Goal: Task Accomplishment & Management: Manage account settings

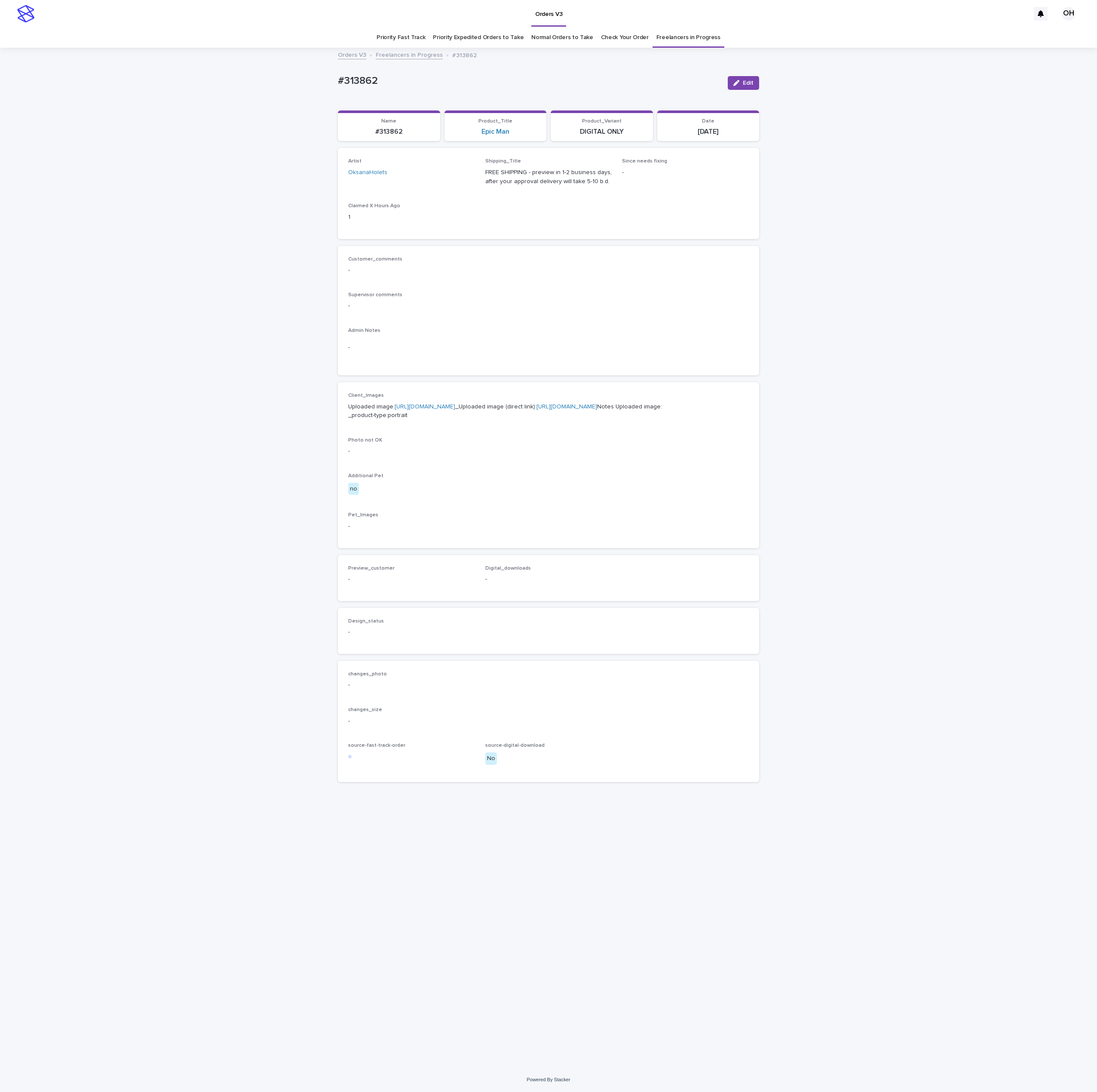
click at [525, 538] on div "Client_Images Uploaded image: https://cdn.shopify.com-uploadkit.app/s/files/1/0…" at bounding box center [549, 465] width 401 height 145
click at [626, 34] on link "Check Your Order" at bounding box center [625, 37] width 48 height 20
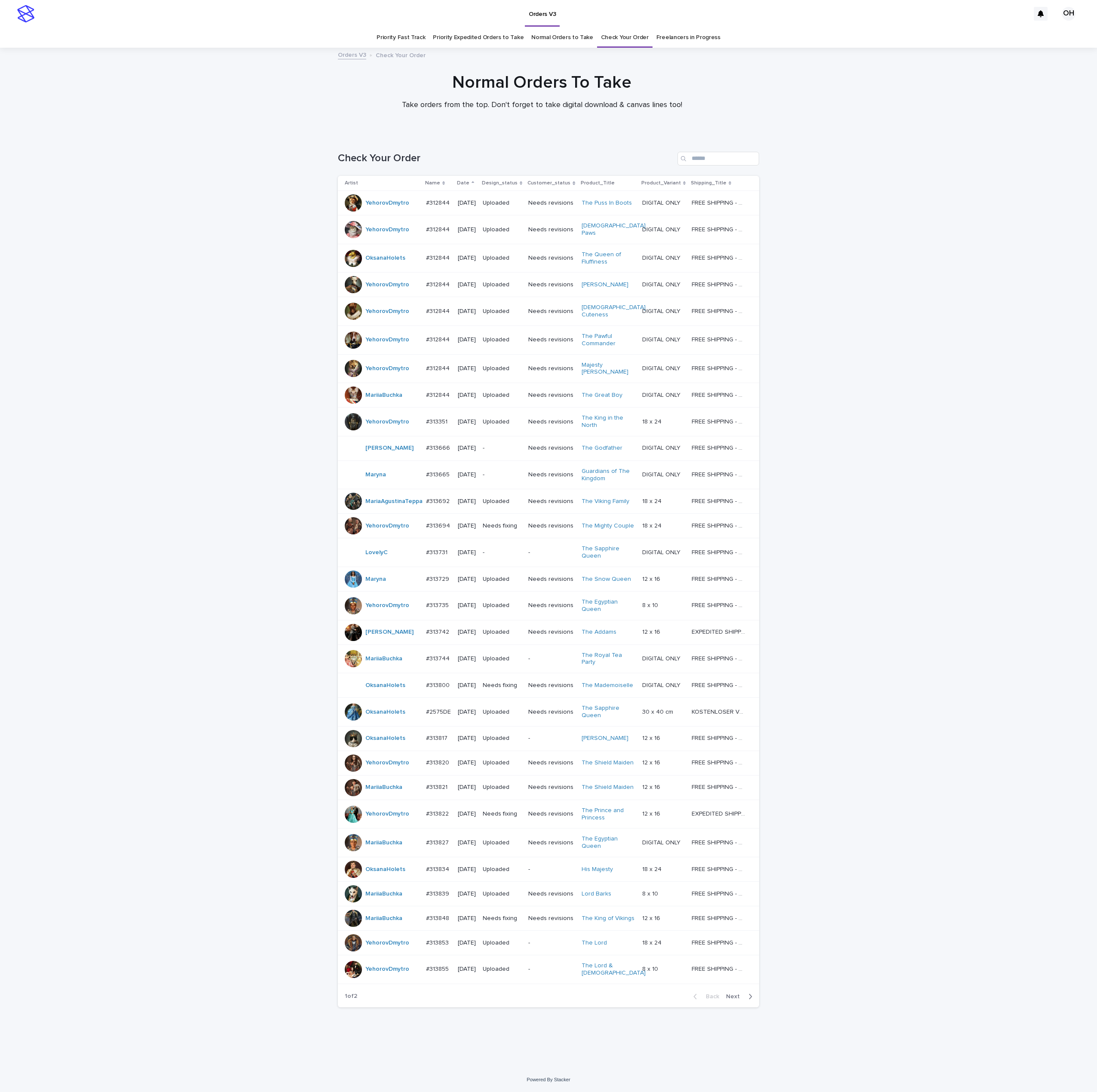
scroll to position [47, 0]
click at [726, 999] on span "Next" at bounding box center [736, 996] width 19 height 6
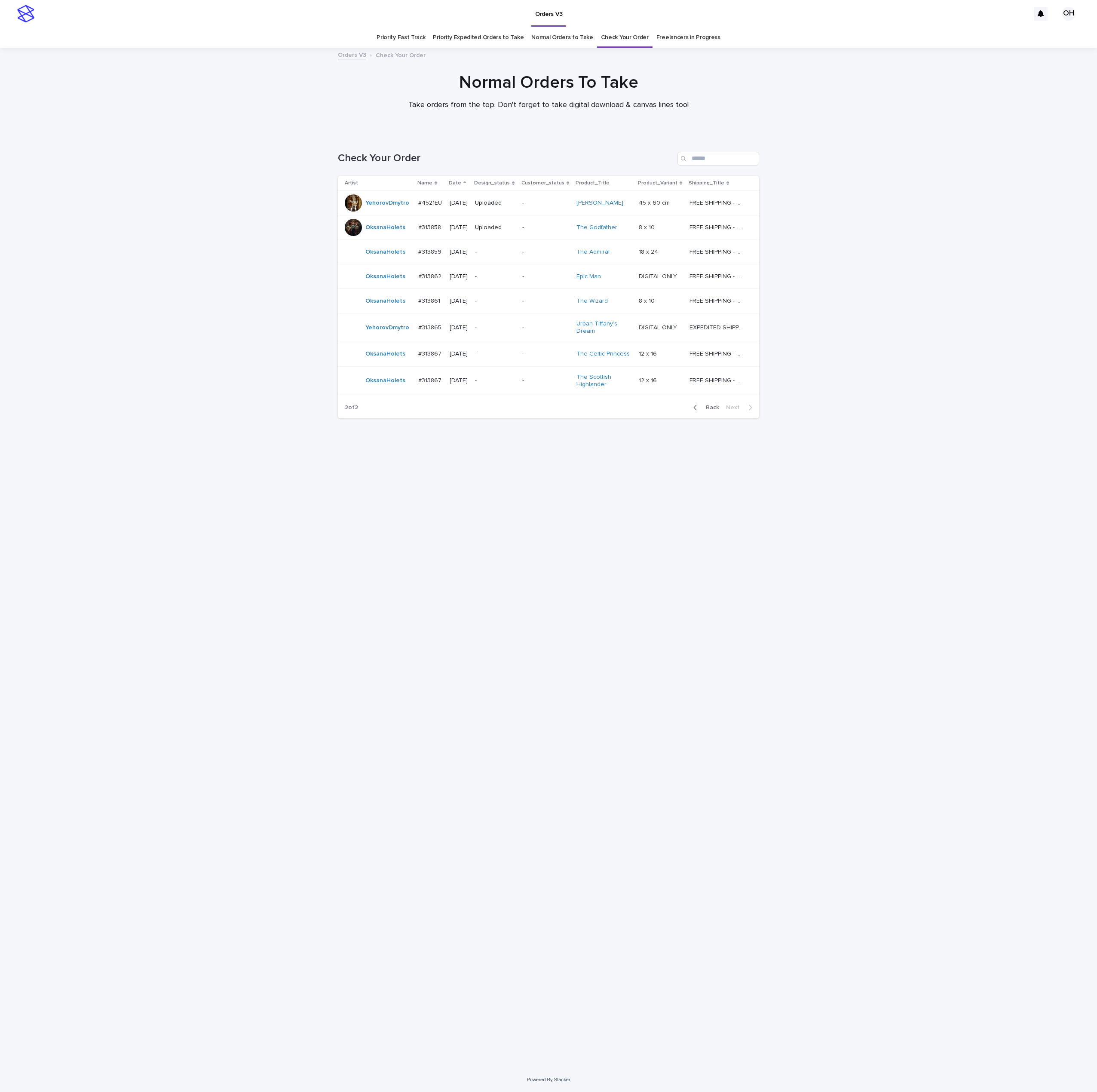
click at [678, 40] on link "Freelancers in Progress" at bounding box center [689, 37] width 64 height 20
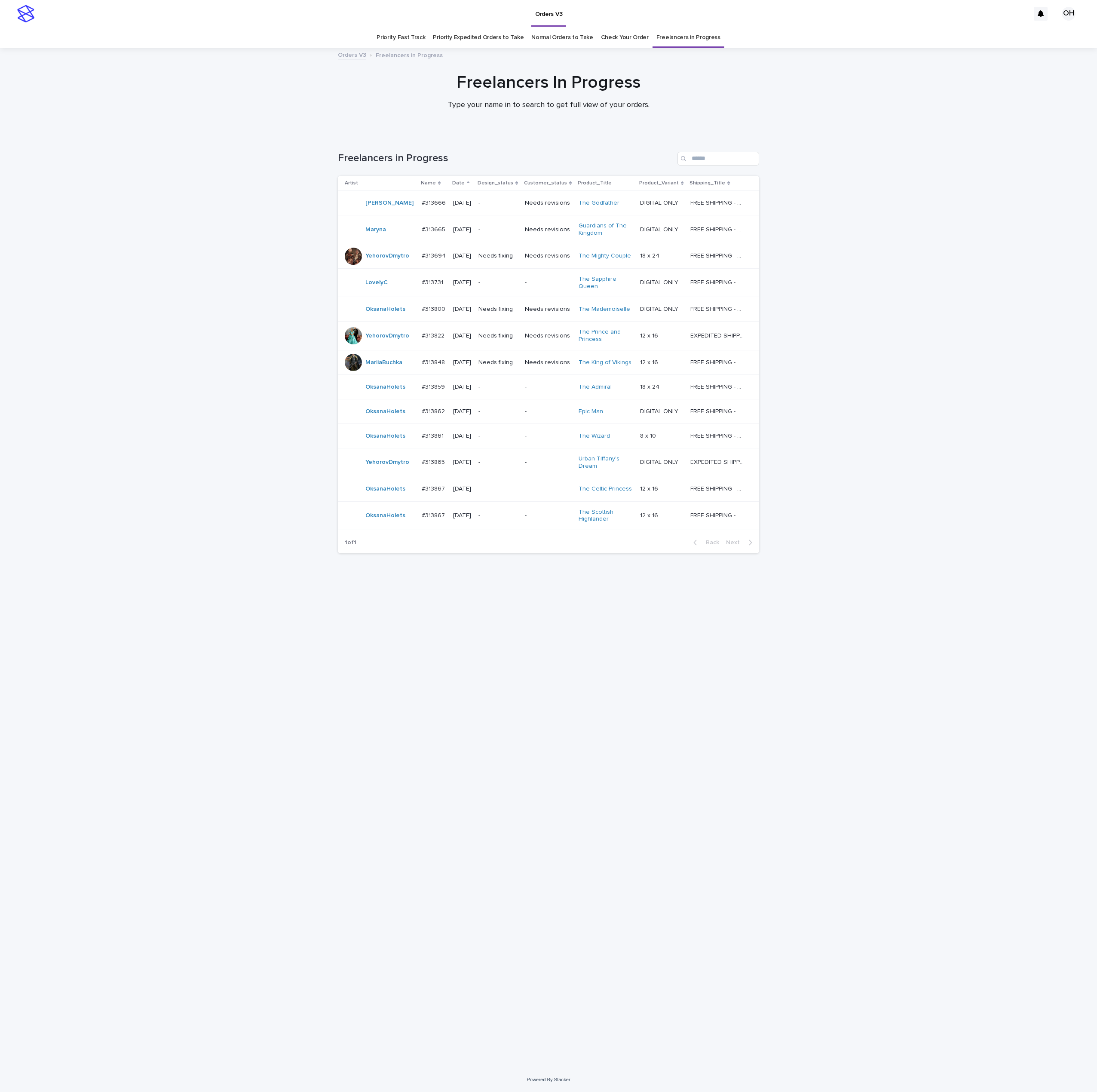
click at [429, 306] on p "#313800" at bounding box center [435, 308] width 26 height 9
click at [439, 388] on p "#313859" at bounding box center [434, 386] width 25 height 9
click at [442, 415] on td "#313862 #313862" at bounding box center [434, 411] width 31 height 24
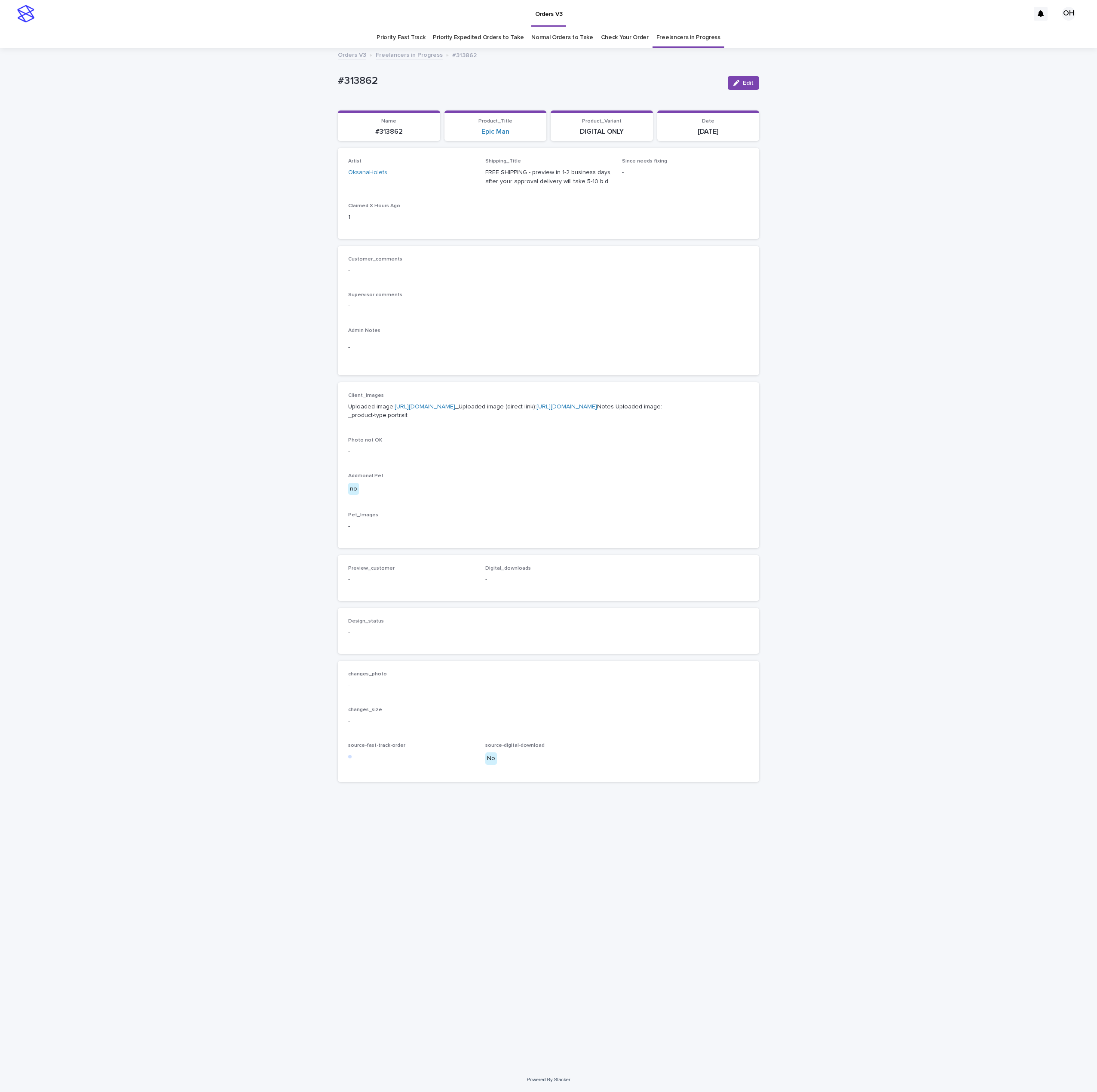
click at [433, 409] on link "[URL][DOMAIN_NAME]" at bounding box center [425, 407] width 61 height 6
click at [750, 80] on span "Edit" at bounding box center [748, 83] width 10 height 6
click at [571, 600] on input at bounding box center [549, 592] width 127 height 17
paste input "**********"
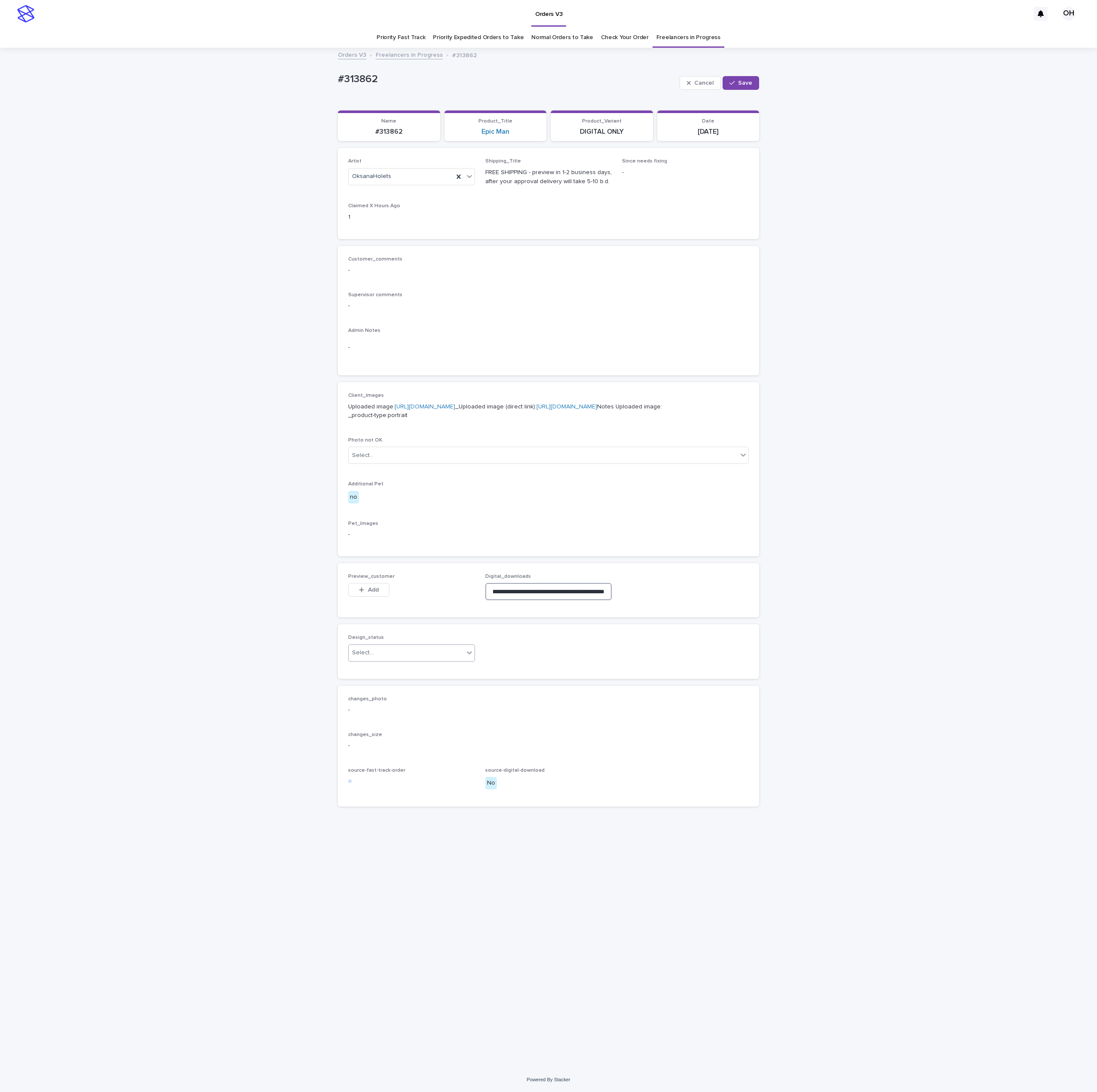
type input "**********"
click at [417, 660] on div "Select..." at bounding box center [407, 653] width 115 height 14
click at [390, 722] on div "Uploaded" at bounding box center [412, 723] width 126 height 15
click at [749, 81] on span "Save" at bounding box center [745, 83] width 14 height 6
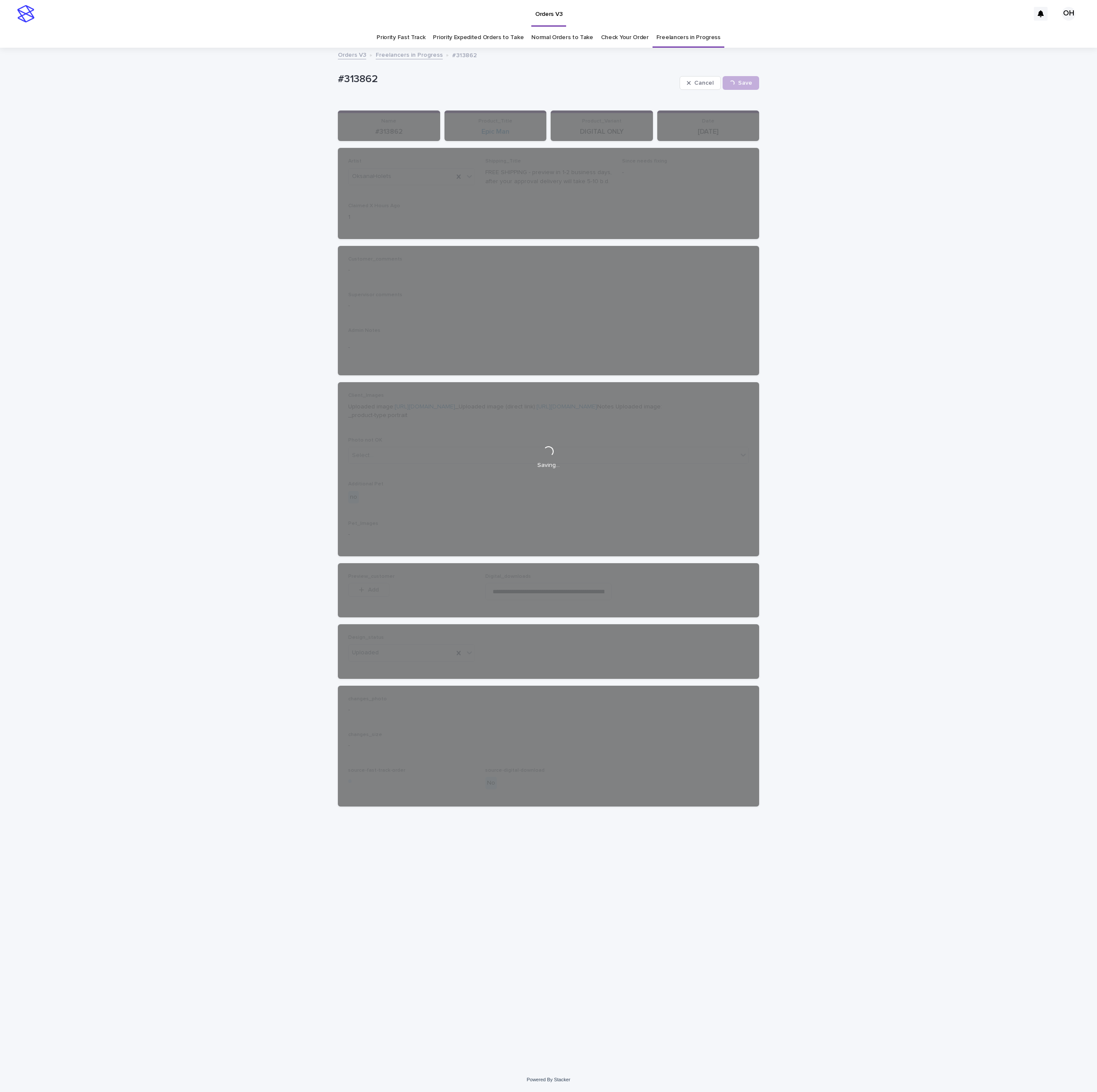
click at [288, 217] on div "Loading... Saving… Loading... Saving… #313862 Cancel Save #313862 Cancel Loadin…" at bounding box center [548, 557] width 1097 height 1019
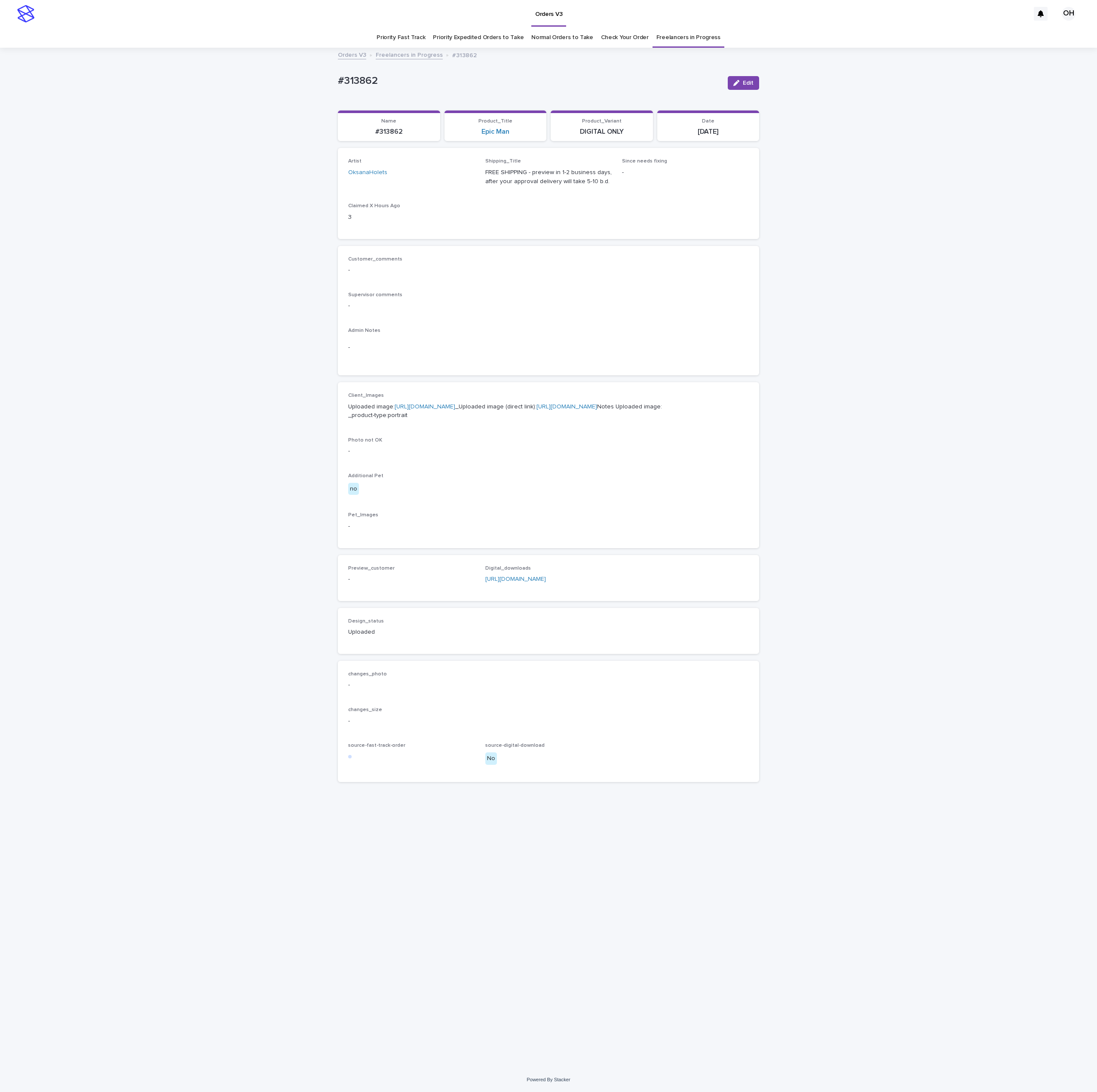
click at [525, 292] on p "Supervisor comments" at bounding box center [549, 295] width 401 height 6
click at [746, 84] on span "Edit" at bounding box center [748, 83] width 10 height 6
click at [374, 593] on span "Add" at bounding box center [373, 589] width 10 height 6
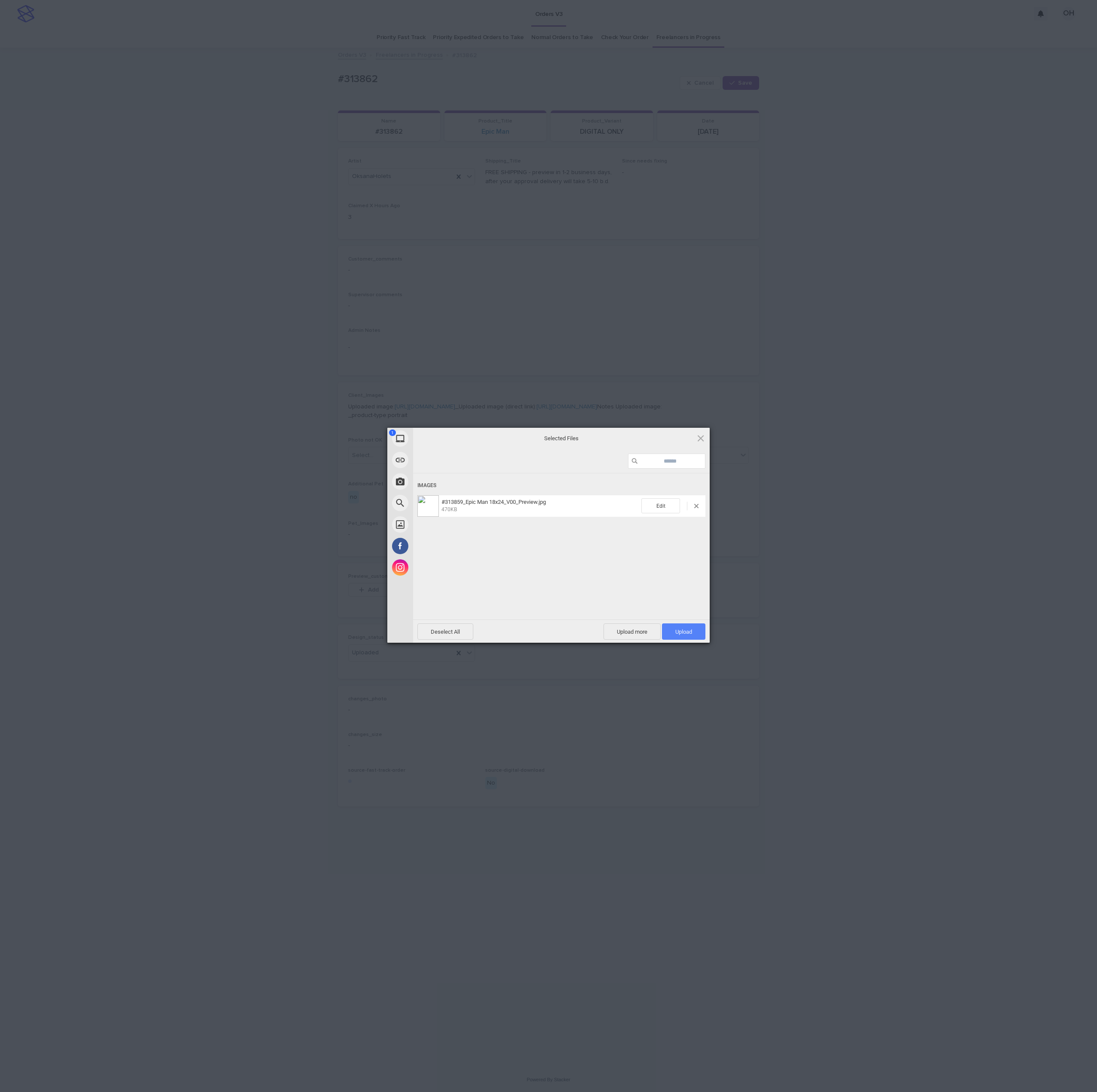
click at [670, 632] on span "Upload 1" at bounding box center [684, 631] width 44 height 16
click at [778, 532] on div "My Device Link (URL) Take Photo Web Search Unsplash Facebook Instagram Uploaded…" at bounding box center [548, 546] width 1097 height 1092
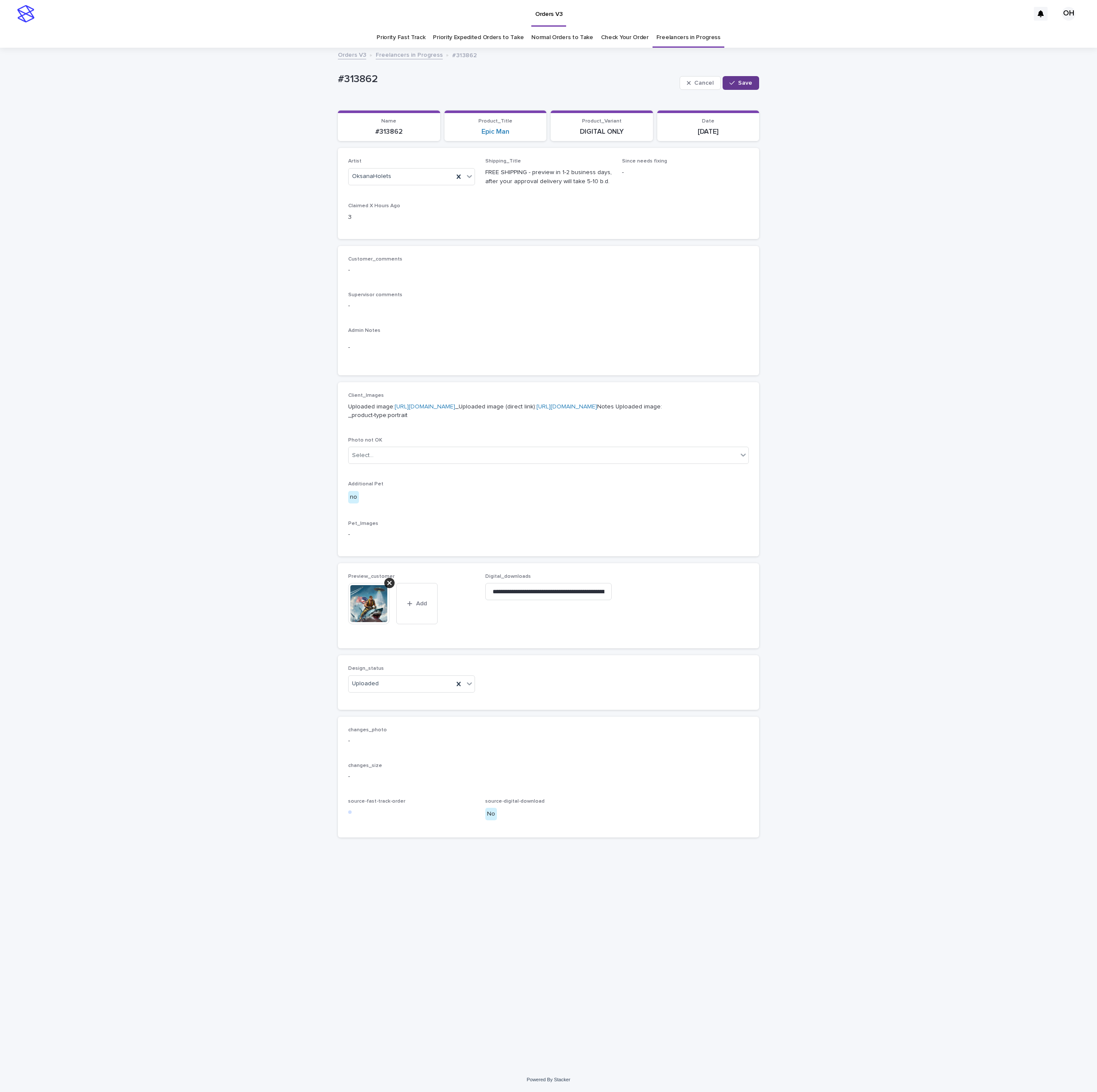
click at [745, 82] on span "Save" at bounding box center [745, 83] width 14 height 6
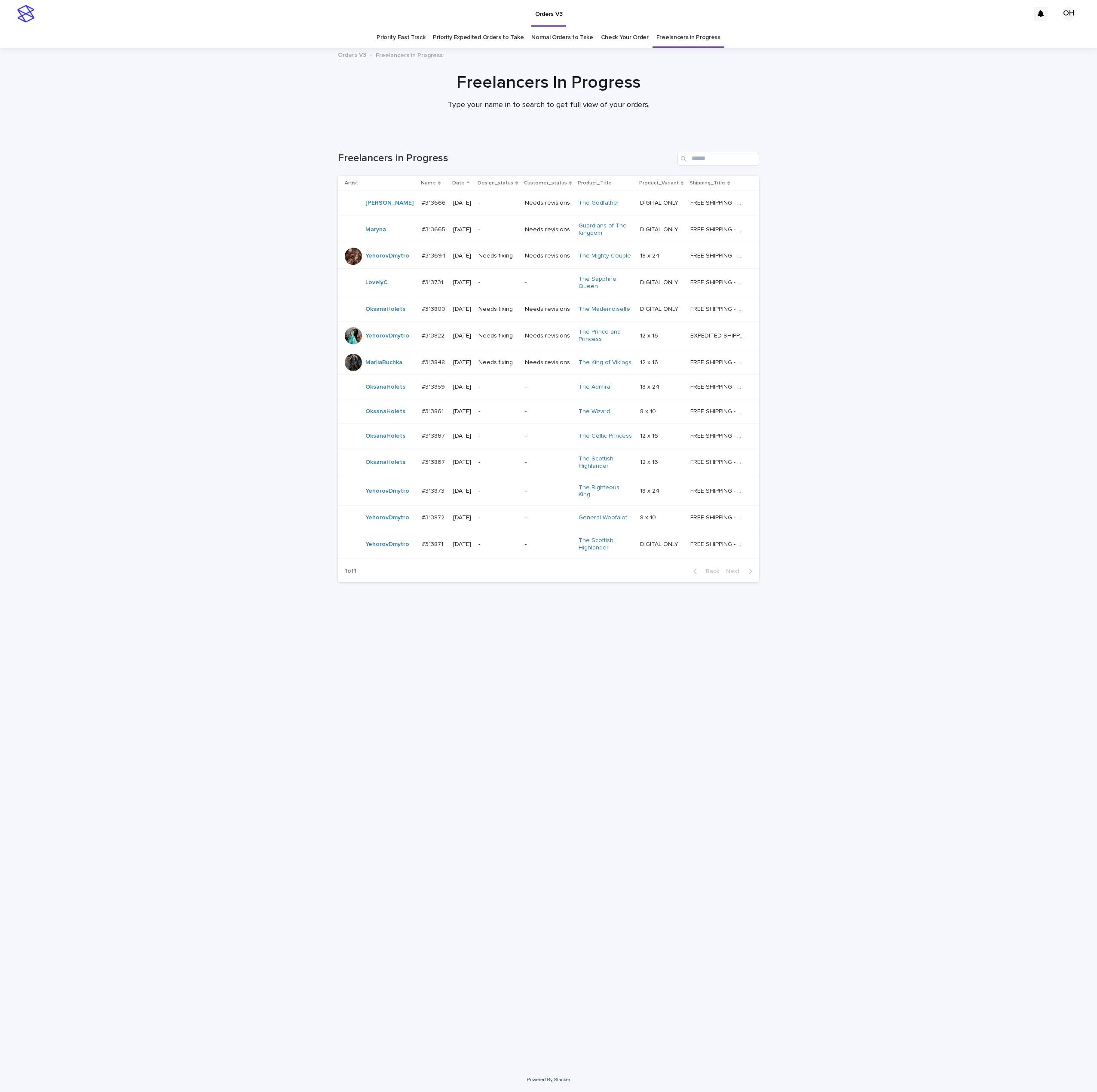
click at [431, 407] on p "#313861" at bounding box center [433, 410] width 24 height 9
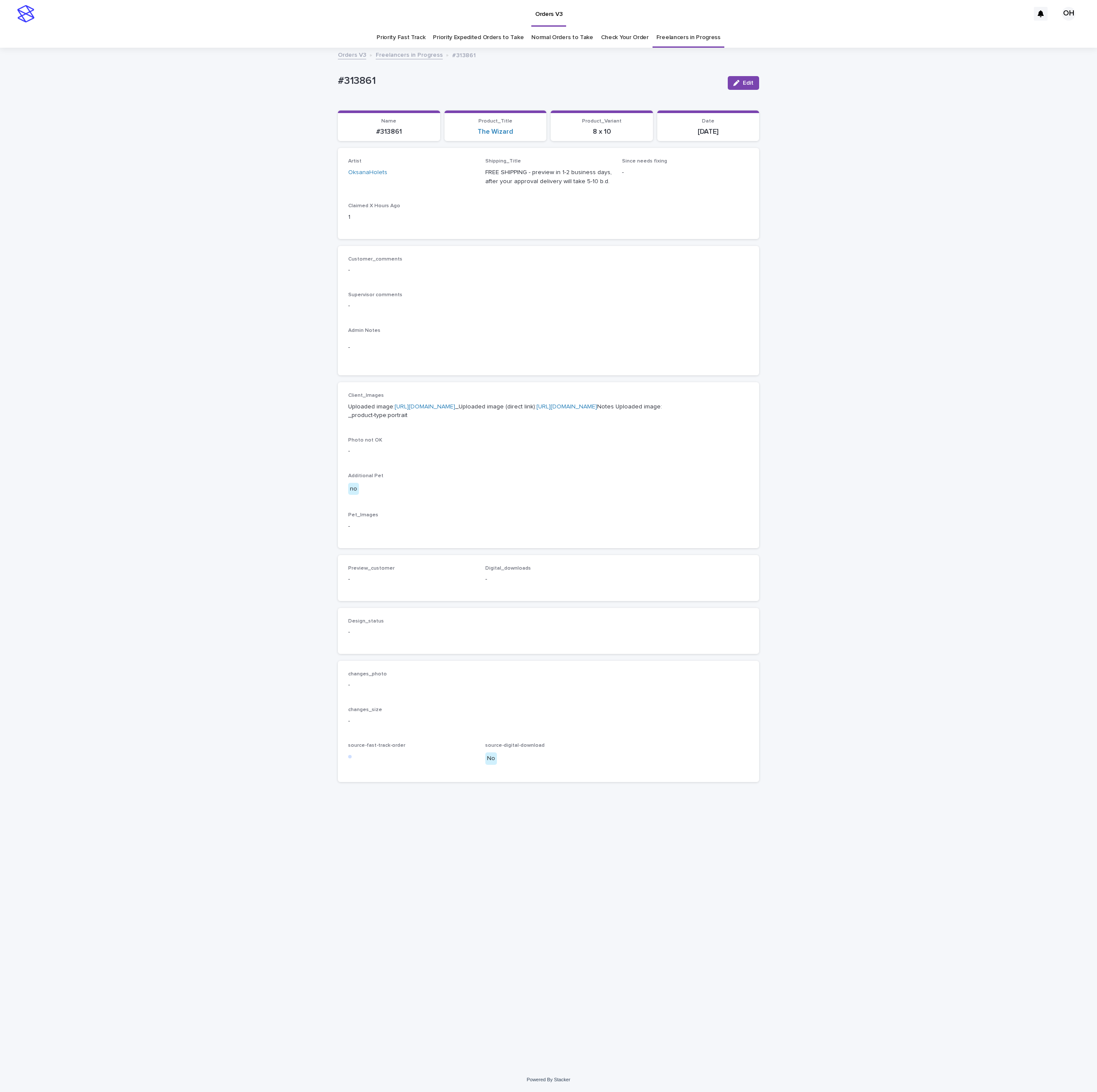
click at [440, 409] on link "https://cdn.shopify.com-uploadkit.app/s/files/1/0033/4807/0511/files/download.h…" at bounding box center [425, 407] width 61 height 6
drag, startPoint x: 379, startPoint y: 73, endPoint x: 341, endPoint y: 77, distance: 38.2
click at [288, 67] on div "Loading... Saving… Loading... Saving… #313861 Edit #313861 Edit Sorry, there wa…" at bounding box center [548, 557] width 1097 height 1019
drag, startPoint x: 347, startPoint y: 72, endPoint x: 352, endPoint y: 72, distance: 5.0
copy p "#313861"
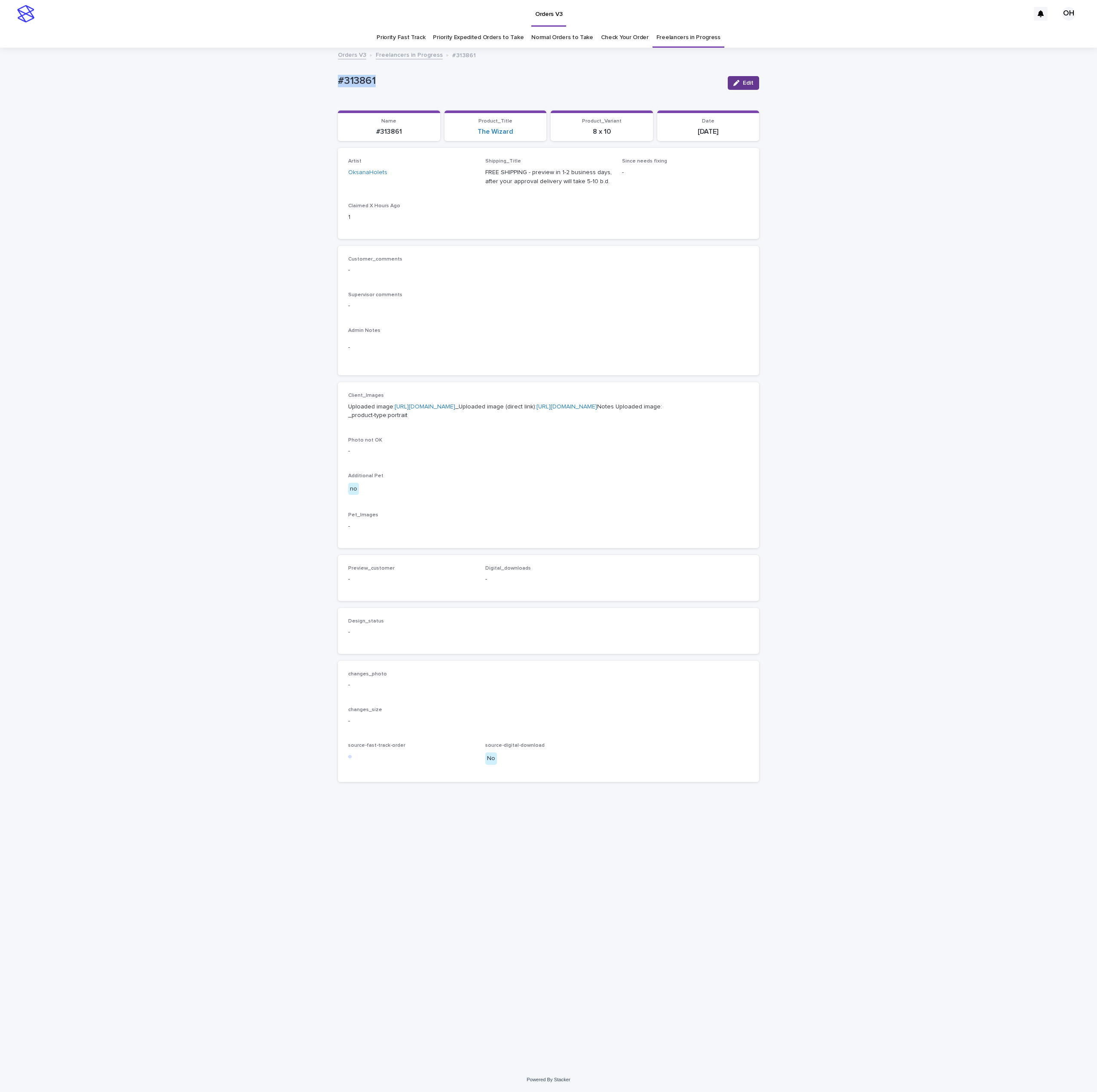
click at [750, 77] on button "Edit" at bounding box center [743, 83] width 31 height 14
click at [381, 596] on button "Add" at bounding box center [369, 590] width 41 height 14
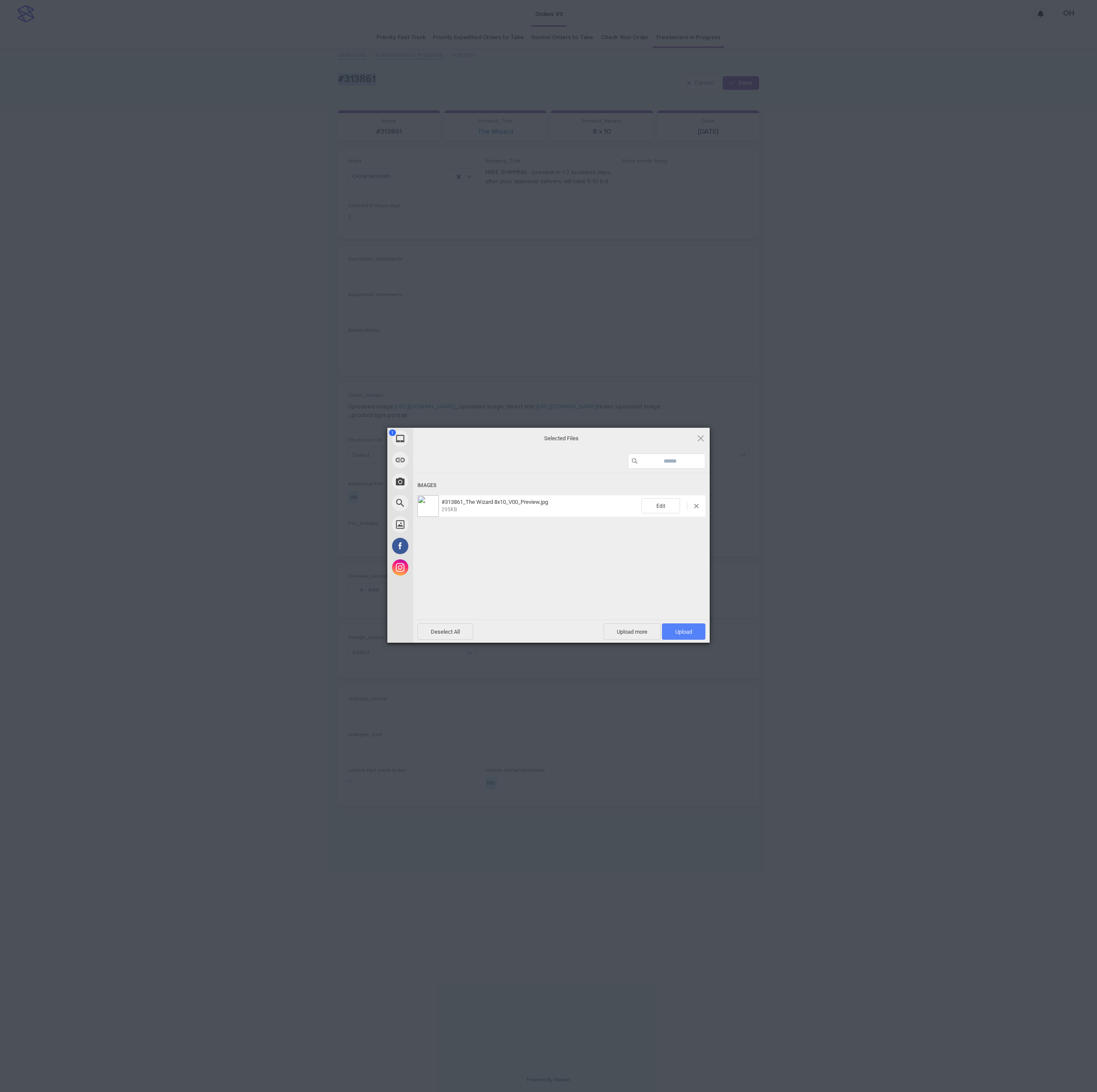
click at [685, 631] on span "Upload 1" at bounding box center [683, 631] width 17 height 6
click at [813, 524] on div "My Device Link (URL) Take Photo Web Search Unsplash Facebook Instagram Uploaded…" at bounding box center [548, 546] width 1097 height 1092
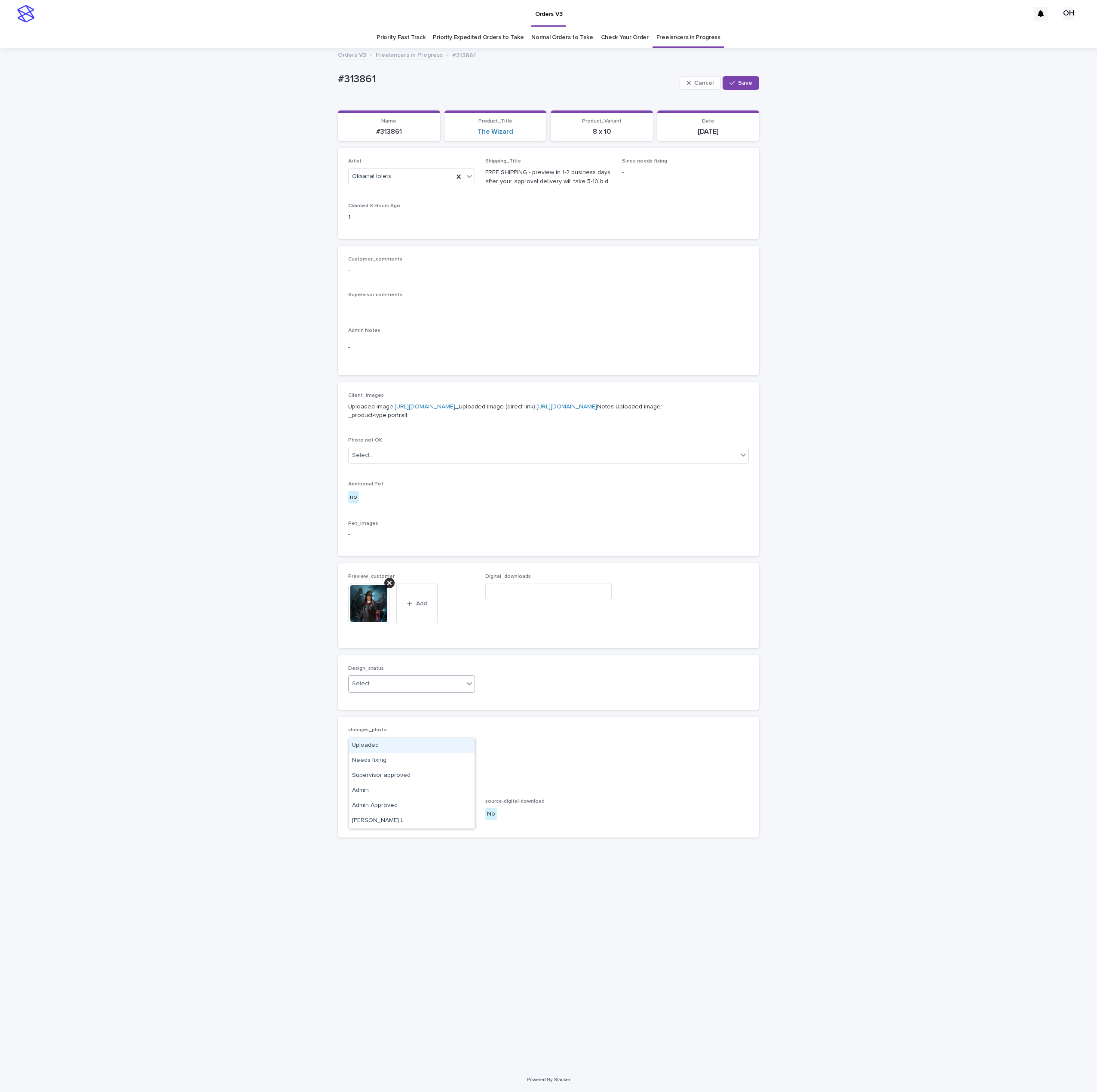
click at [389, 691] on div "Select..." at bounding box center [407, 684] width 115 height 14
click at [379, 743] on div "Uploaded" at bounding box center [412, 745] width 126 height 15
click at [752, 80] on span "Save" at bounding box center [745, 83] width 14 height 6
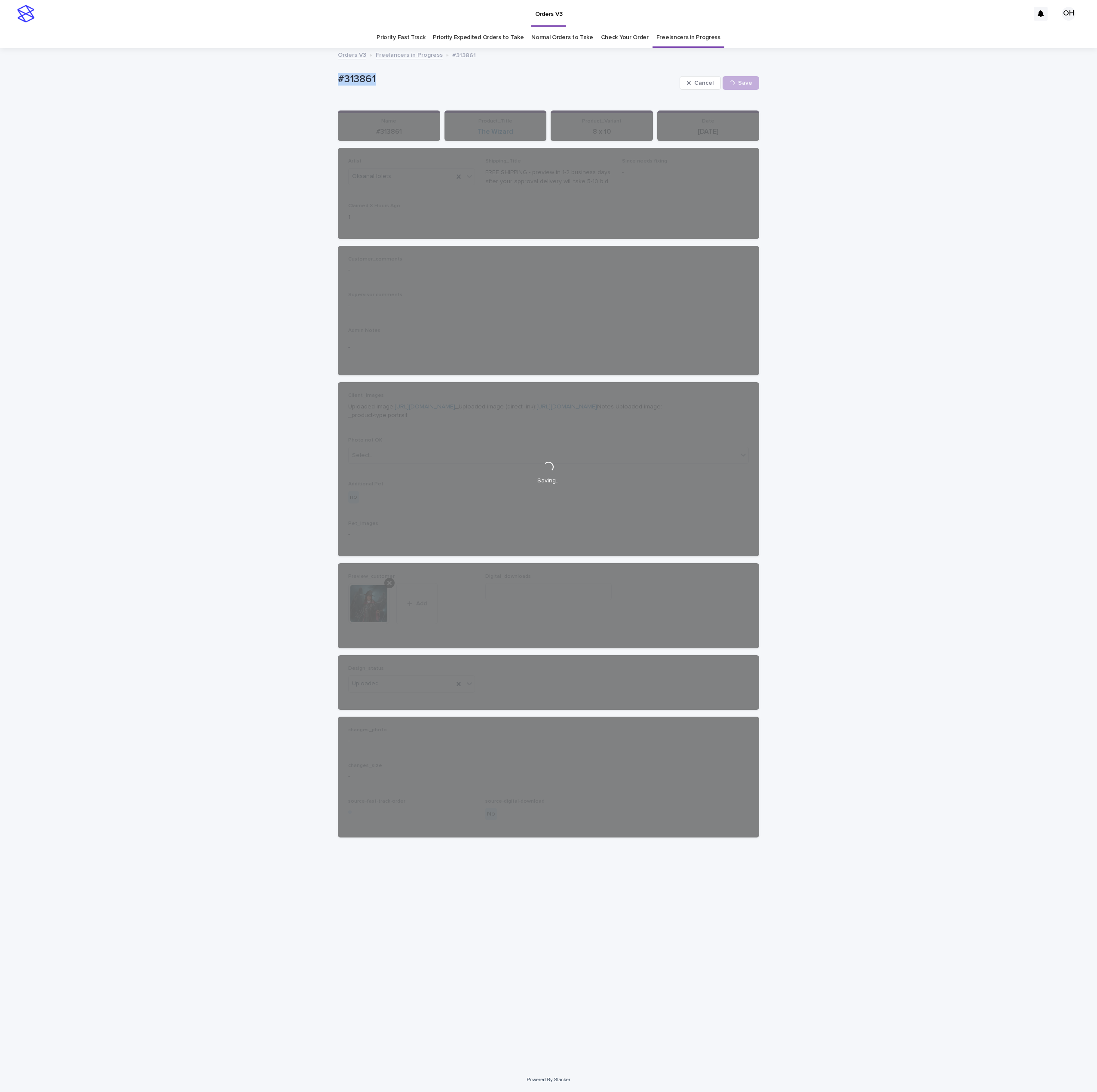
drag, startPoint x: 401, startPoint y: 89, endPoint x: 354, endPoint y: 82, distance: 47.5
click at [318, 83] on div "Loading... Saving… Loading... Saving… #313861 Cancel Save #313861 Cancel Loadin…" at bounding box center [548, 557] width 1097 height 1019
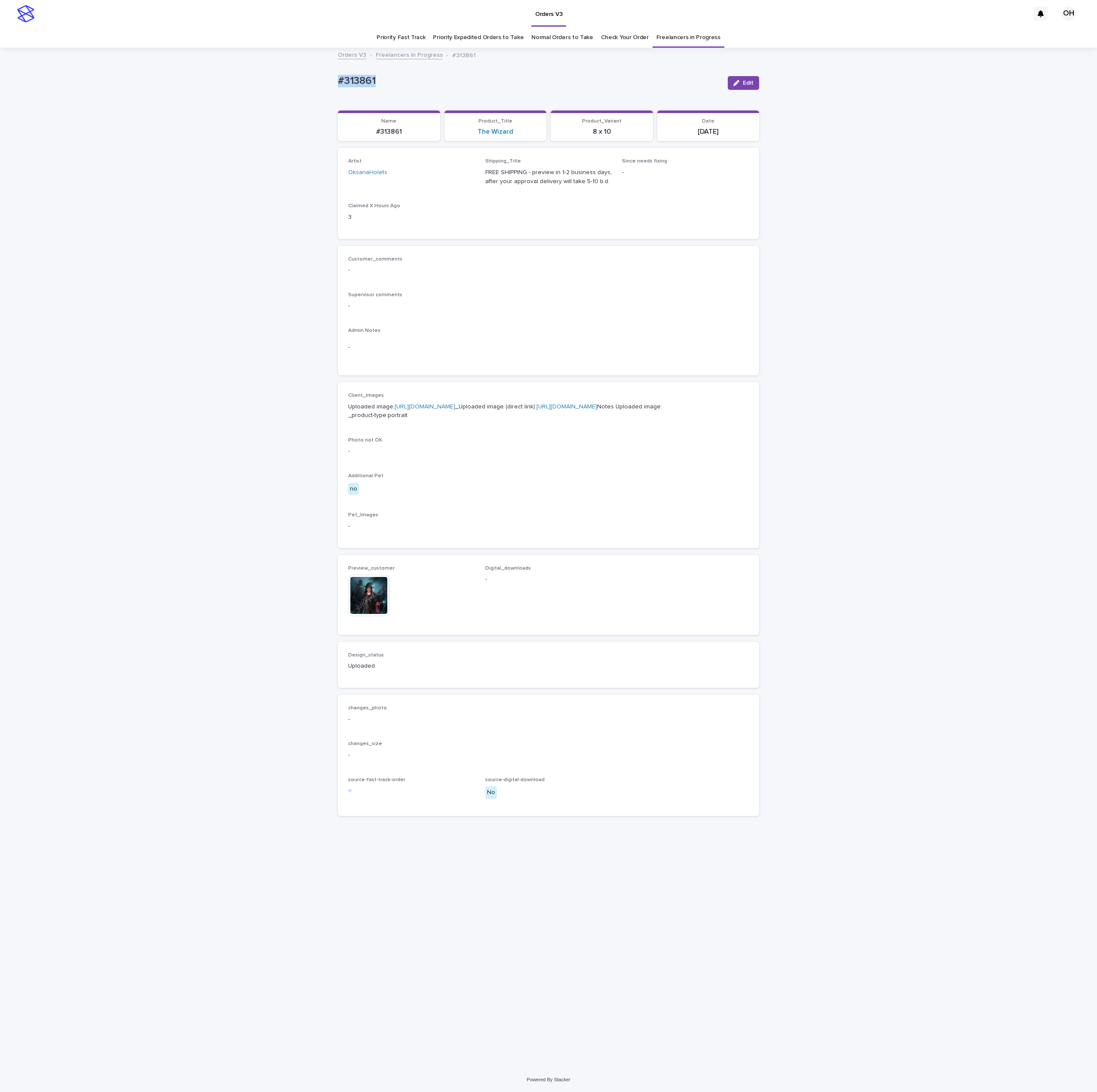
copy p "#313861"
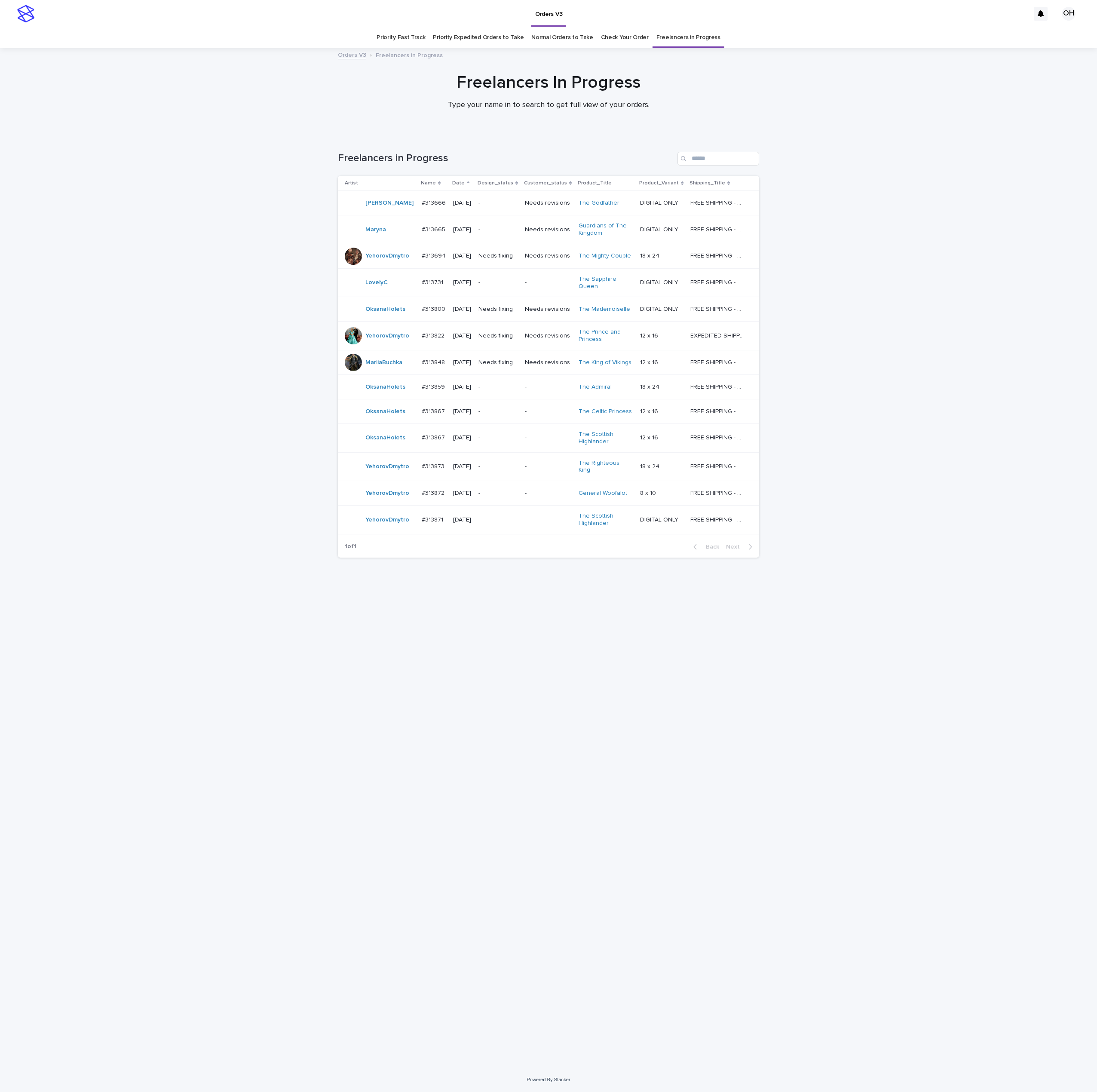
click at [426, 408] on p "#313867" at bounding box center [434, 410] width 25 height 9
click at [425, 407] on div "#313867 #313867" at bounding box center [434, 411] width 24 height 14
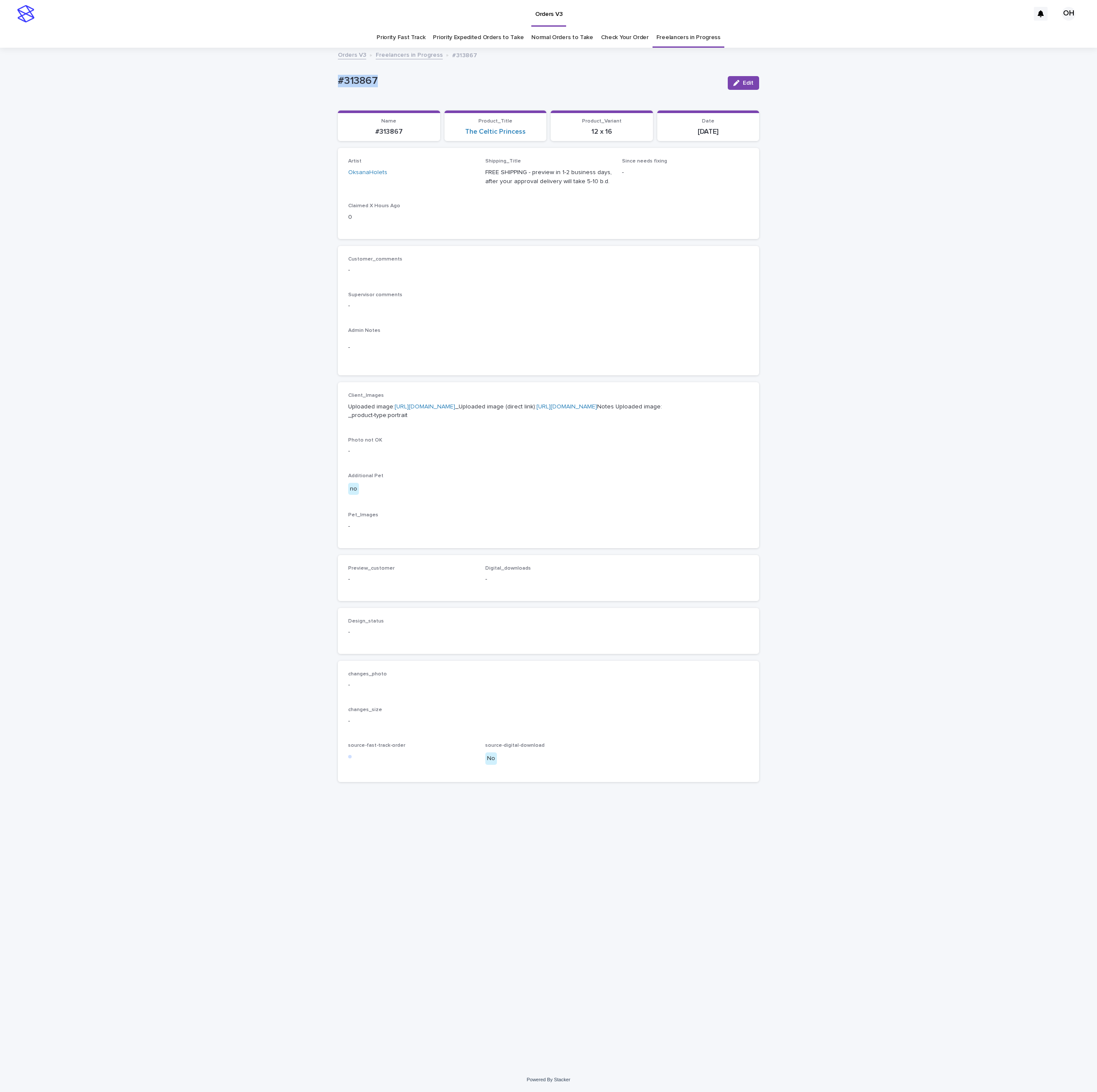
drag, startPoint x: 385, startPoint y: 82, endPoint x: 284, endPoint y: 65, distance: 102.4
click at [280, 66] on div "Loading... Saving… Loading... Saving… #313867 Edit #313867 Edit Sorry, there wa…" at bounding box center [548, 557] width 1097 height 1019
click at [417, 409] on link "https://cdn.shopify.com-uploadkit.app/s/files/1/0033/4807/0511/files/download.h…" at bounding box center [425, 407] width 61 height 6
drag, startPoint x: 1024, startPoint y: 280, endPoint x: 852, endPoint y: 0, distance: 328.6
click at [1012, 260] on div "Loading... Saving… Loading... Saving… #313867 Edit #313867 Edit Sorry, there wa…" at bounding box center [548, 557] width 1097 height 1019
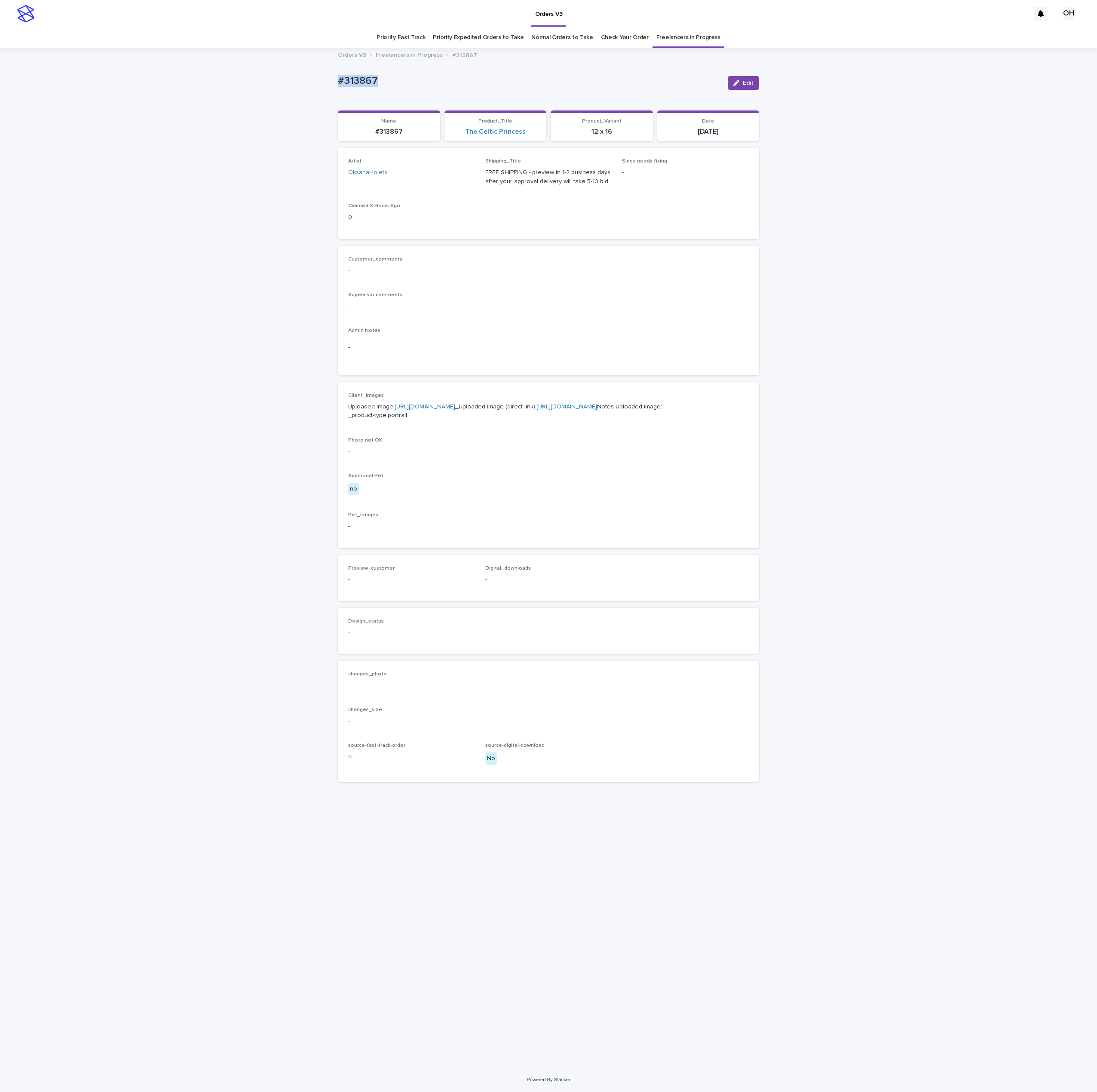
drag, startPoint x: 412, startPoint y: 94, endPoint x: 354, endPoint y: 78, distance: 60.2
click at [327, 83] on div "Loading... Saving… Loading... Saving… #313867 Edit #313867 Edit Sorry, there wa…" at bounding box center [548, 557] width 1097 height 1019
copy p "#313867"
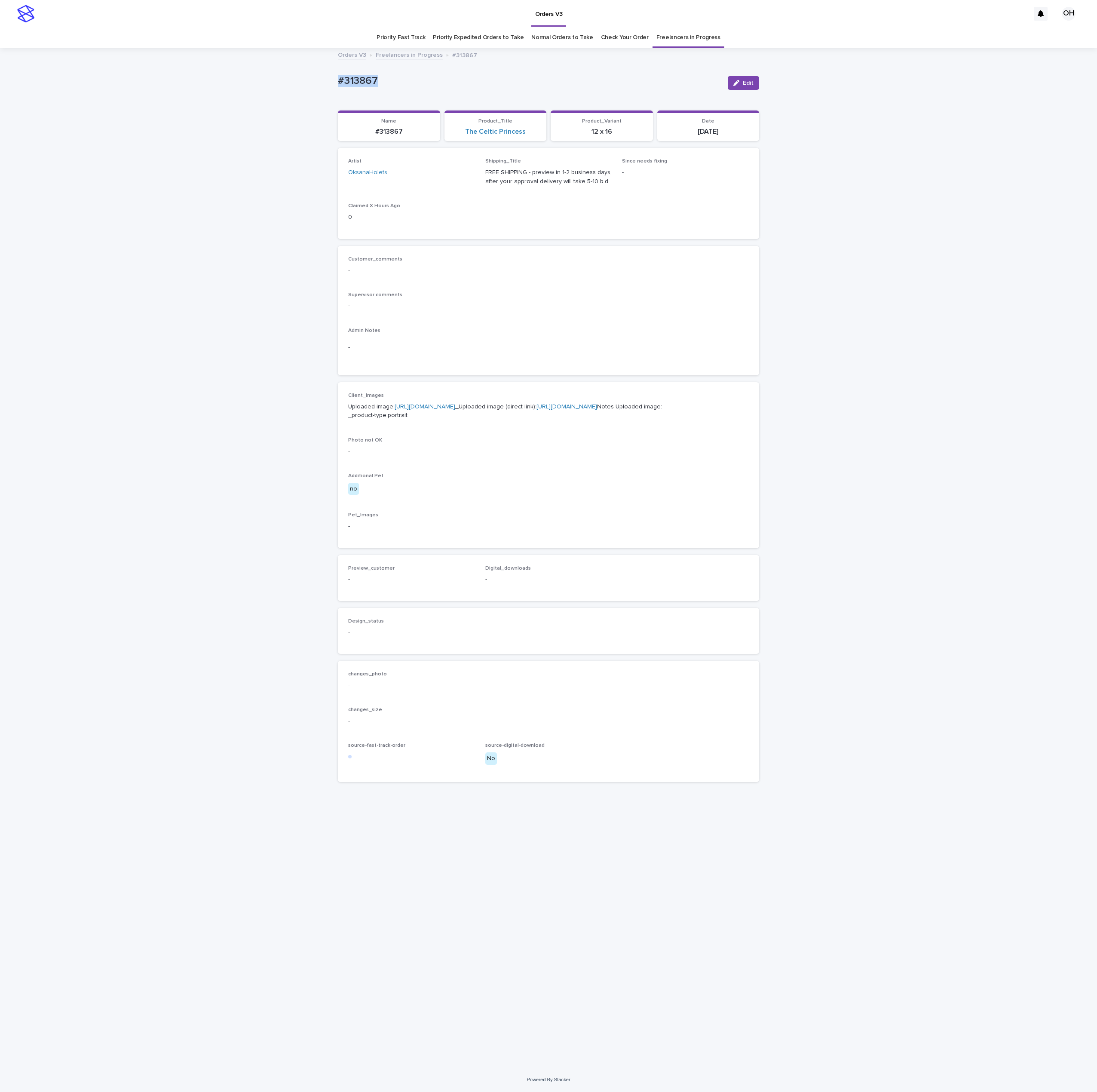
click at [513, 275] on div "Customer_comments -" at bounding box center [549, 269] width 401 height 26
click at [750, 83] on span "Edit" at bounding box center [748, 83] width 10 height 6
click at [377, 593] on span "Add" at bounding box center [373, 589] width 10 height 6
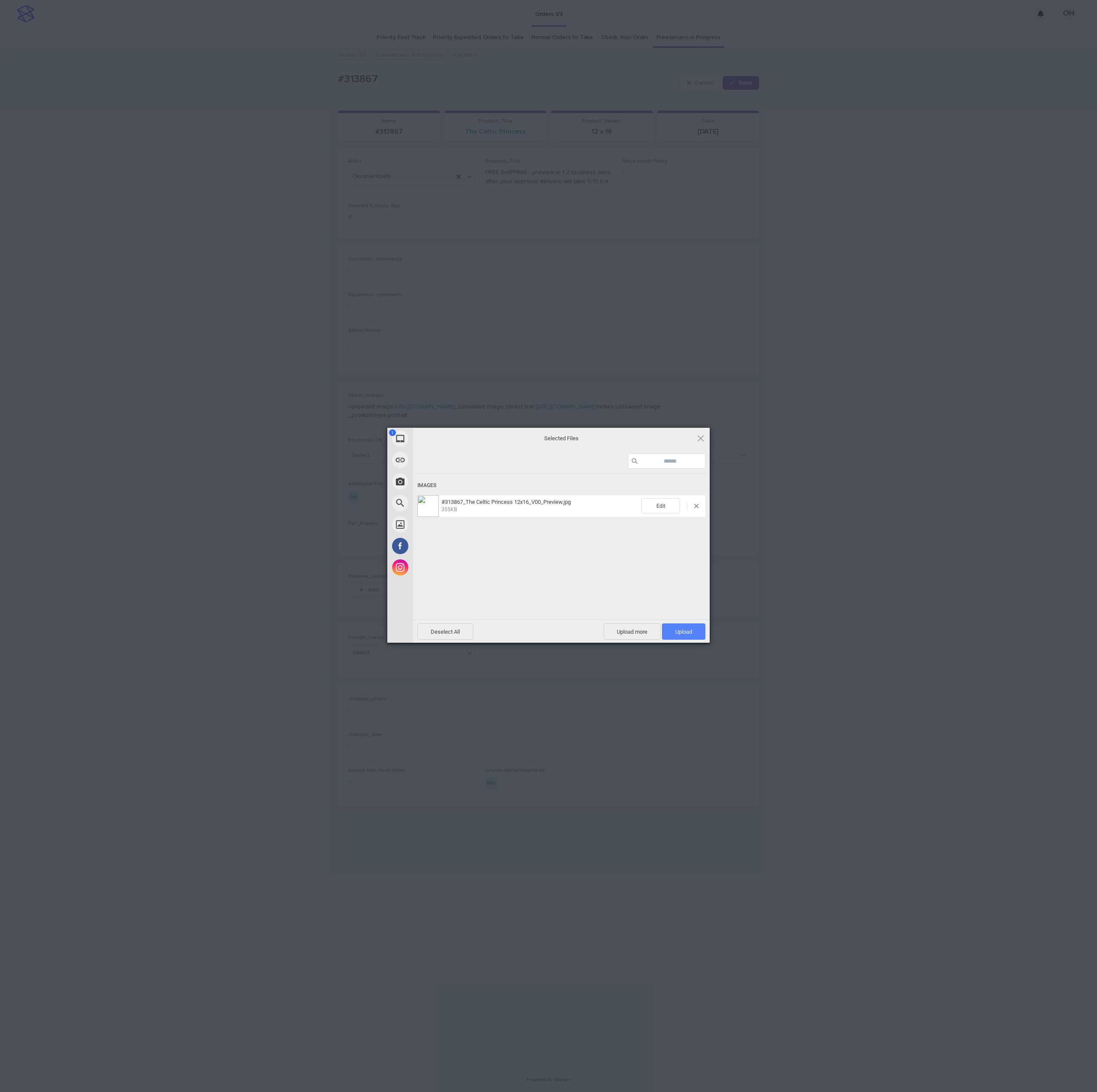
click at [682, 629] on span "Upload 1" at bounding box center [683, 631] width 17 height 6
click at [865, 493] on div "My Device Link (URL) Take Photo Web Search Unsplash Facebook Instagram Uploaded…" at bounding box center [548, 546] width 1097 height 1092
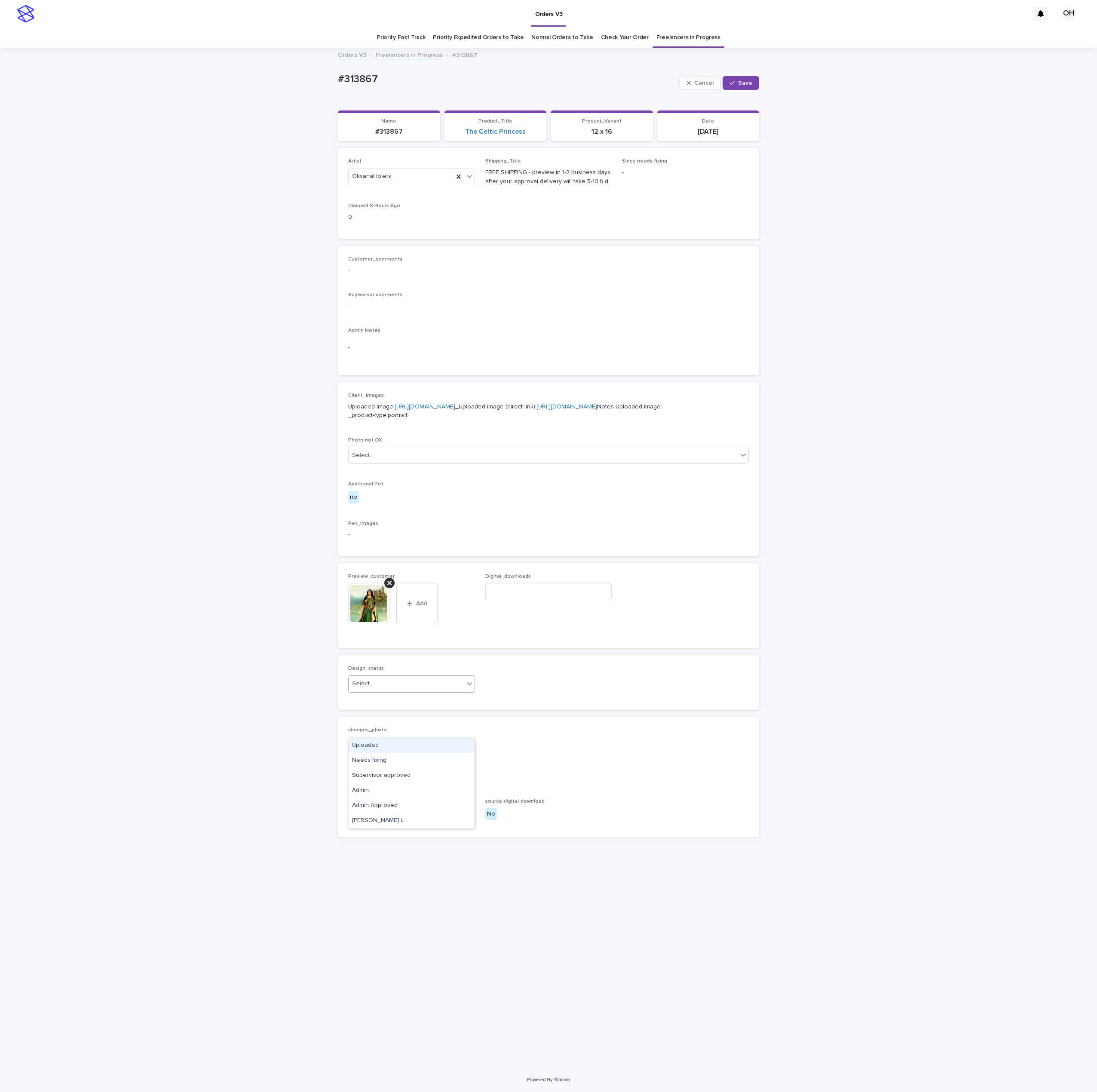
click at [386, 746] on div "Uploaded" at bounding box center [412, 745] width 126 height 15
click at [749, 83] on span "Save" at bounding box center [745, 83] width 14 height 6
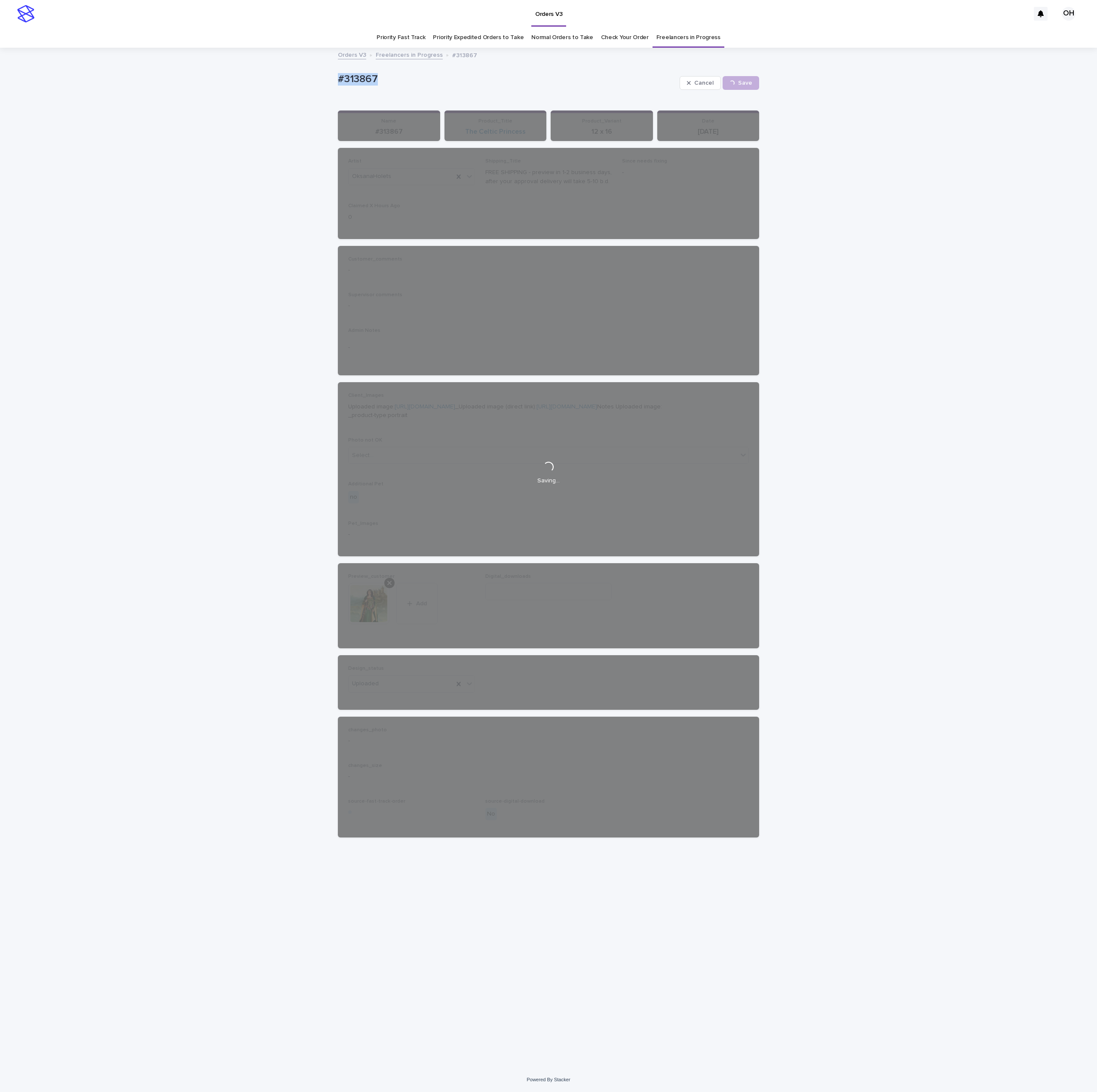
drag, startPoint x: 410, startPoint y: 72, endPoint x: 285, endPoint y: 63, distance: 125.3
click at [285, 63] on div "Loading... Saving… Loading... Saving… #313867 Cancel Save #313867 Cancel Loadin…" at bounding box center [548, 557] width 1097 height 1019
copy p "#313867"
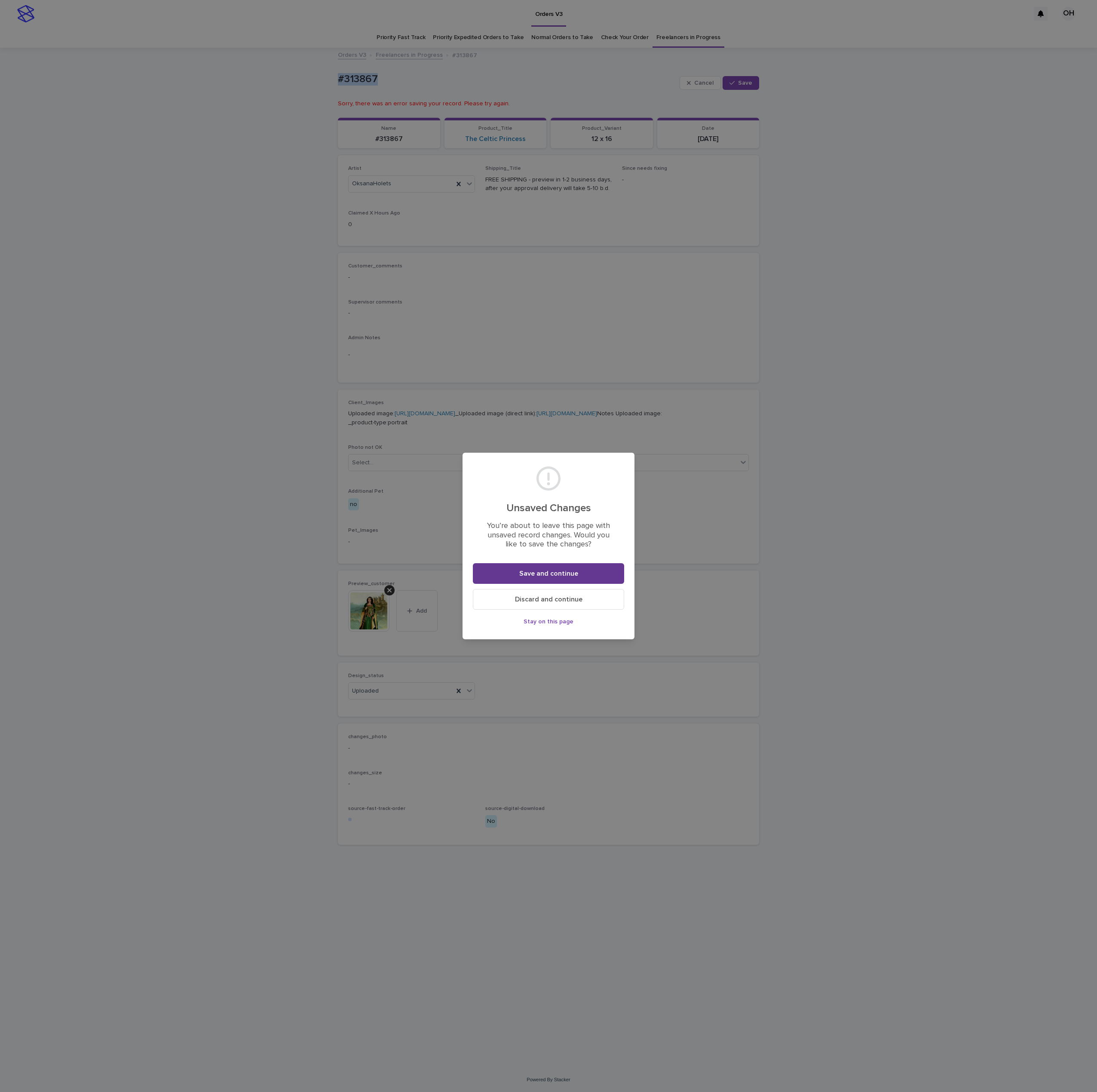
click at [545, 570] on span "Save and continue" at bounding box center [549, 574] width 59 height 7
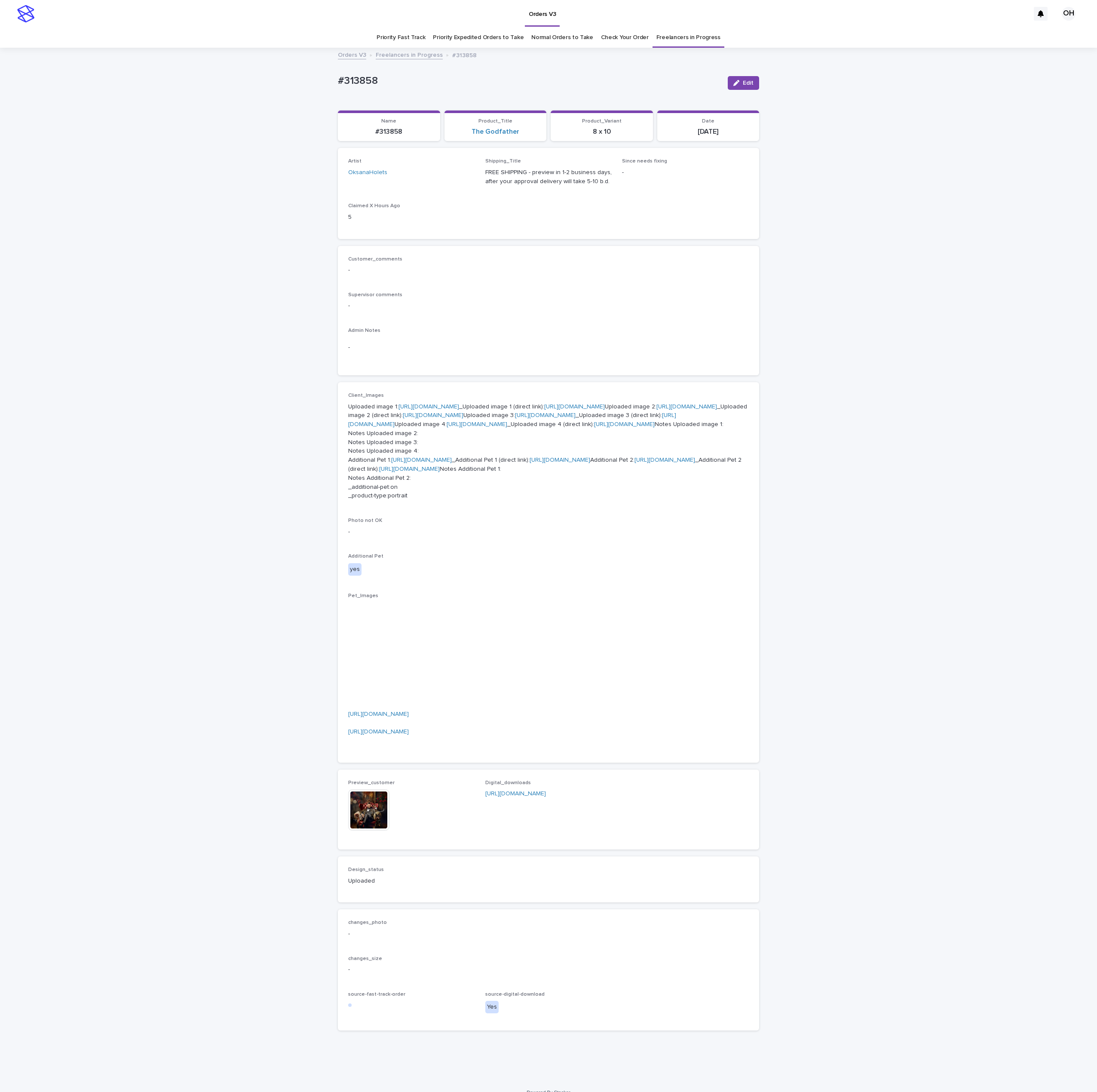
scroll to position [27, 0]
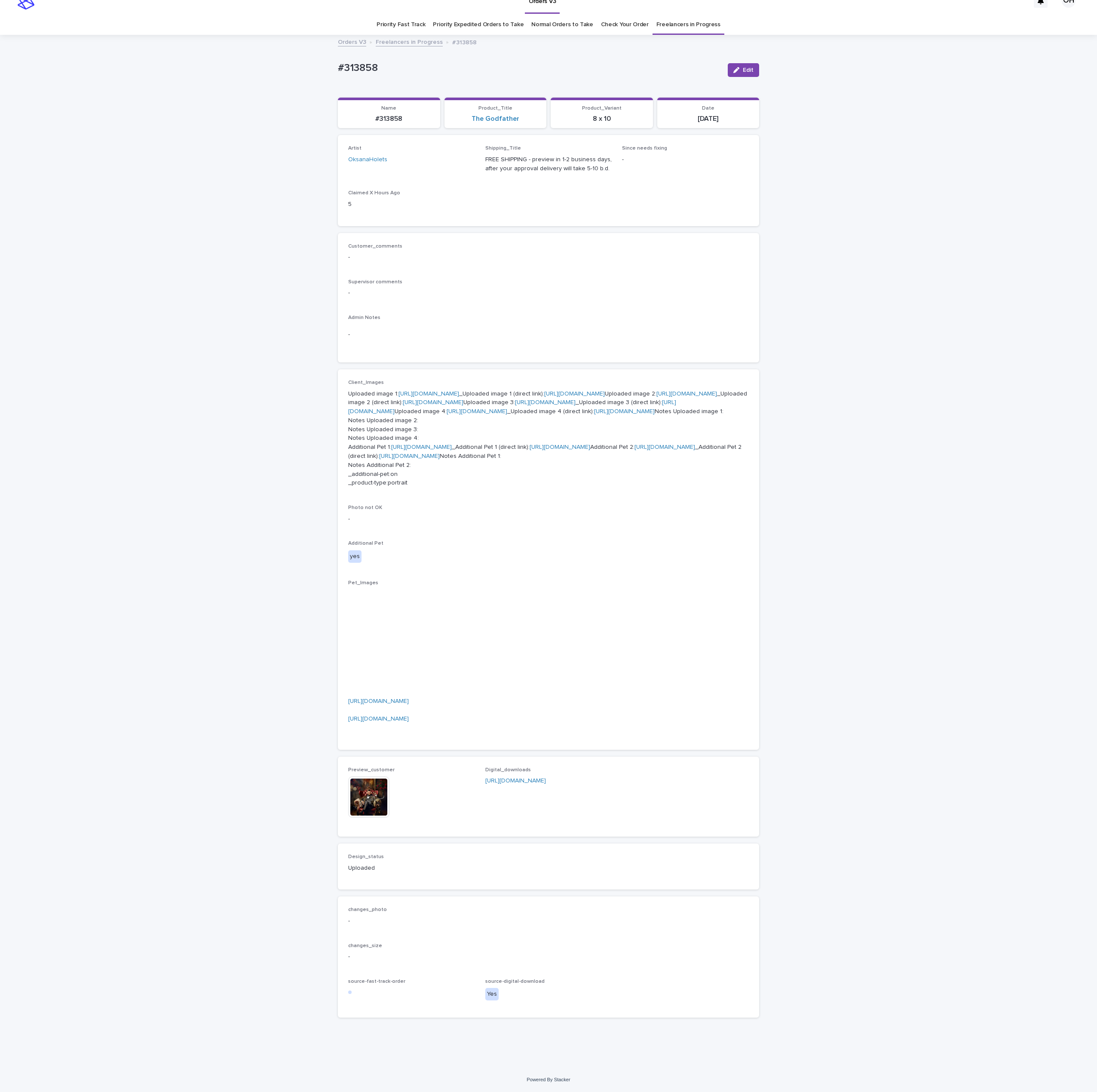
click at [625, 15] on link "Check Your Order" at bounding box center [625, 24] width 48 height 20
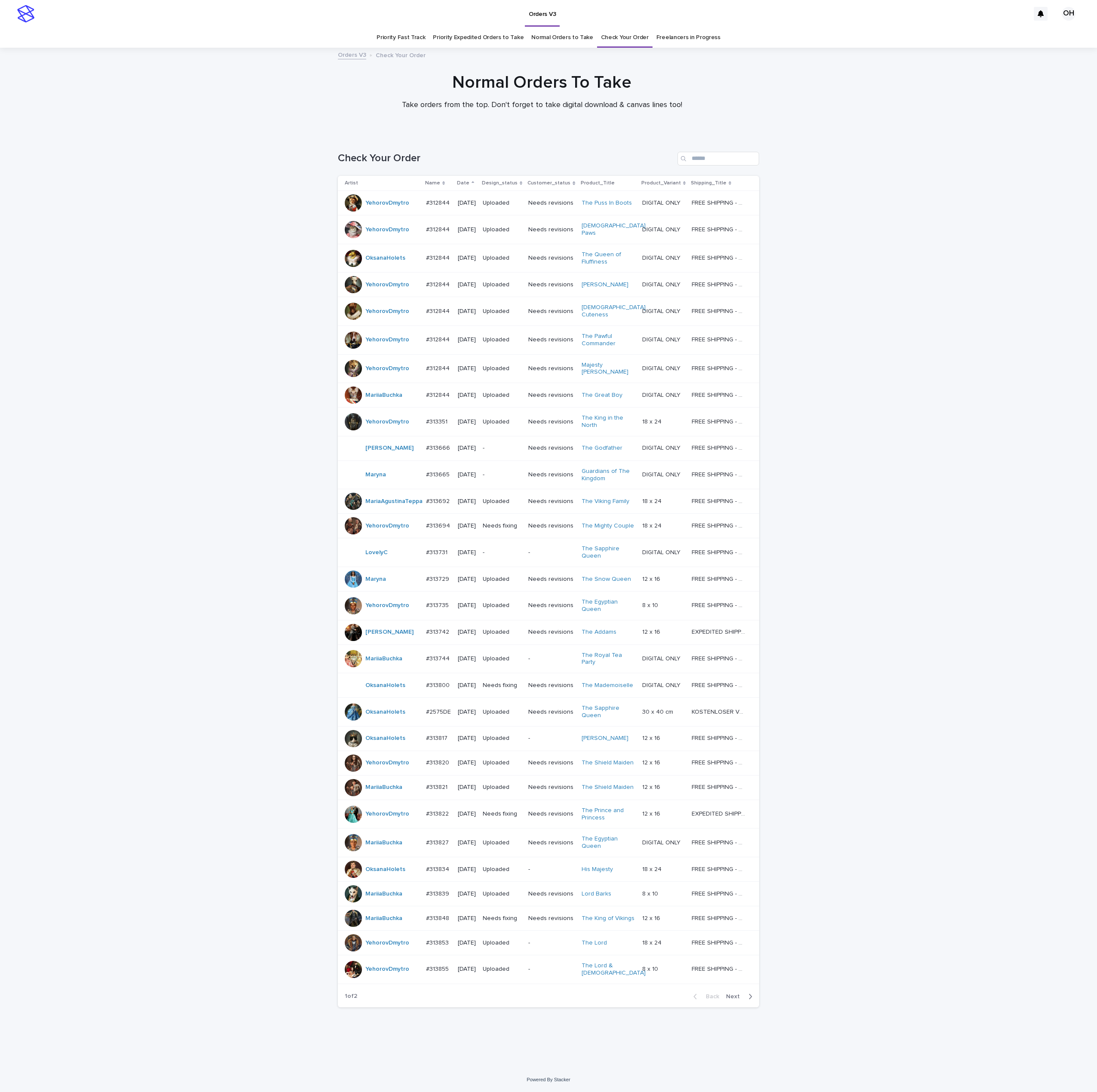
click at [694, 38] on link "Freelancers in Progress" at bounding box center [689, 37] width 64 height 20
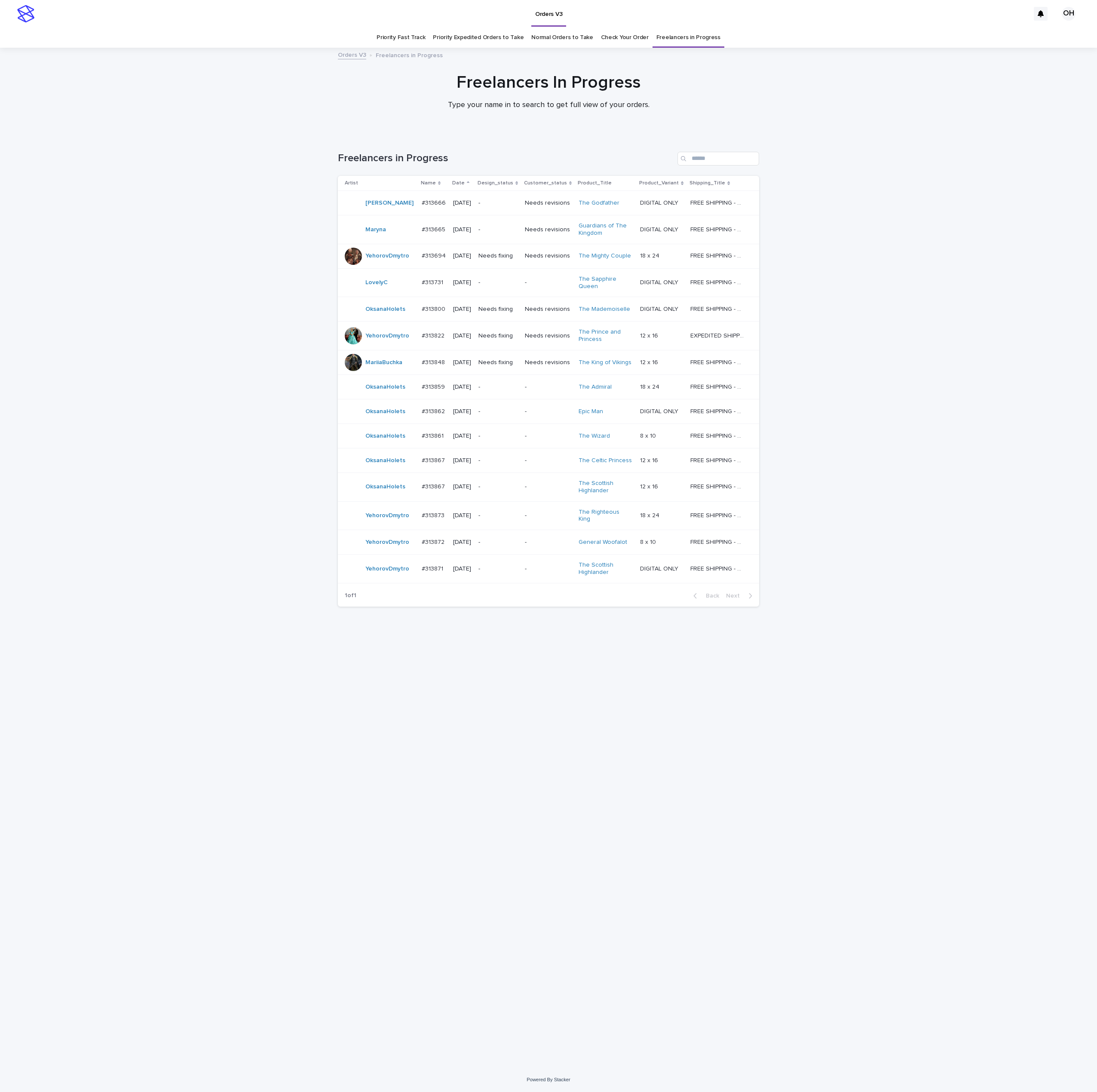
click at [426, 384] on p "#313859" at bounding box center [434, 386] width 25 height 9
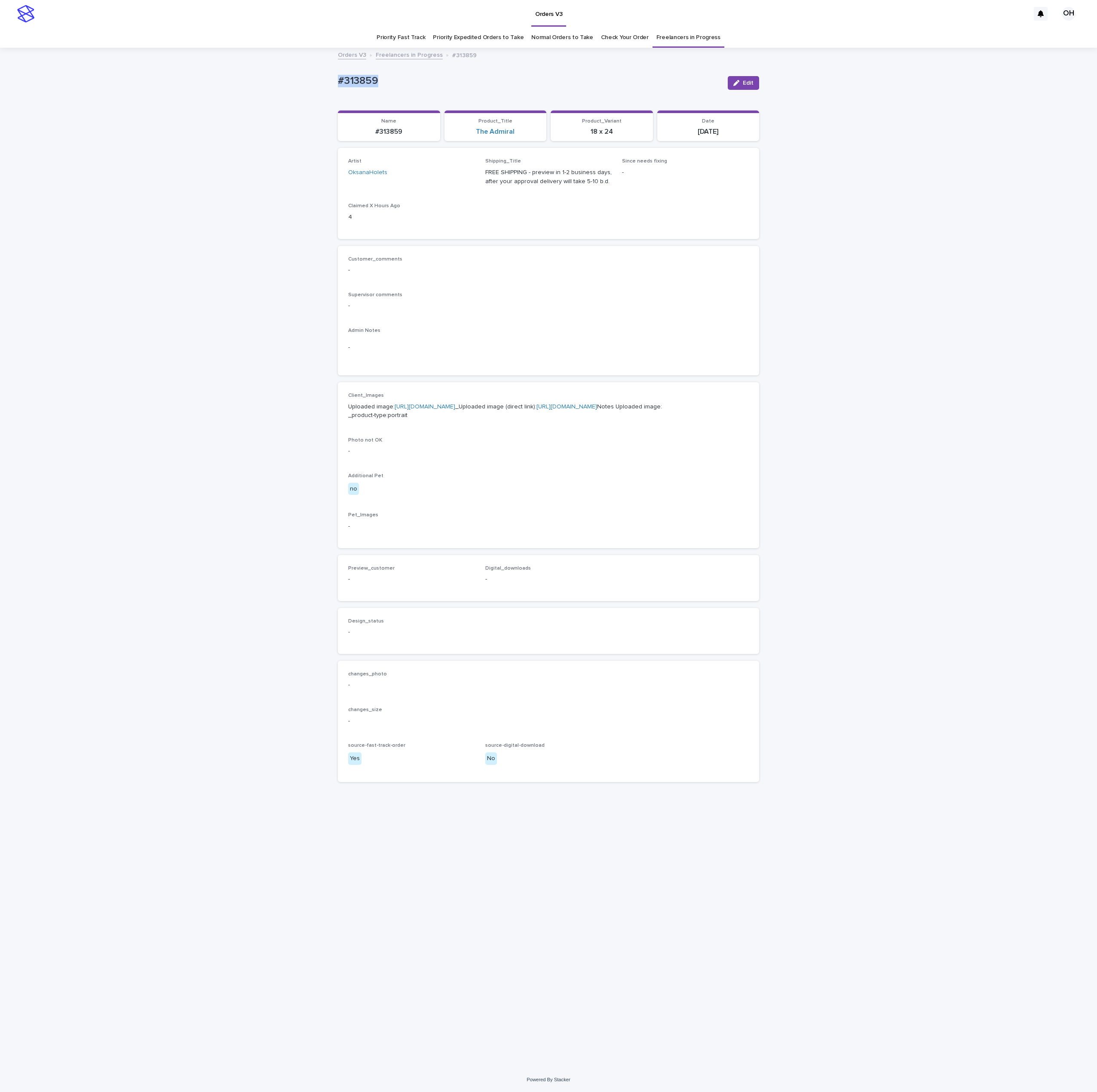
click at [334, 87] on div "Loading... Saving… Loading... Saving… #313859 Edit #313859 Edit Sorry, there wa…" at bounding box center [549, 547] width 430 height 997
copy p "#313859"
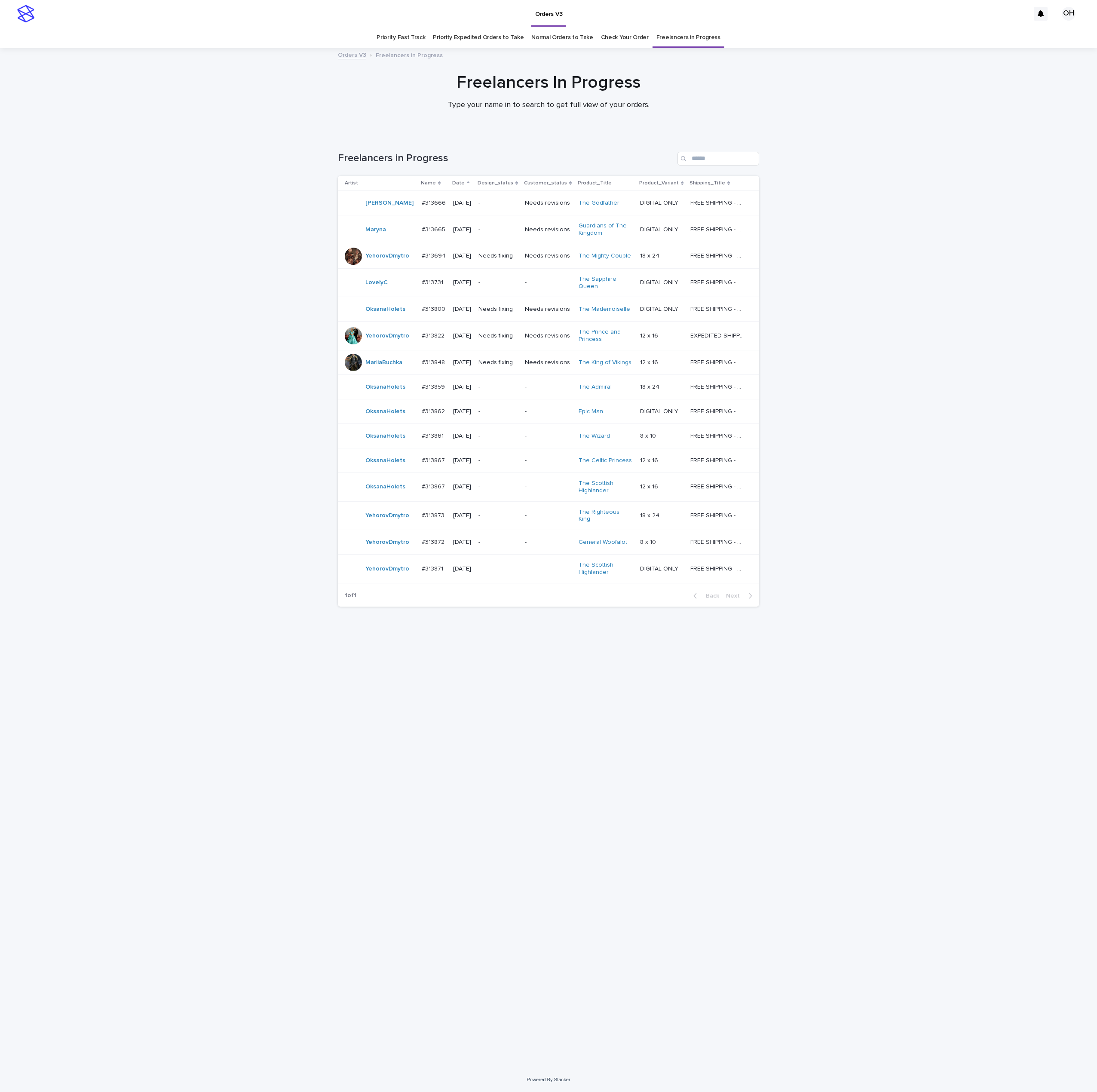
click at [426, 409] on p "#313862" at bounding box center [434, 410] width 25 height 9
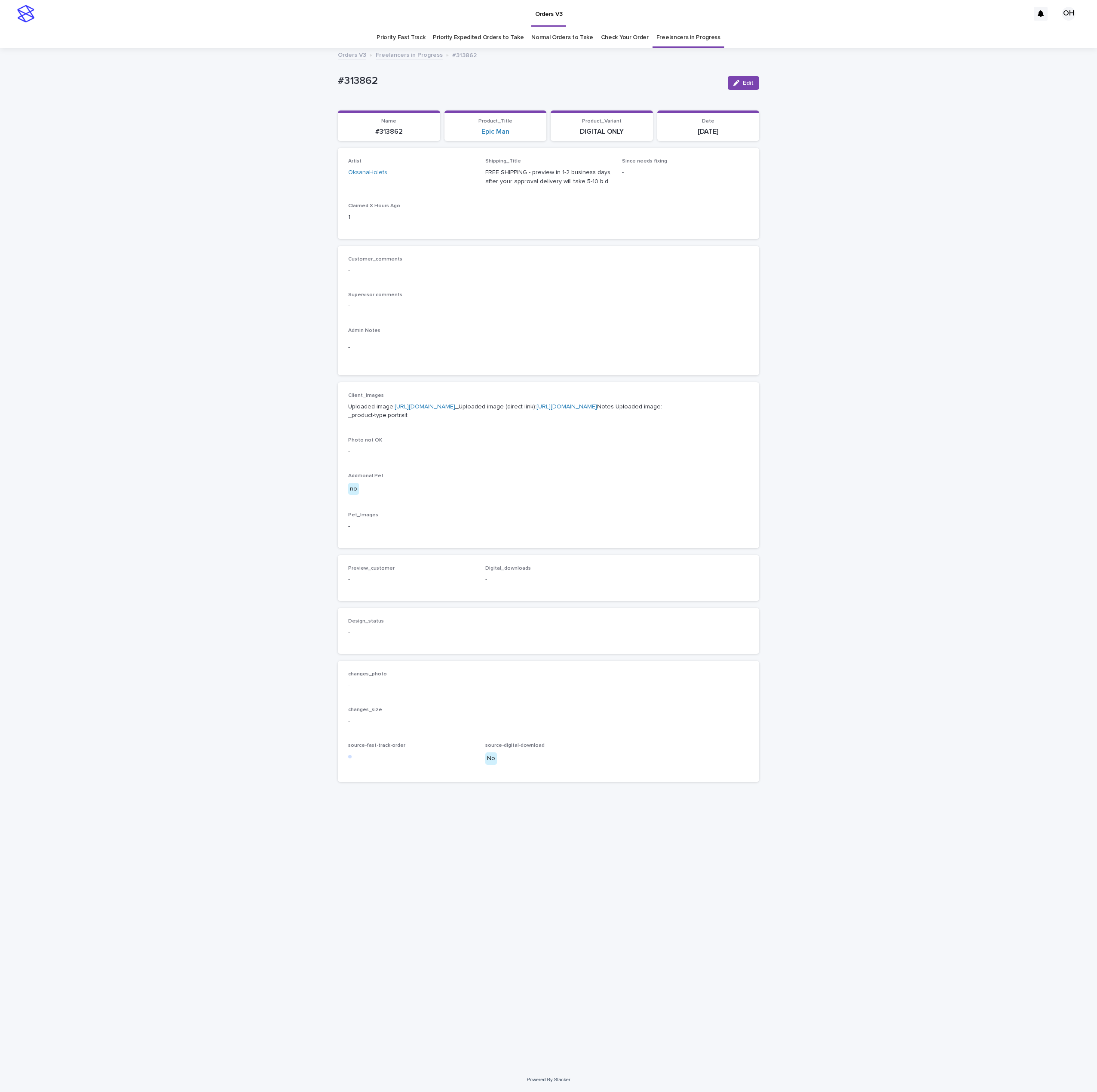
drag, startPoint x: 705, startPoint y: 271, endPoint x: 763, endPoint y: 157, distance: 127.9
click at [706, 271] on p "-" at bounding box center [549, 270] width 401 height 9
click at [747, 81] on span "Edit" at bounding box center [748, 83] width 10 height 6
click at [372, 579] on span "Preview_customer" at bounding box center [372, 576] width 47 height 5
click at [366, 596] on button "Add" at bounding box center [369, 590] width 41 height 14
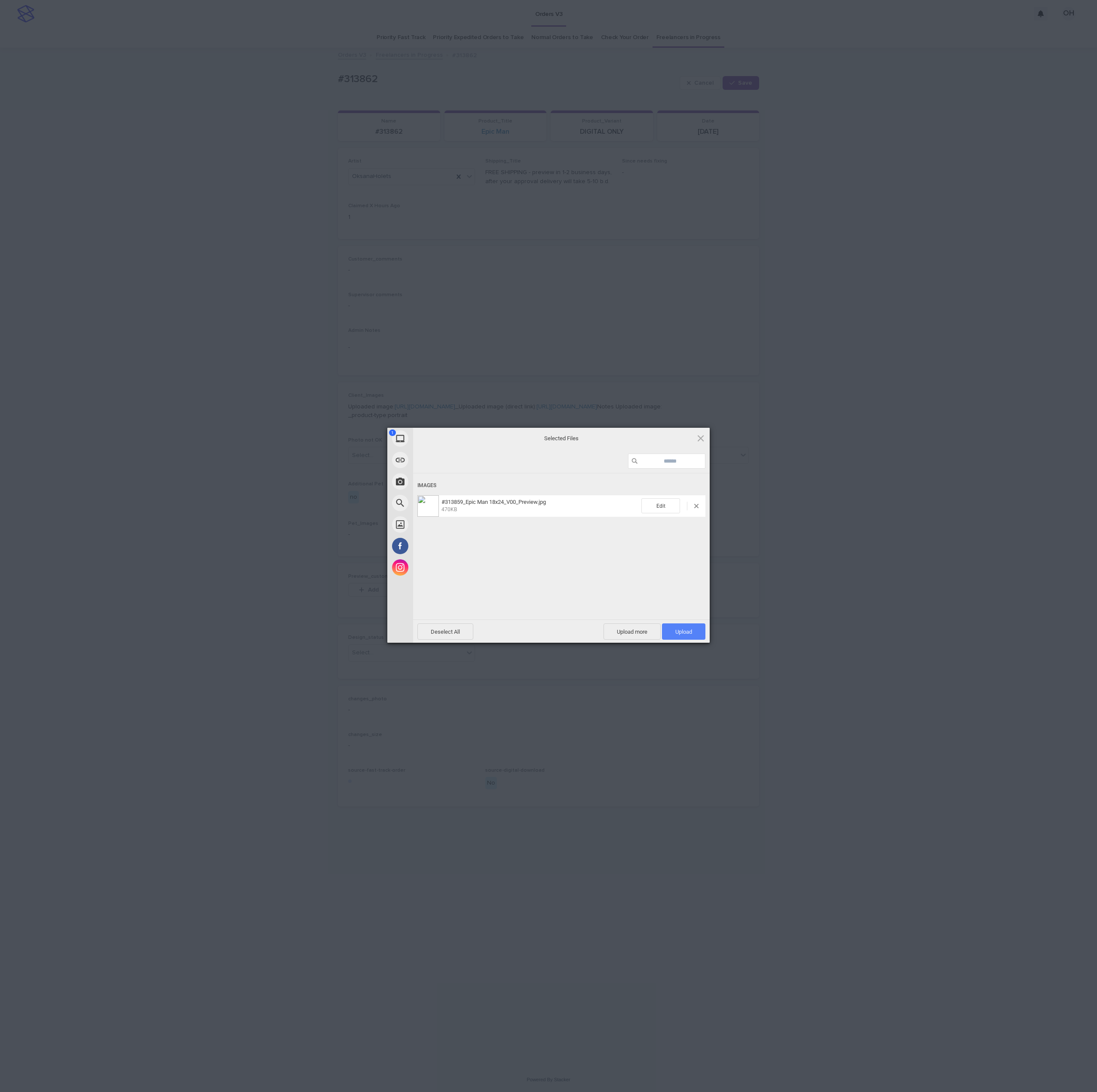
click at [669, 627] on span "Upload 1" at bounding box center [684, 631] width 44 height 16
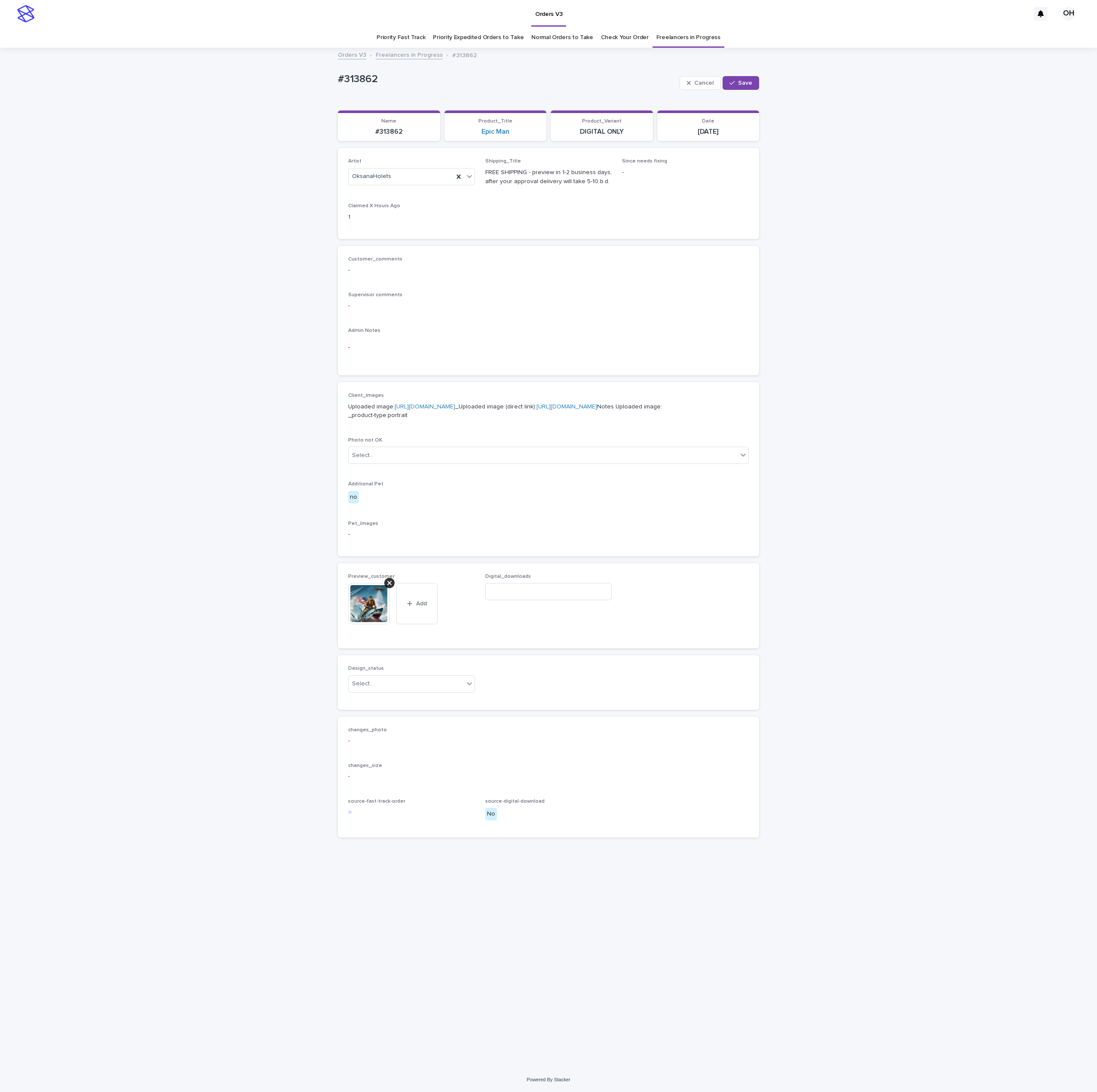
drag, startPoint x: 455, startPoint y: 333, endPoint x: 474, endPoint y: 319, distance: 23.6
click at [455, 333] on p "Admin Notes" at bounding box center [549, 330] width 401 height 6
drag, startPoint x: 667, startPoint y: 295, endPoint x: 658, endPoint y: 281, distance: 16.6
click at [667, 295] on p "Supervisor comments" at bounding box center [549, 295] width 401 height 6
drag, startPoint x: 430, startPoint y: 89, endPoint x: 339, endPoint y: 80, distance: 91.4
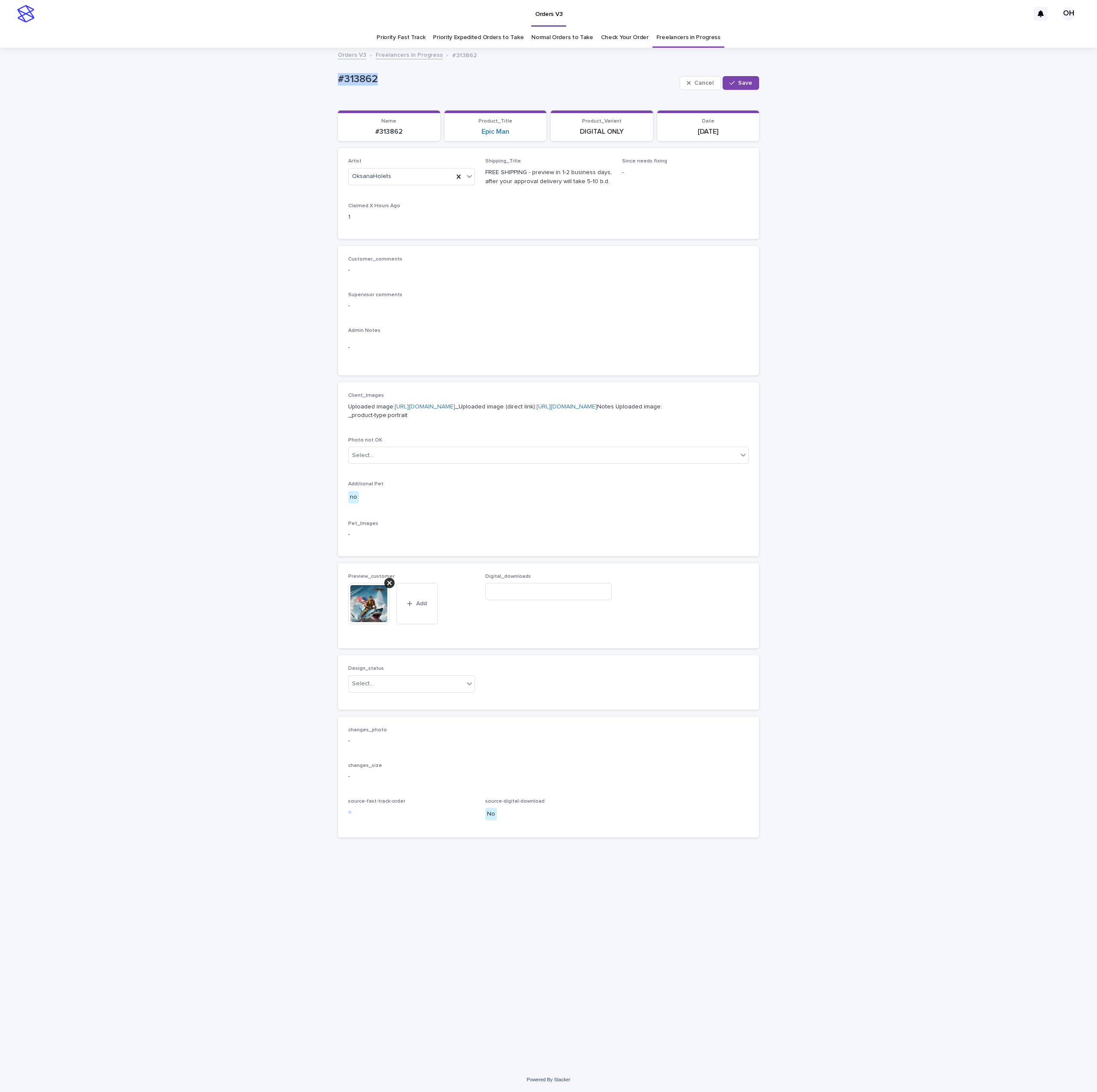
click at [332, 83] on div "Loading... Saving… Loading... Saving… #313862 Cancel Save #313862 Cancel Save S…" at bounding box center [548, 557] width 1097 height 1019
copy p "#313862"
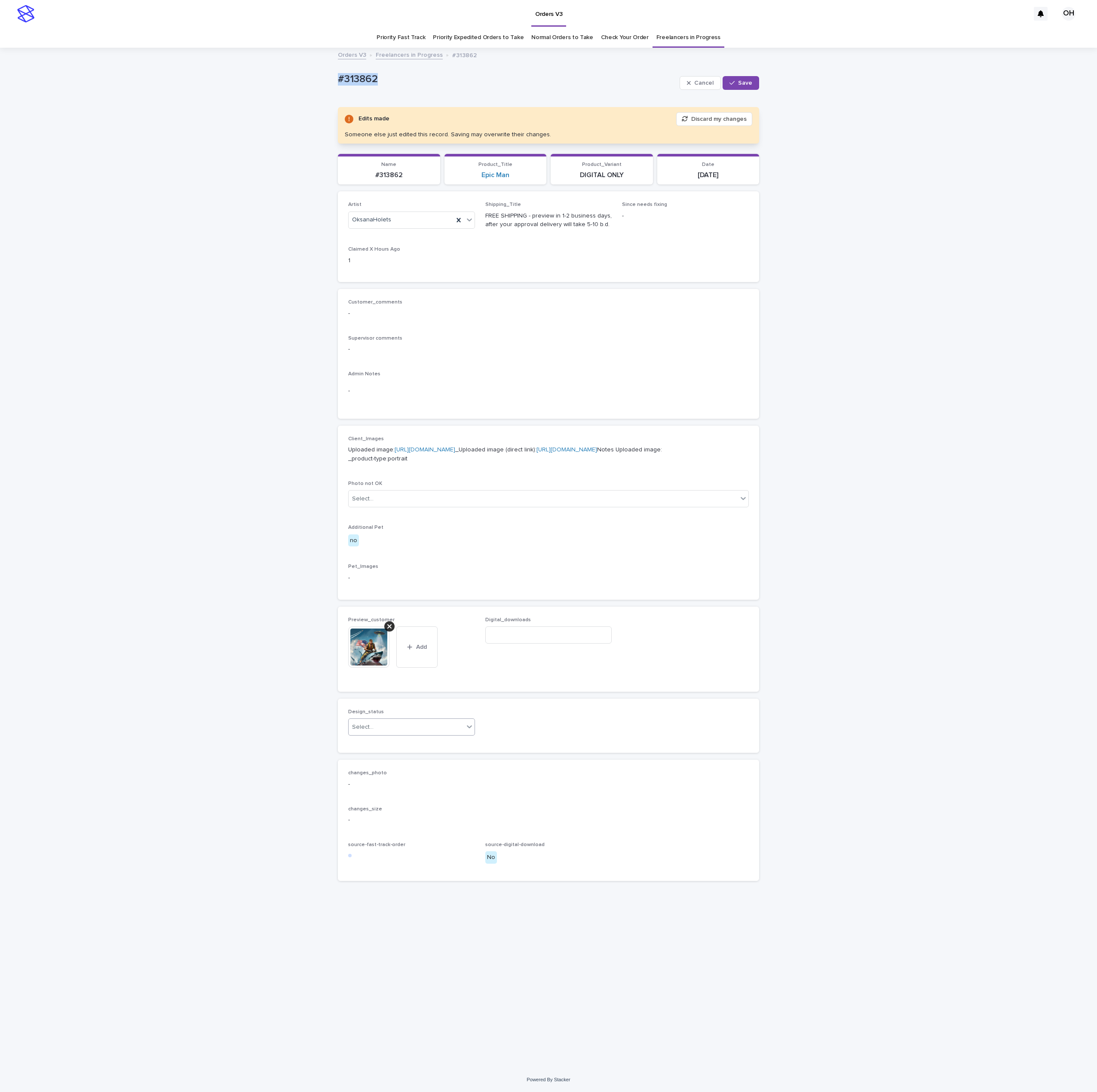
click at [372, 731] on div "Select..." at bounding box center [362, 727] width 22 height 9
click at [364, 791] on div "Uploaded" at bounding box center [412, 797] width 126 height 15
click at [756, 75] on div "Cancel Save" at bounding box center [719, 83] width 80 height 34
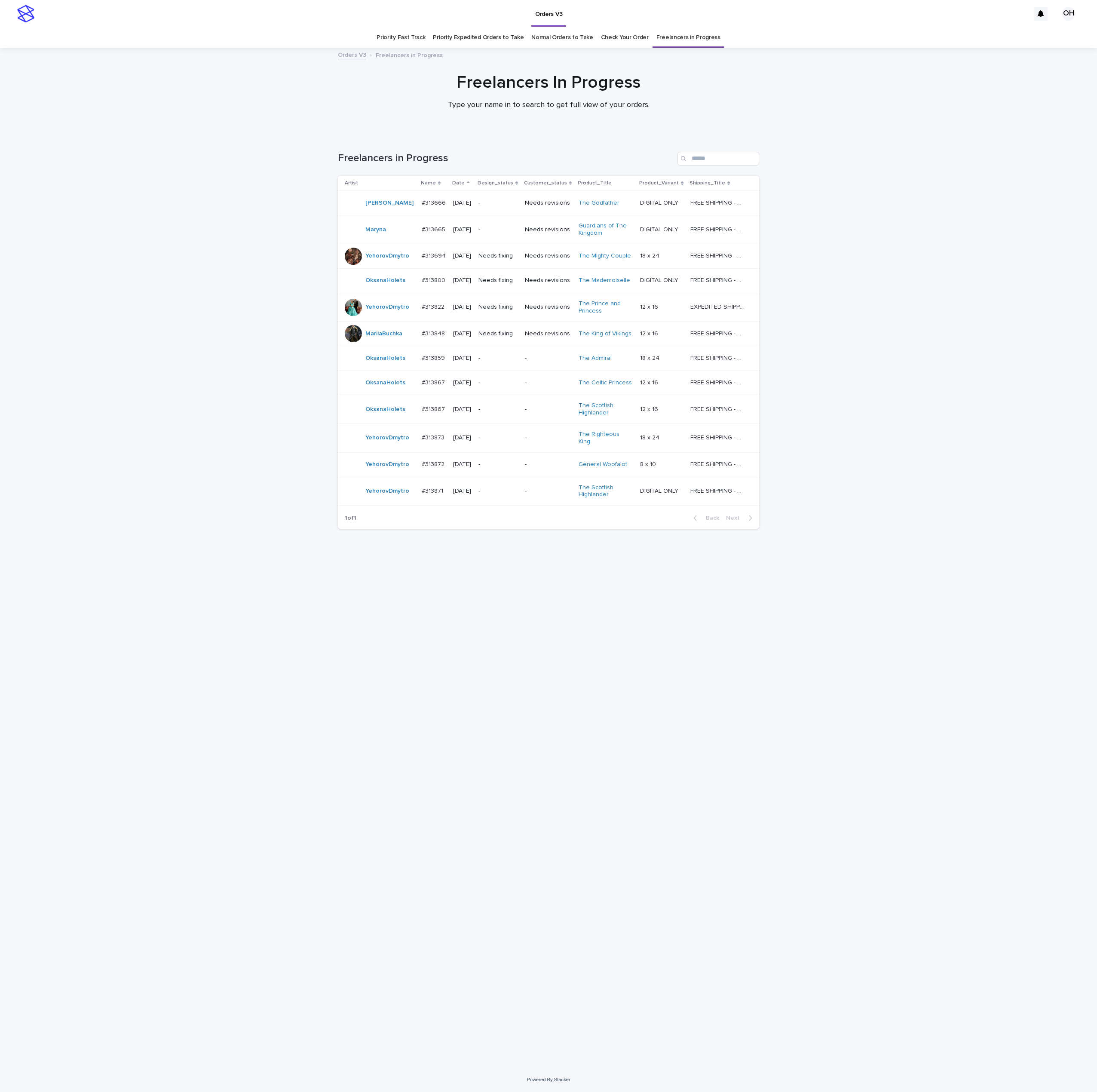
click at [433, 386] on p "#313867" at bounding box center [434, 381] width 25 height 9
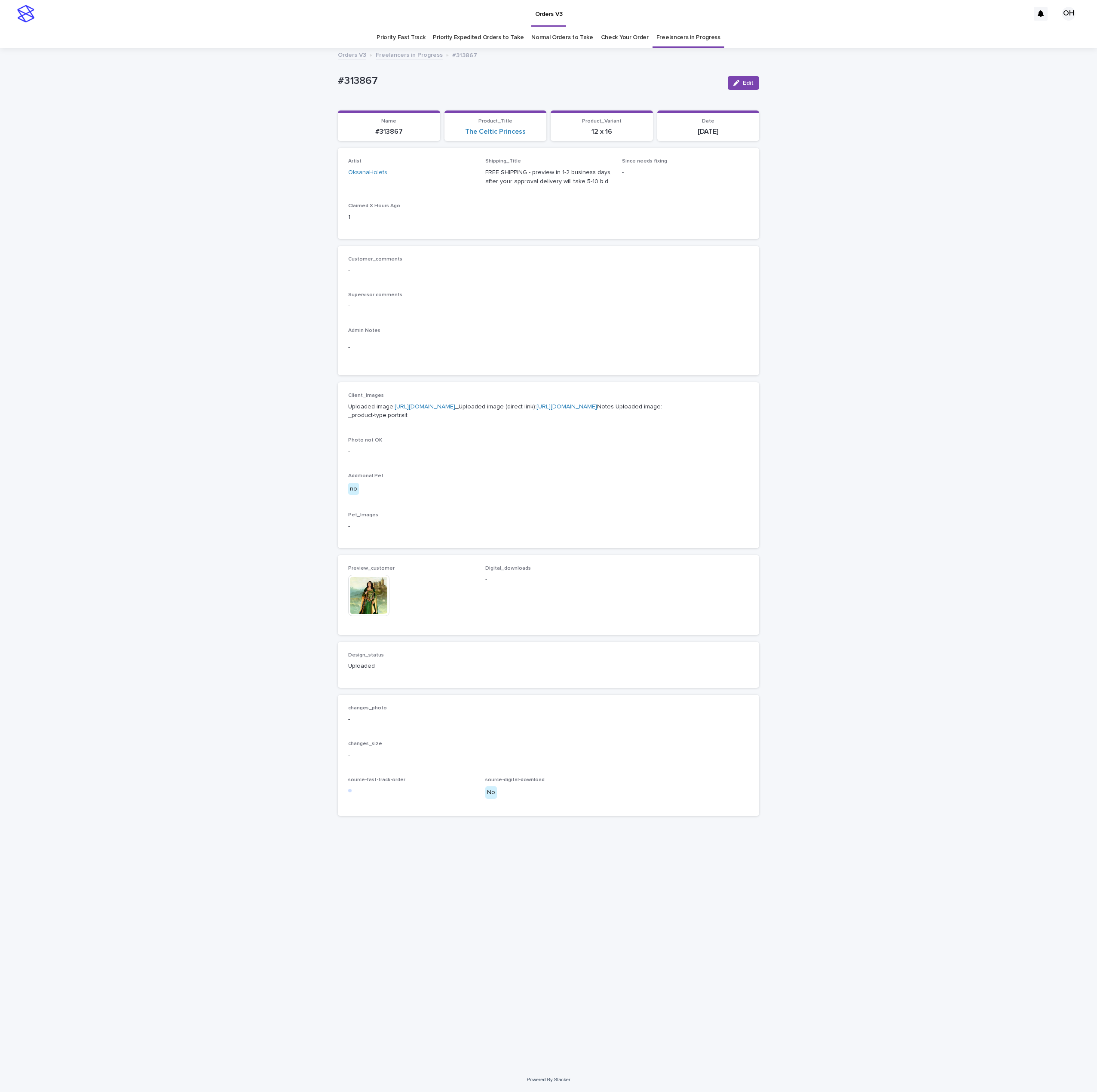
click at [753, 88] on button "Edit" at bounding box center [743, 83] width 31 height 14
click at [745, 79] on button "Save" at bounding box center [741, 83] width 37 height 14
click at [657, 41] on link "Freelancers in Progress" at bounding box center [689, 37] width 64 height 20
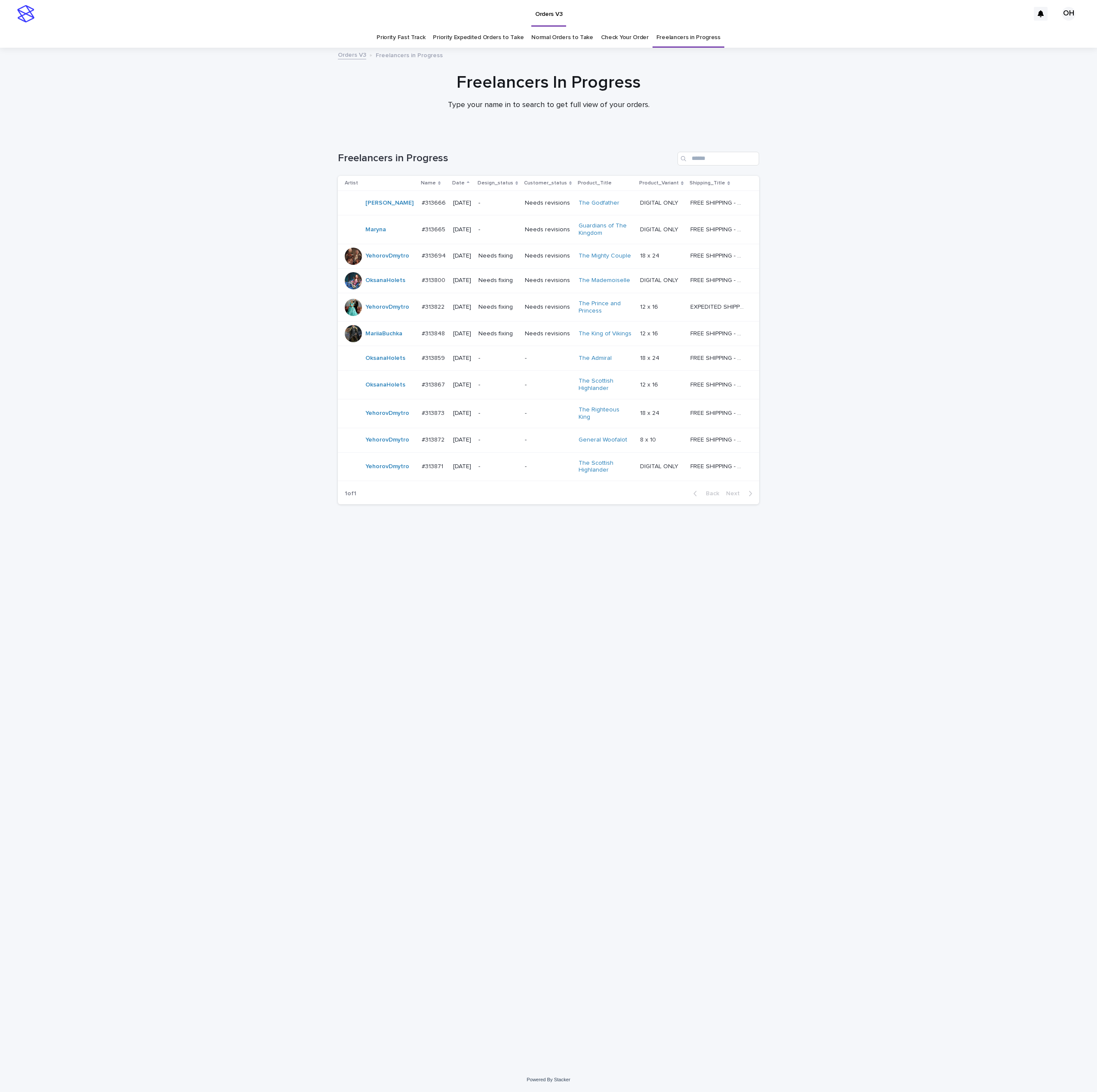
click at [429, 367] on td "#313859 #313859" at bounding box center [434, 358] width 31 height 24
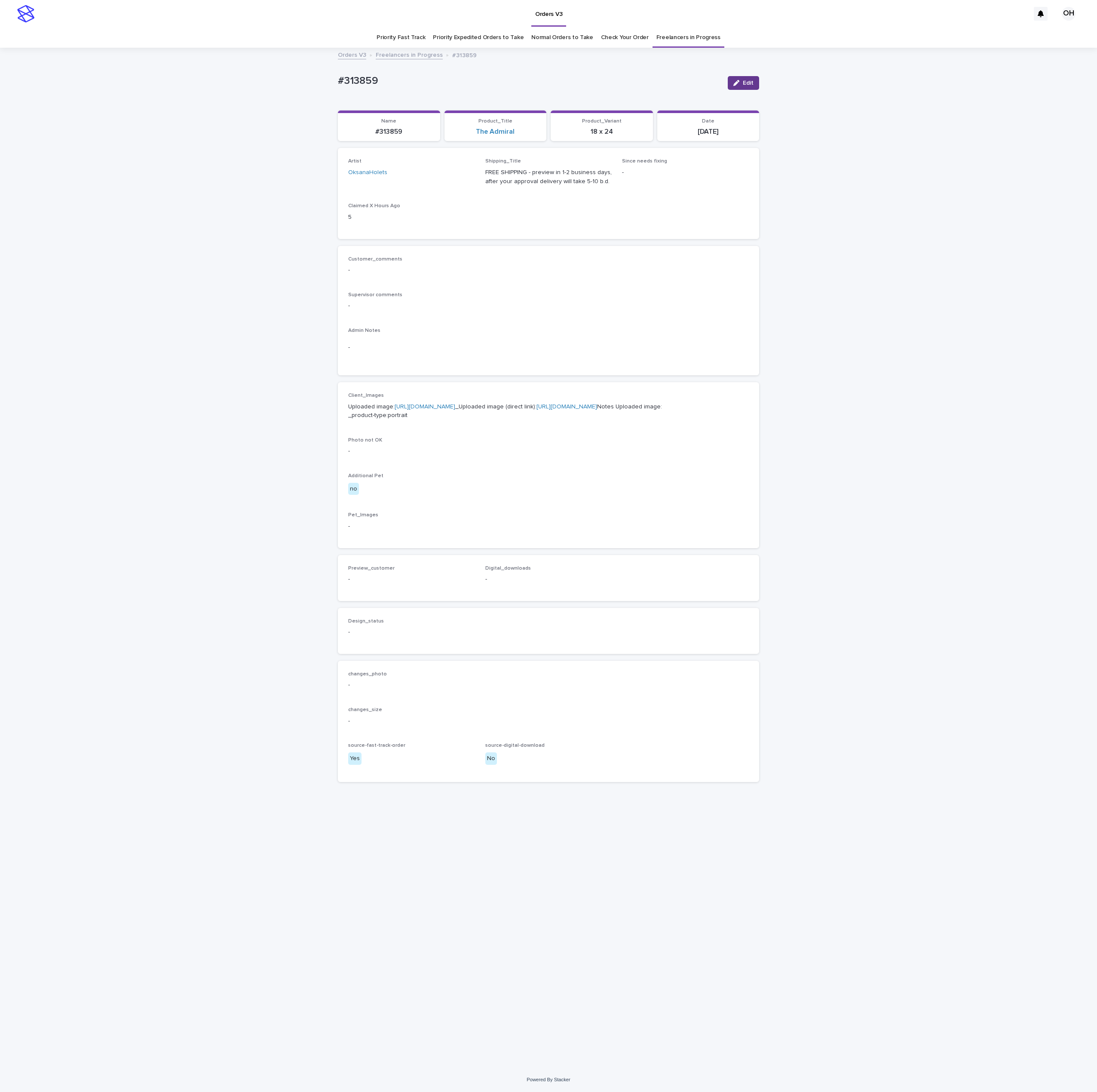
click at [746, 85] on span "Edit" at bounding box center [748, 83] width 10 height 6
click at [377, 607] on div "Preview_customer This file cannot be opened Download File Add" at bounding box center [412, 591] width 127 height 34
click at [375, 596] on button "Add" at bounding box center [369, 590] width 41 height 14
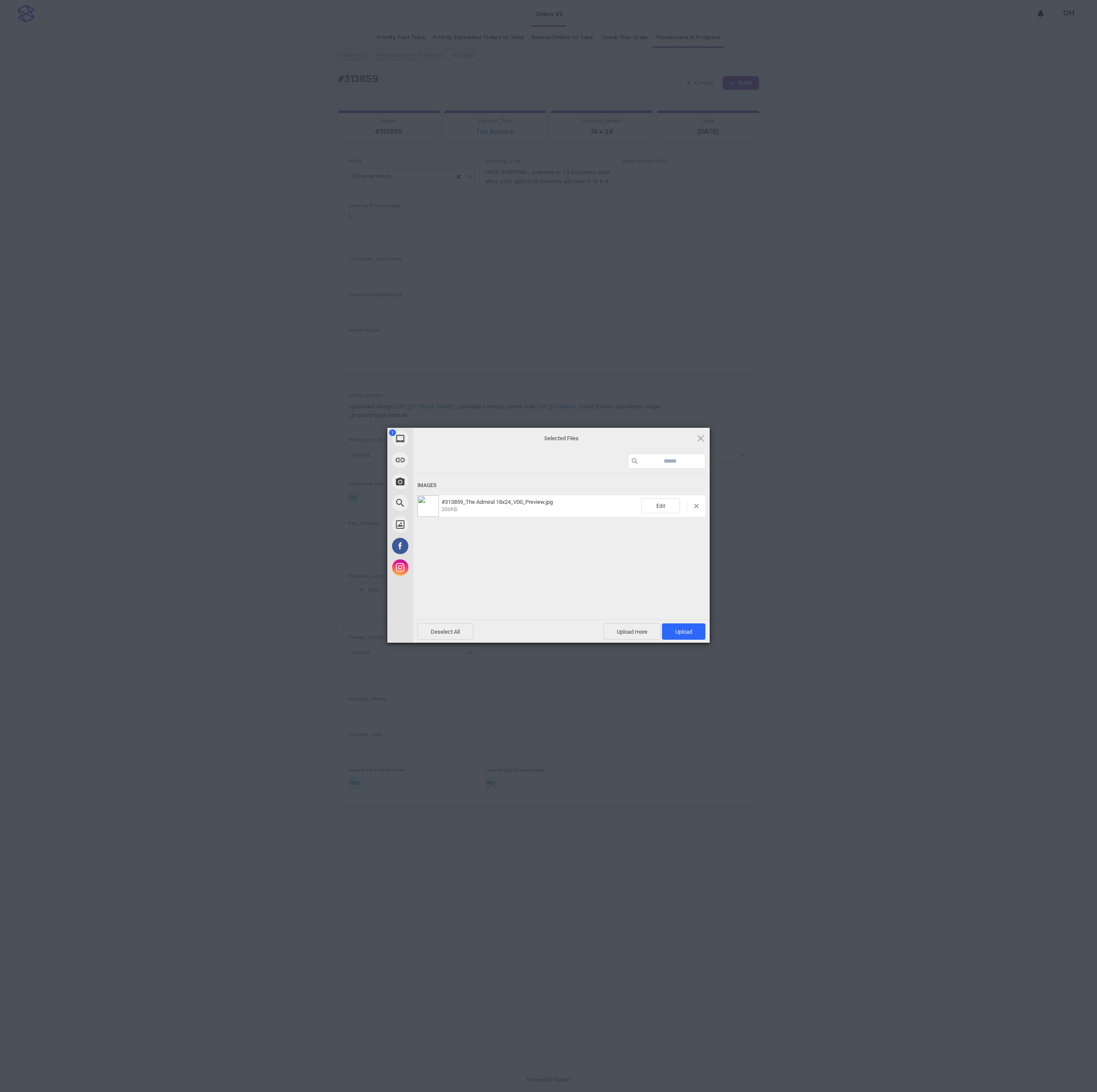
drag, startPoint x: 683, startPoint y: 630, endPoint x: 873, endPoint y: 531, distance: 214.2
click at [683, 630] on span "Upload 1" at bounding box center [683, 631] width 17 height 6
click at [916, 501] on div "My Device Link (URL) Take Photo Web Search Unsplash Facebook Instagram Uploaded…" at bounding box center [548, 546] width 1097 height 1092
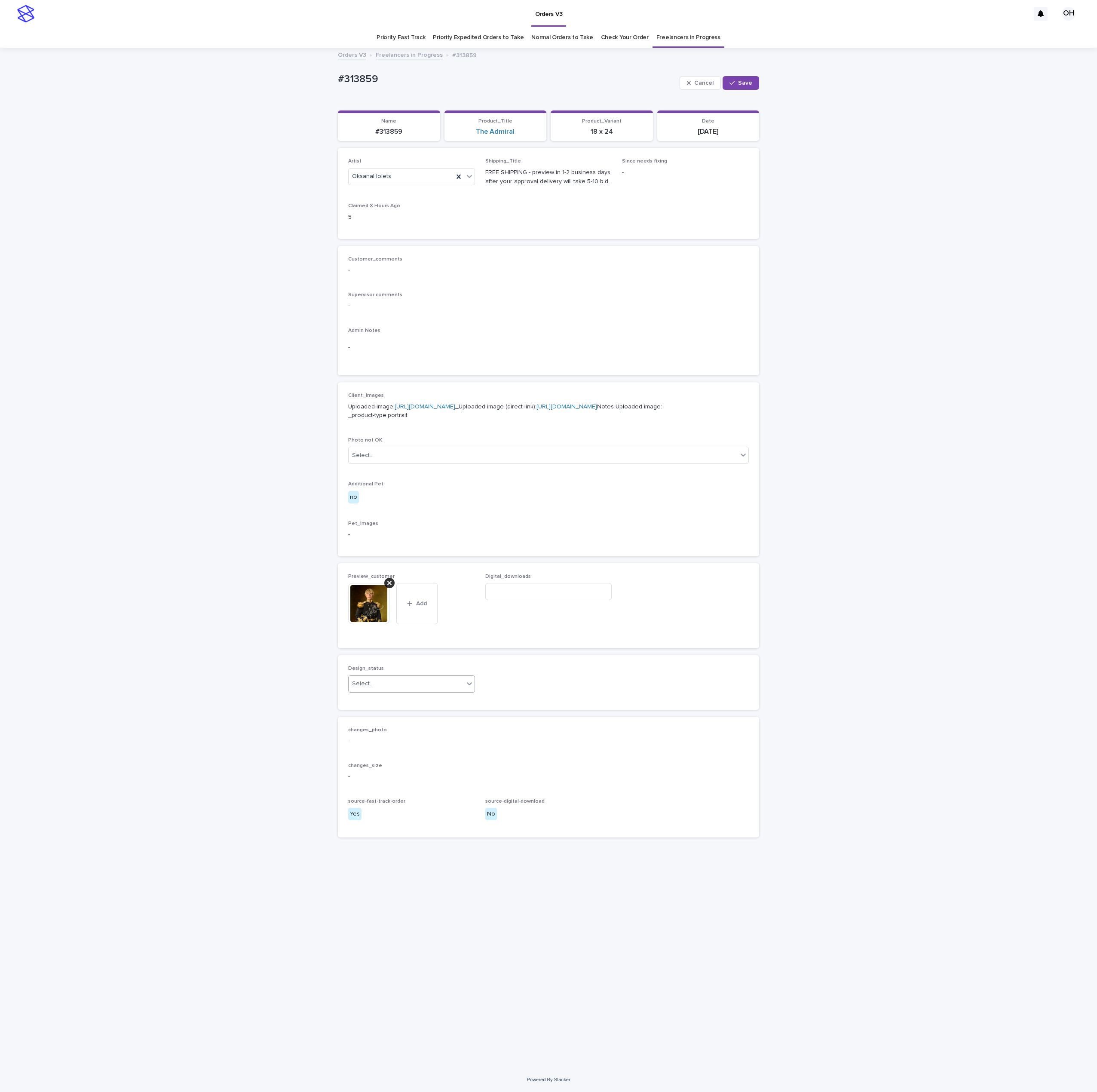
click at [462, 691] on div "Select..." at bounding box center [407, 684] width 115 height 14
click at [441, 744] on div "Uploaded" at bounding box center [412, 745] width 126 height 15
click at [750, 86] on span "Save" at bounding box center [745, 83] width 14 height 6
click at [372, 616] on img at bounding box center [369, 595] width 41 height 41
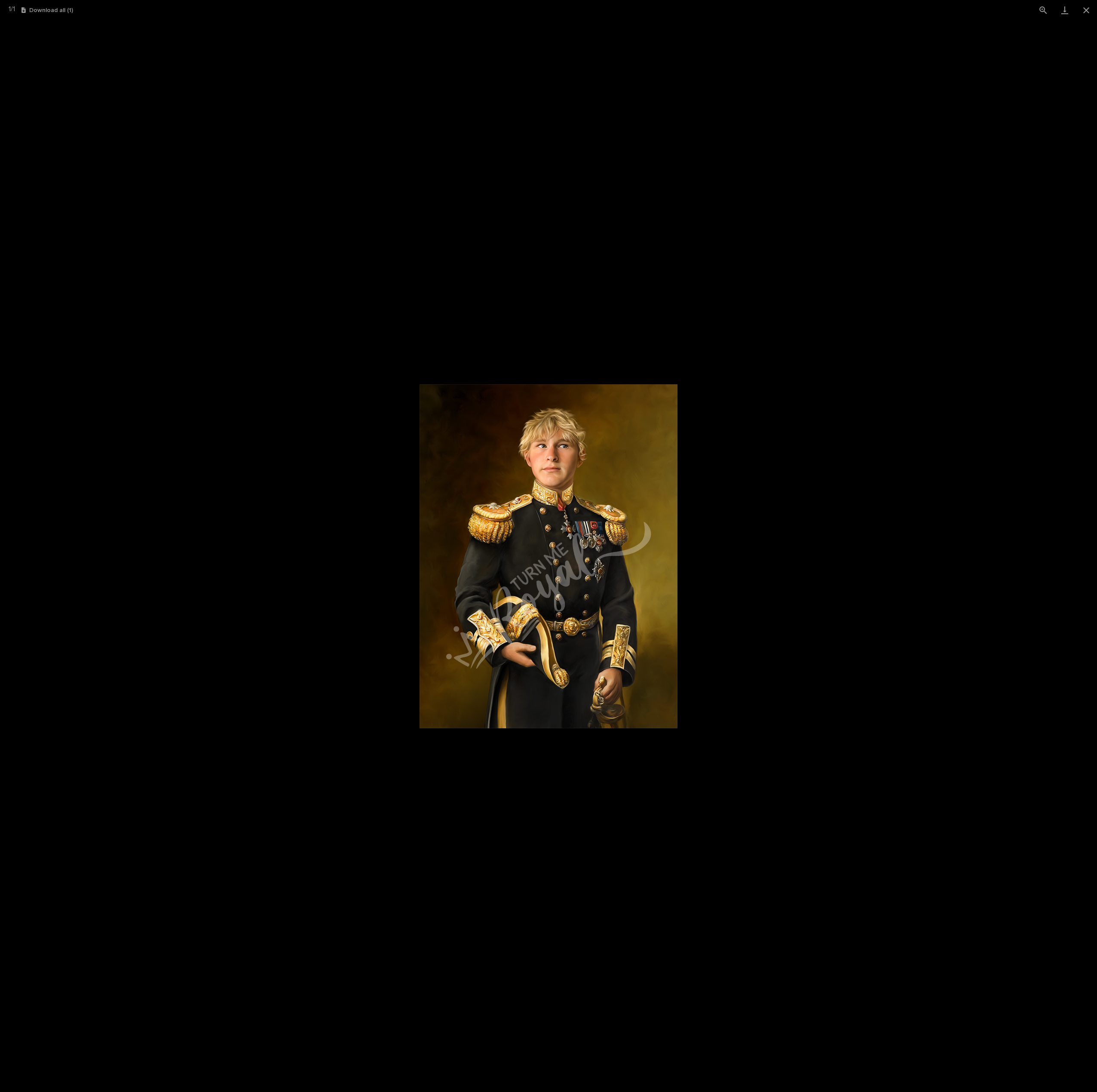
click at [905, 500] on picture at bounding box center [548, 556] width 1097 height 1072
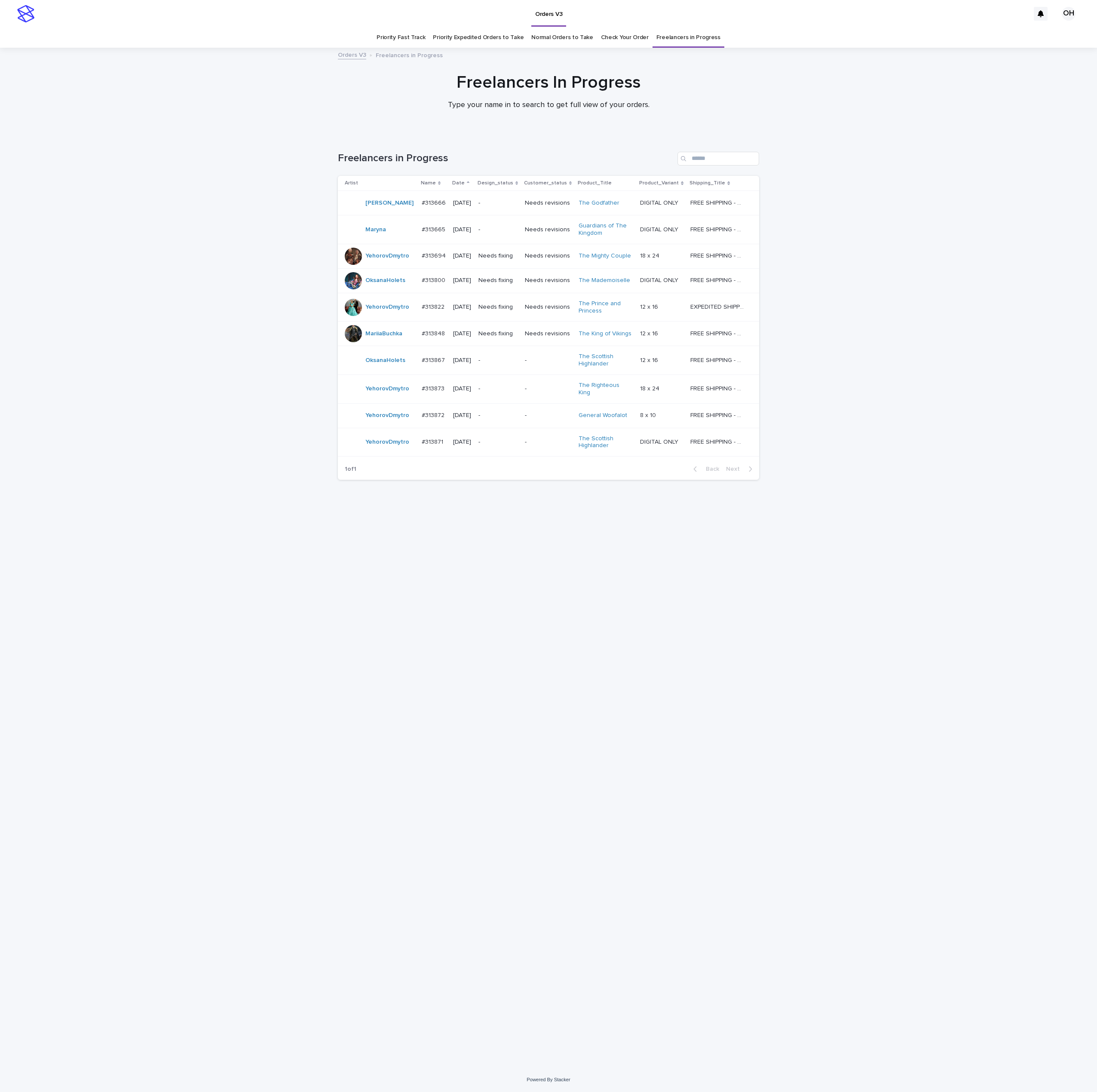
click at [432, 354] on td "#313867 #313867" at bounding box center [434, 360] width 31 height 29
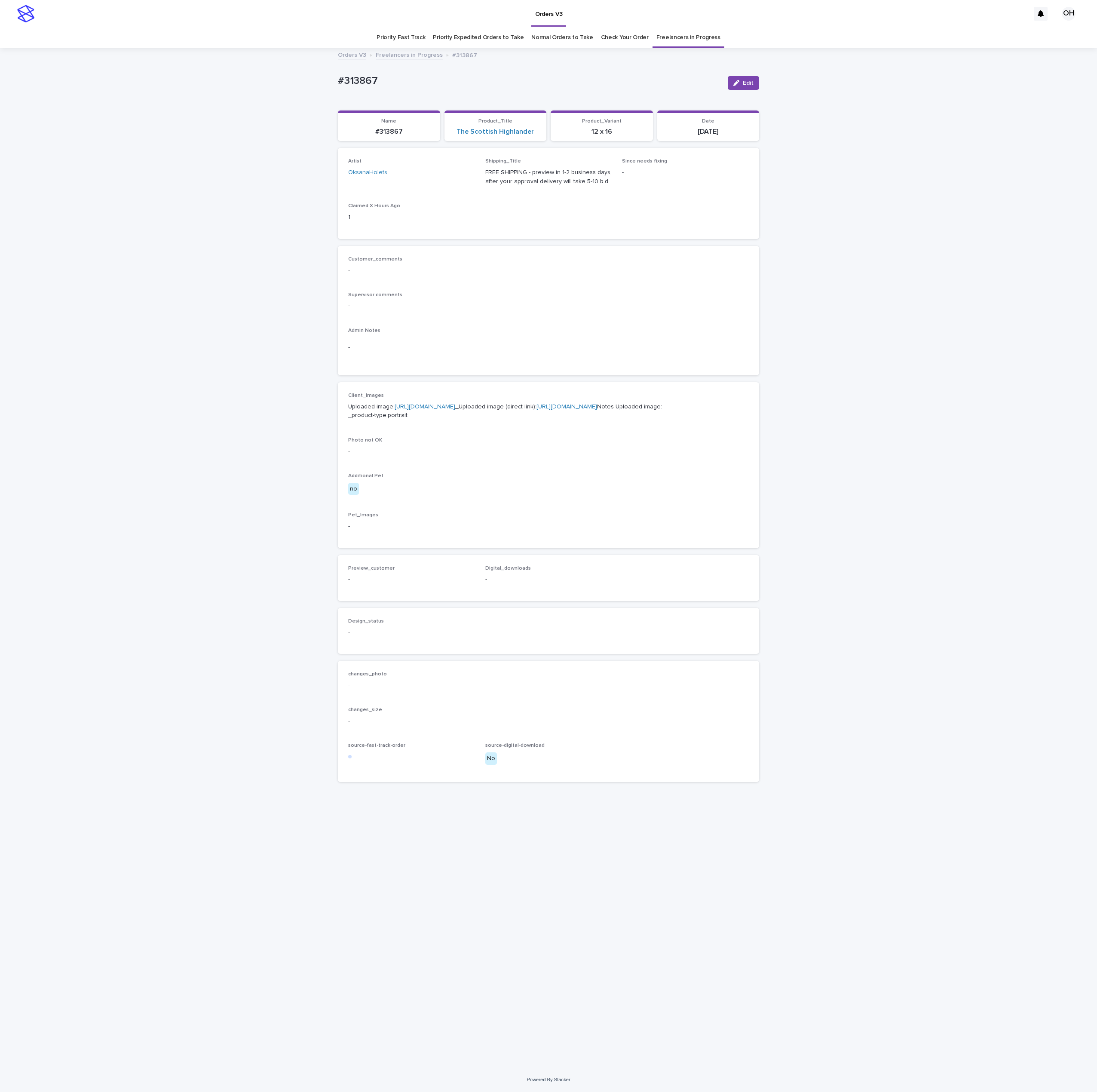
click at [418, 409] on link "https://cdn.shopify.com-uploadkit.app/s/files/1/0033/4807/0511/files/download.h…" at bounding box center [425, 407] width 61 height 6
click at [446, 409] on link "https://cdn.shopify.com-uploadkit.app/s/files/1/0033/4807/0511/files/download.h…" at bounding box center [425, 407] width 61 height 6
drag, startPoint x: 415, startPoint y: 73, endPoint x: 247, endPoint y: 65, distance: 168.2
click at [234, 62] on div "Loading... Saving… Loading... Saving… #313867 Edit #313867 Edit Sorry, there wa…" at bounding box center [548, 557] width 1097 height 1019
copy p "#313867"
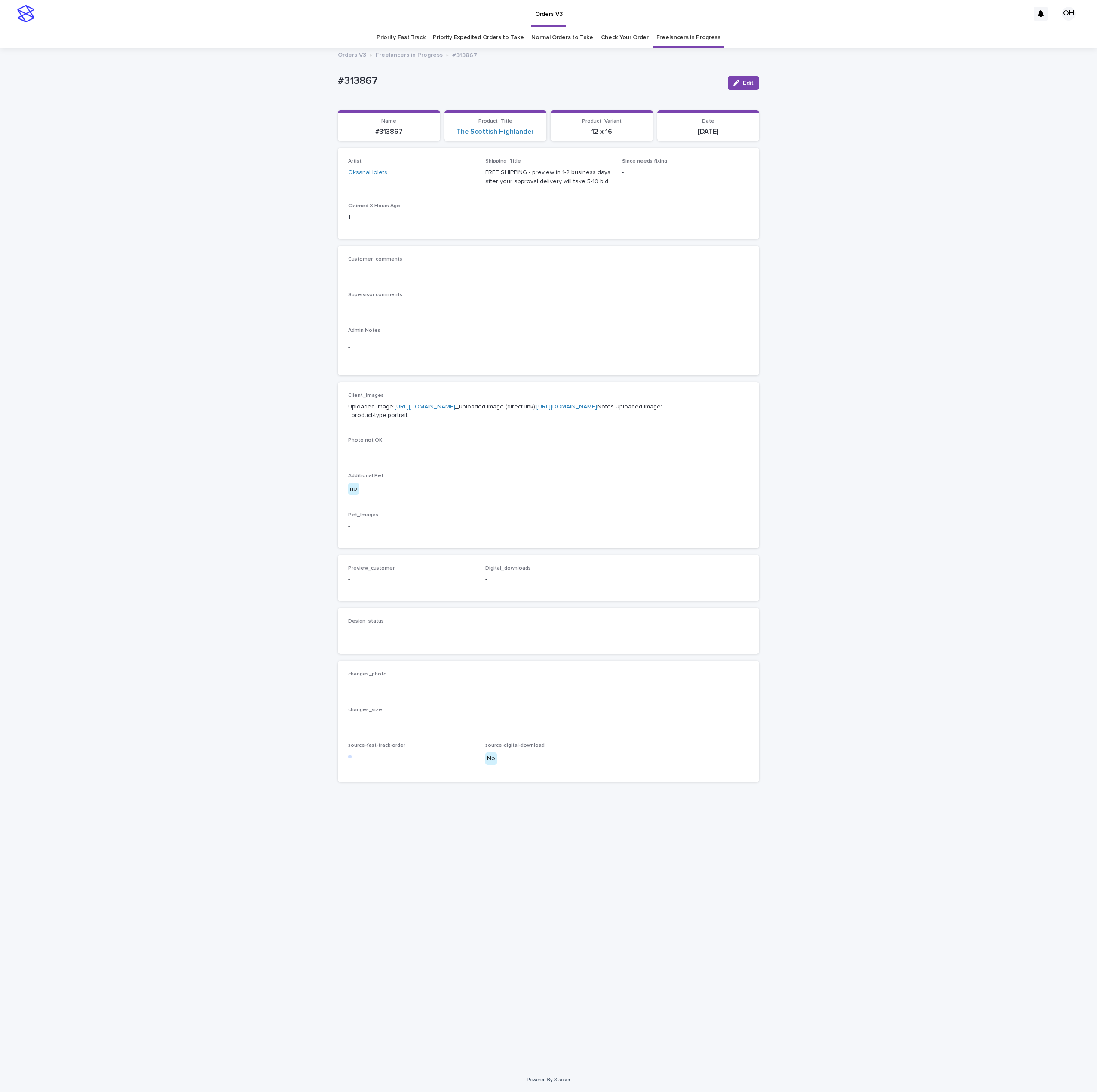
drag, startPoint x: 566, startPoint y: 264, endPoint x: 643, endPoint y: 196, distance: 102.7
click at [567, 264] on div "-" at bounding box center [549, 269] width 401 height 10
click at [750, 87] on button "Edit" at bounding box center [743, 83] width 31 height 14
click at [380, 596] on button "Add" at bounding box center [369, 590] width 41 height 14
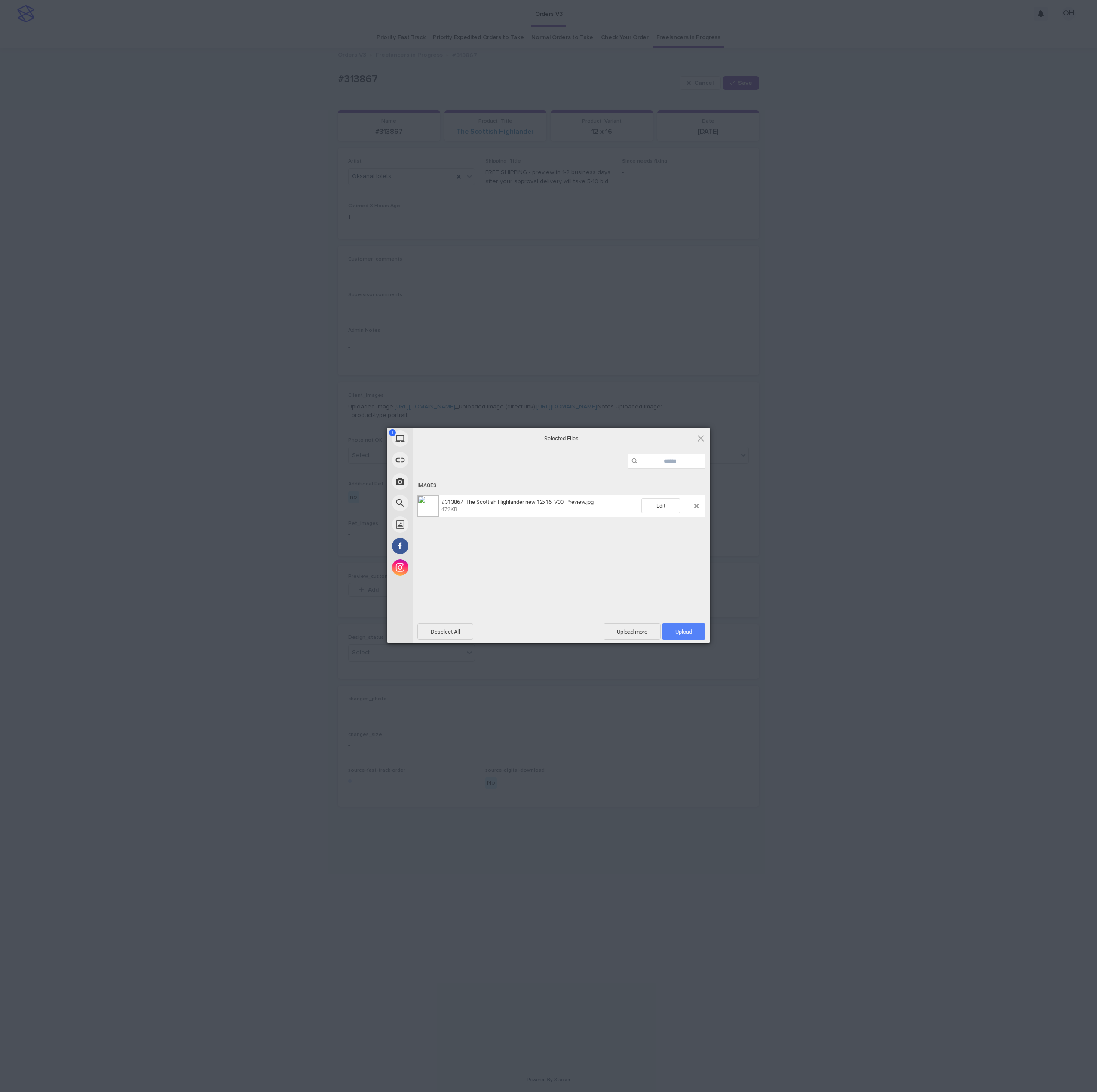
click at [687, 634] on span "Upload 1" at bounding box center [683, 631] width 17 height 6
click at [793, 492] on div "My Device Link (URL) Take Photo Web Search Unsplash Facebook Instagram Uploaded…" at bounding box center [548, 546] width 1097 height 1092
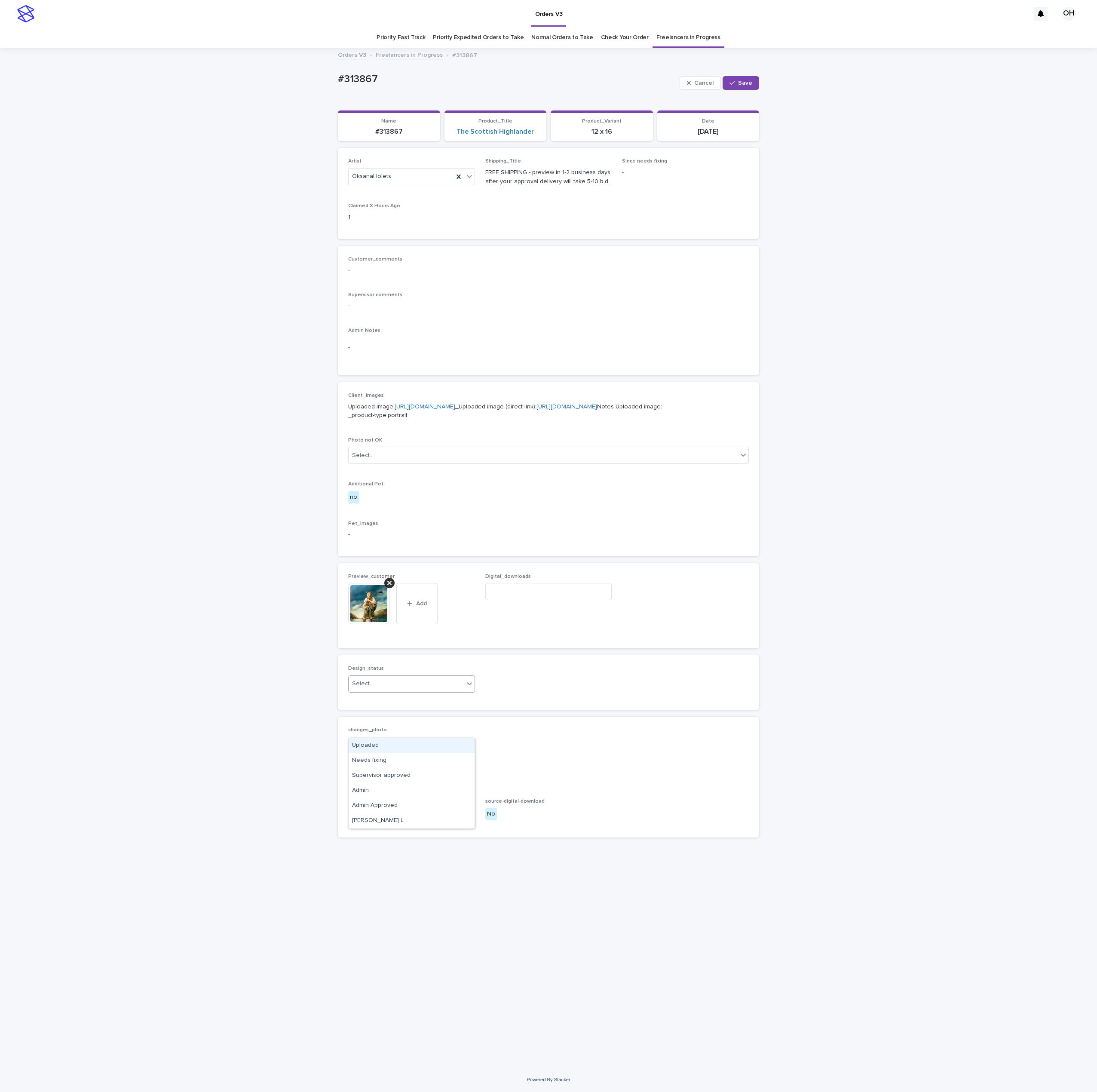
click at [404, 692] on div "Select..." at bounding box center [412, 684] width 127 height 17
drag, startPoint x: 382, startPoint y: 747, endPoint x: 406, endPoint y: 690, distance: 61.8
click at [382, 747] on div "Uploaded" at bounding box center [412, 745] width 126 height 15
drag, startPoint x: 343, startPoint y: 77, endPoint x: 347, endPoint y: 81, distance: 5.7
click at [312, 77] on div "Loading... Saving… Loading... Saving… #313867 Cancel Save #313867 Cancel Save S…" at bounding box center [548, 557] width 1097 height 1019
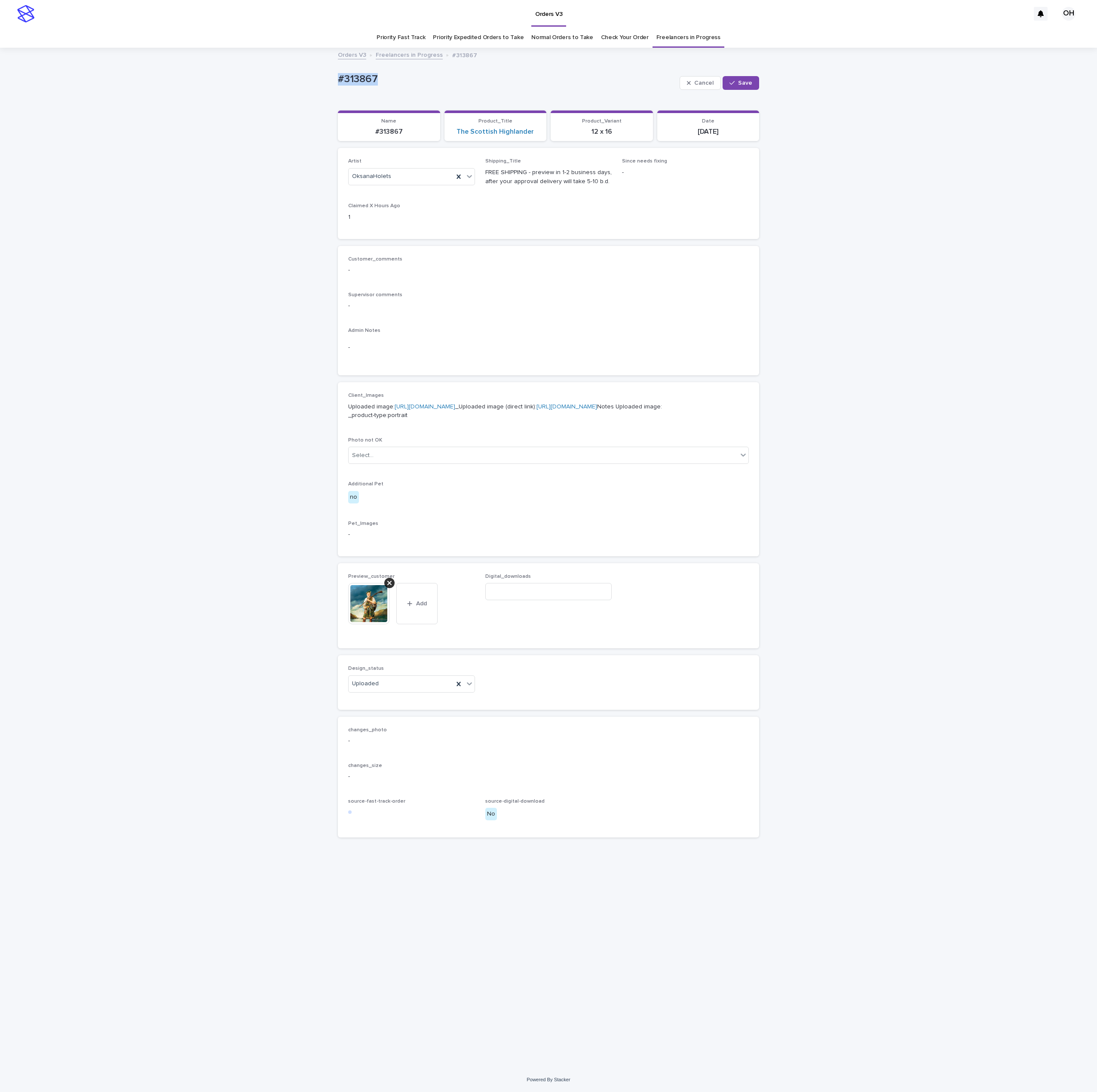
copy p "#313867"
click at [749, 89] on button "Save" at bounding box center [741, 83] width 37 height 14
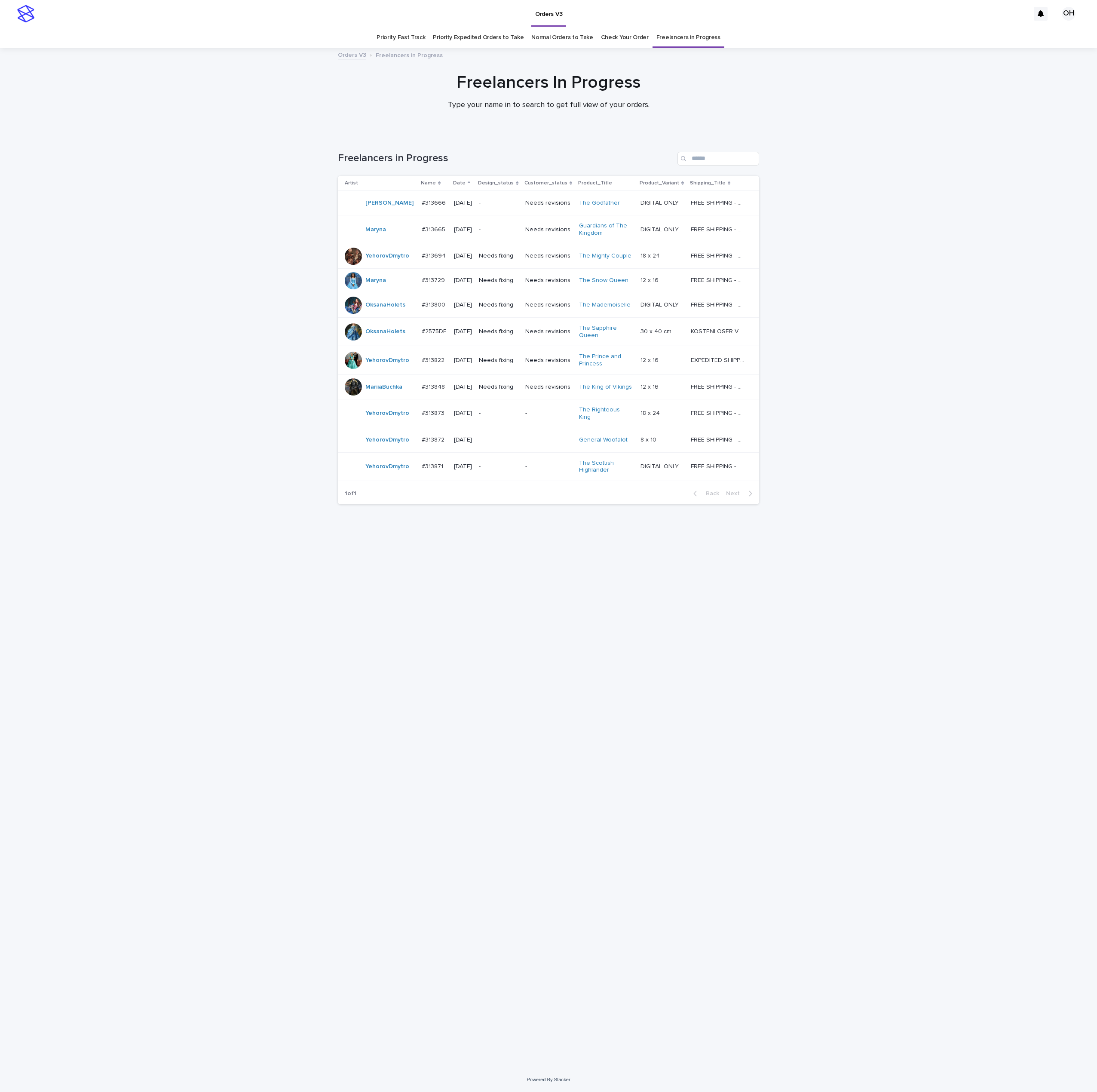
click at [623, 30] on link "Check Your Order" at bounding box center [625, 37] width 48 height 20
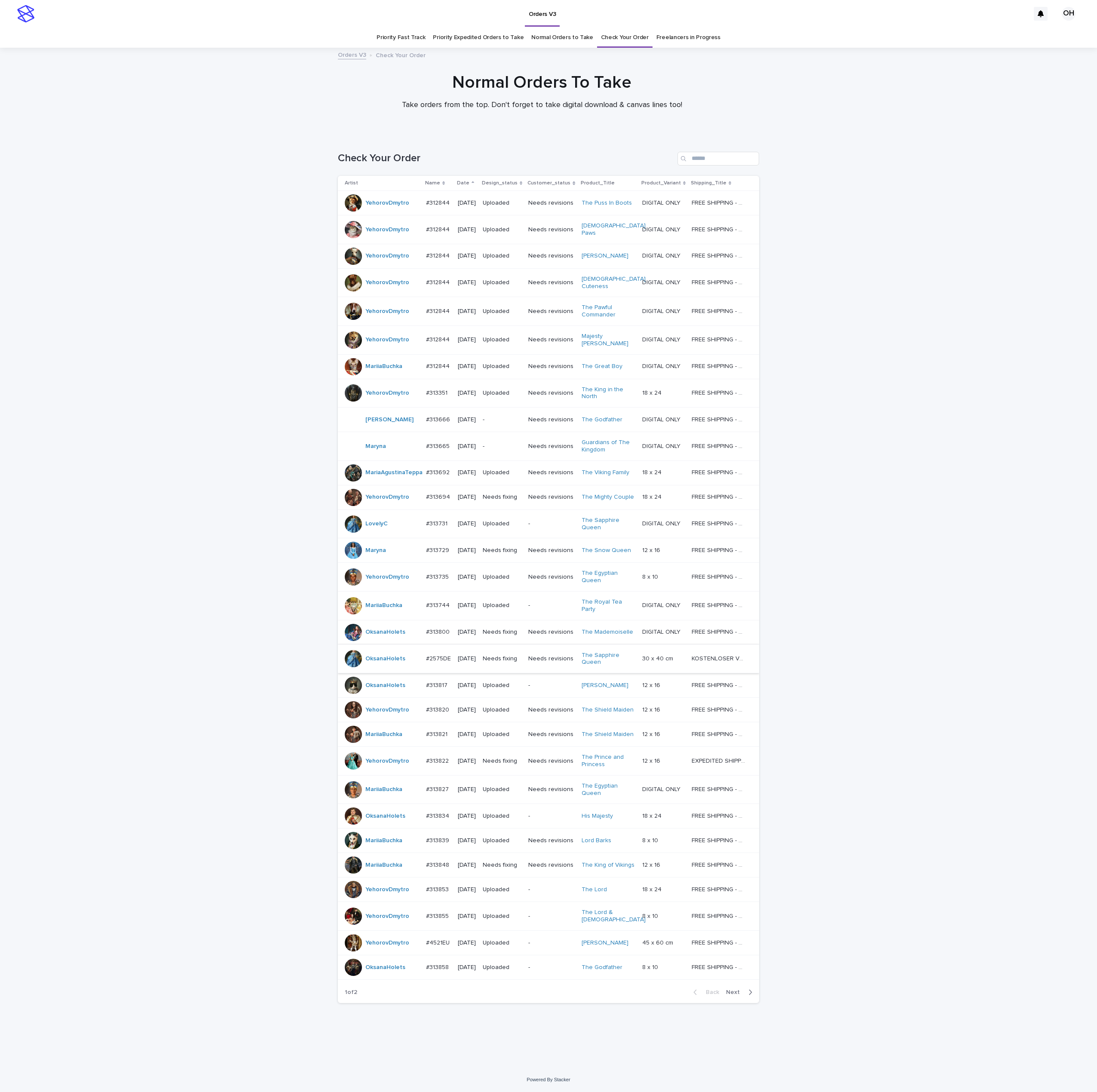
scroll to position [47, 0]
click at [733, 995] on span "Next" at bounding box center [736, 992] width 19 height 6
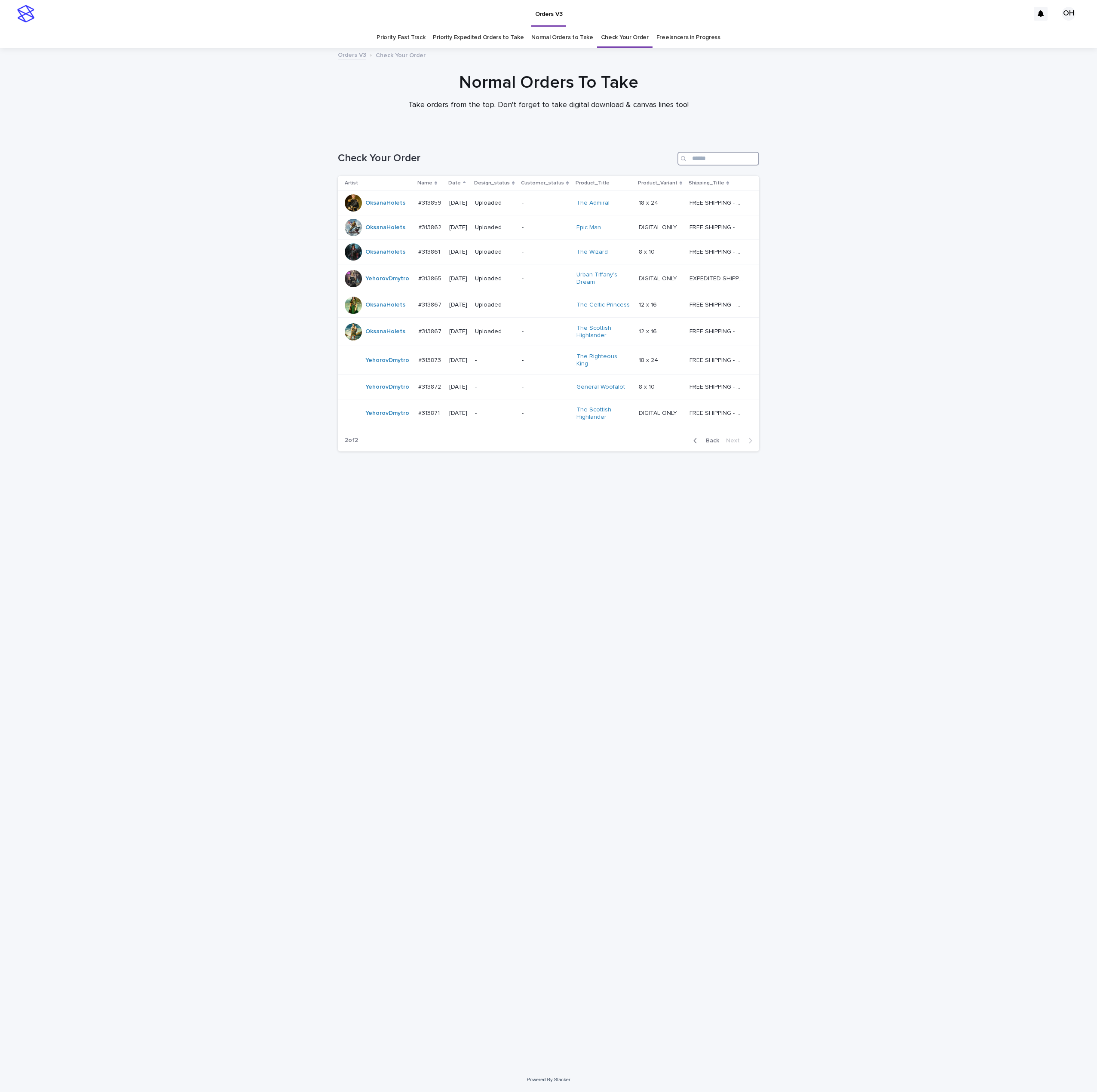
click at [735, 155] on input "Search" at bounding box center [718, 159] width 82 height 14
type input "***"
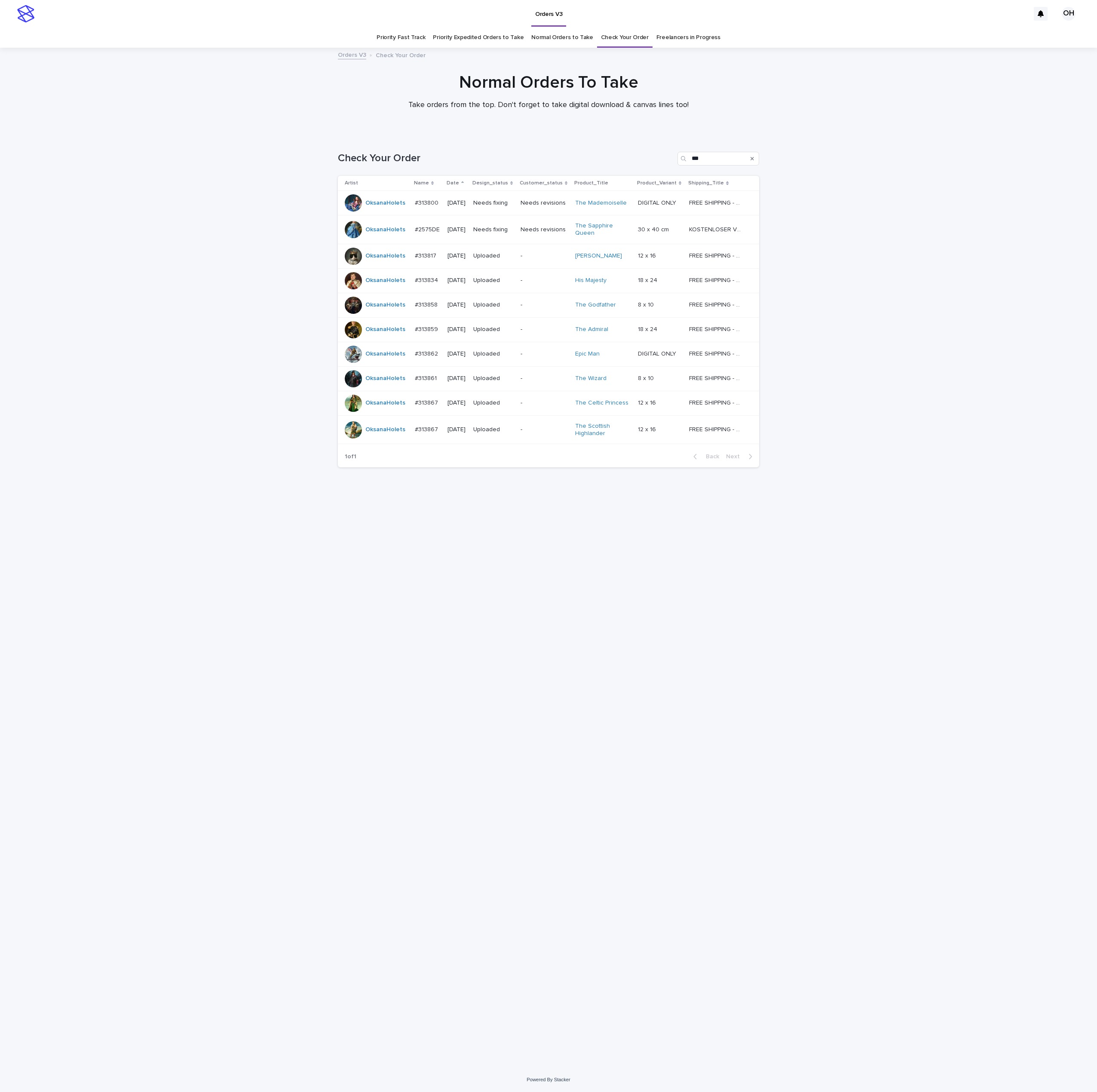
click at [439, 231] on p "#2575DE" at bounding box center [428, 228] width 27 height 9
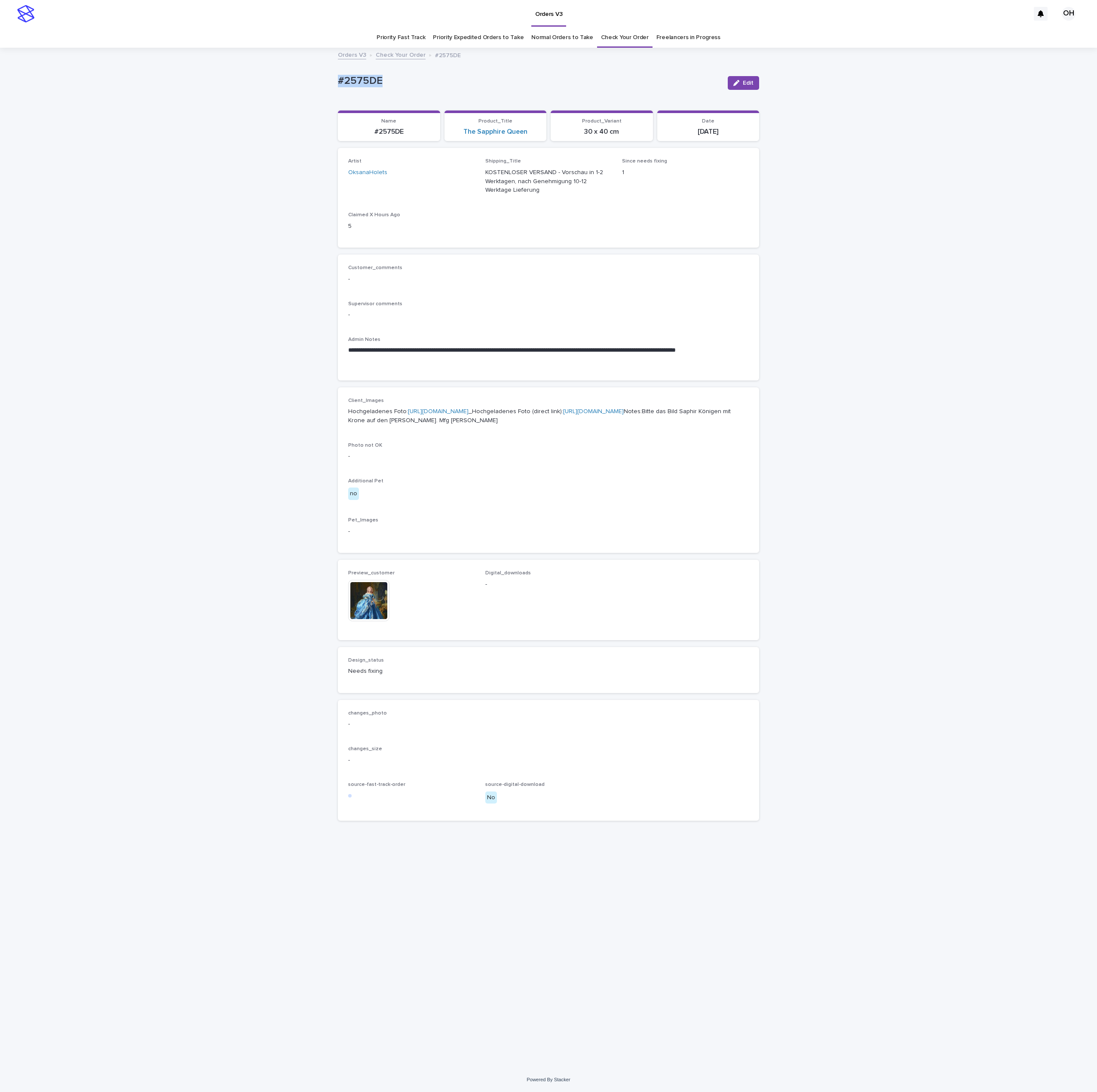
drag, startPoint x: 400, startPoint y: 78, endPoint x: 352, endPoint y: 84, distance: 48.4
click at [311, 75] on div "**********" at bounding box center [548, 557] width 1097 height 1019
copy p "#2575DE"
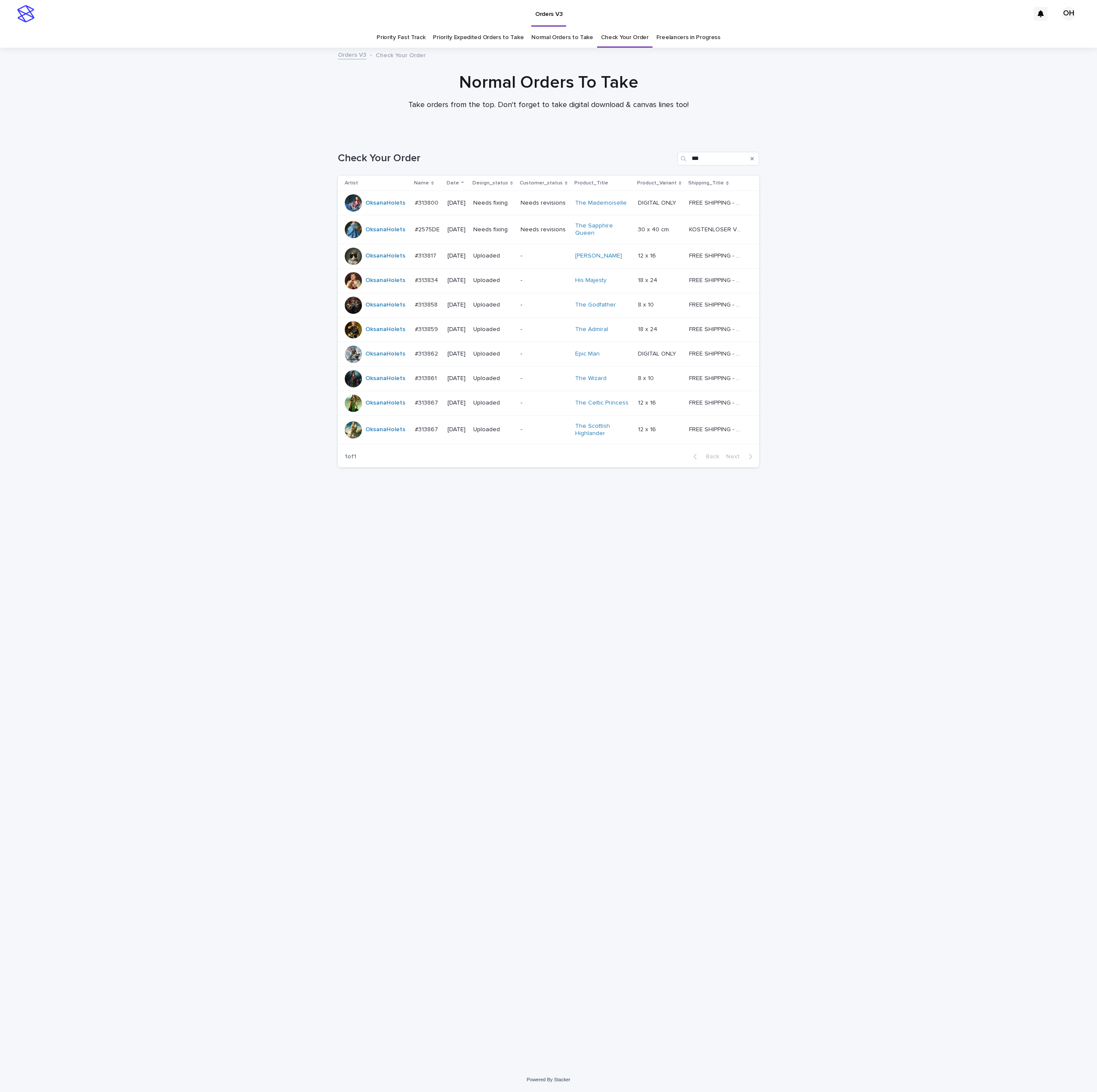
click at [432, 227] on p "#2575DE" at bounding box center [428, 228] width 27 height 9
click at [429, 199] on p "#313800" at bounding box center [428, 202] width 26 height 9
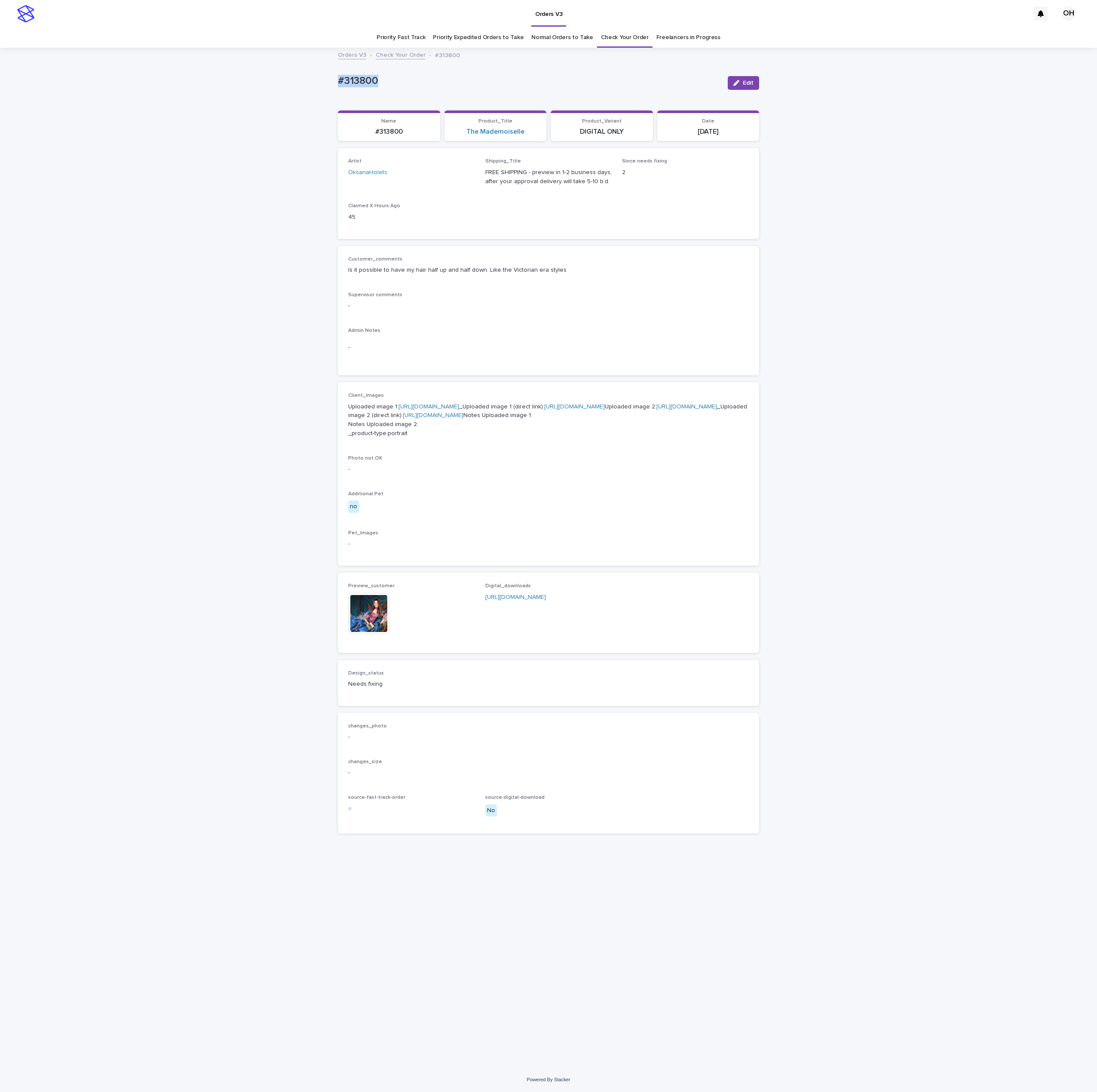
drag, startPoint x: 395, startPoint y: 72, endPoint x: 305, endPoint y: 83, distance: 90.7
click at [305, 83] on div "Loading... Saving… Loading... Saving… #313800 Edit #313800 Edit Sorry, there wa…" at bounding box center [548, 557] width 1097 height 1019
copy p "#313800"
click at [549, 337] on div "-" at bounding box center [549, 348] width 401 height 21
drag, startPoint x: 404, startPoint y: 87, endPoint x: 337, endPoint y: 79, distance: 67.5
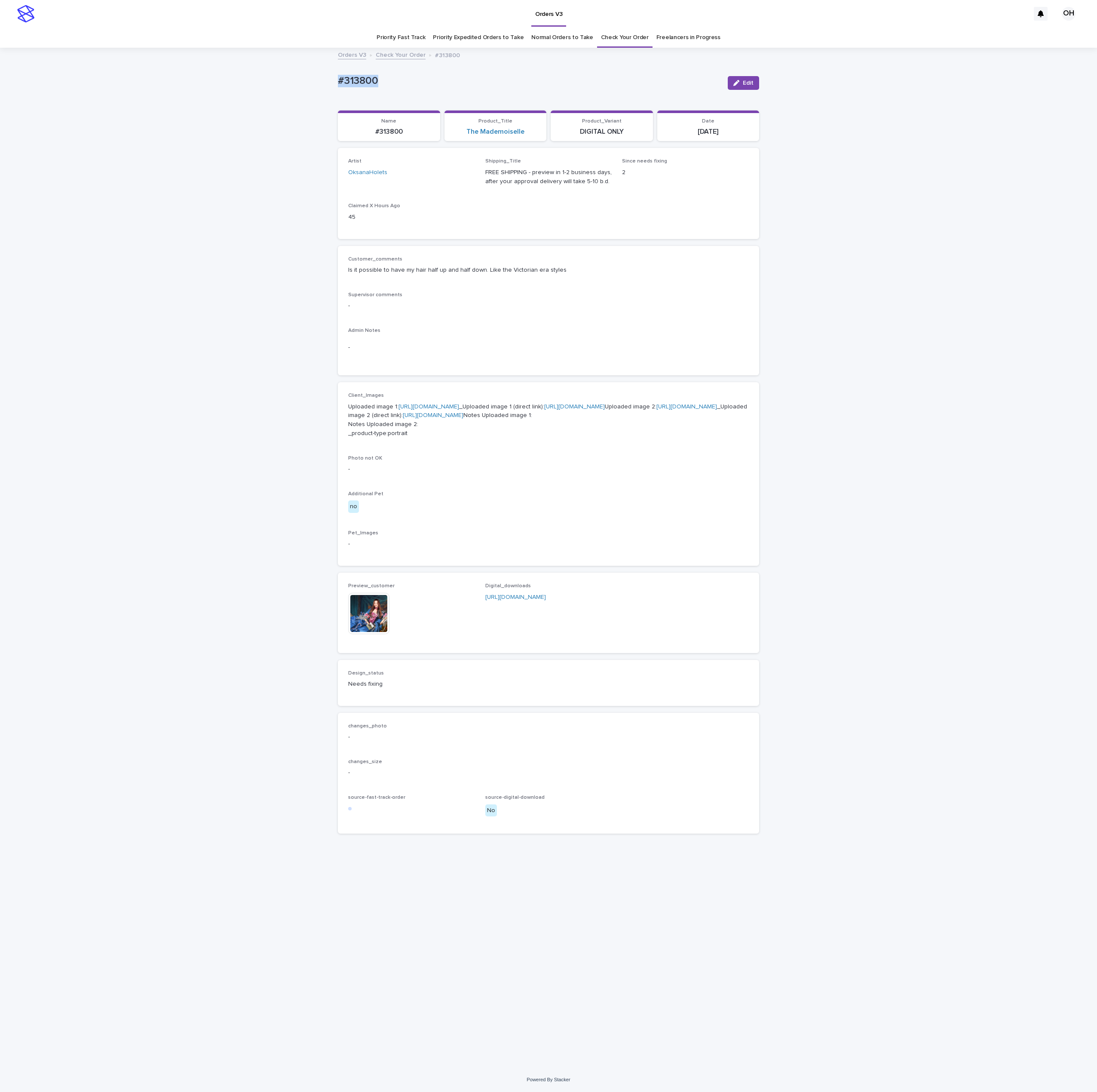
click at [337, 79] on div "Loading... Saving… Loading... Saving… #313800 Edit #313800 Edit Sorry, there wa…" at bounding box center [549, 547] width 430 height 997
drag, startPoint x: 372, startPoint y: 78, endPoint x: 375, endPoint y: 80, distance: 3.6
copy p "#313800"
click at [646, 297] on p "Supervisor comments" at bounding box center [549, 295] width 401 height 6
drag, startPoint x: 585, startPoint y: 266, endPoint x: 410, endPoint y: 277, distance: 175.3
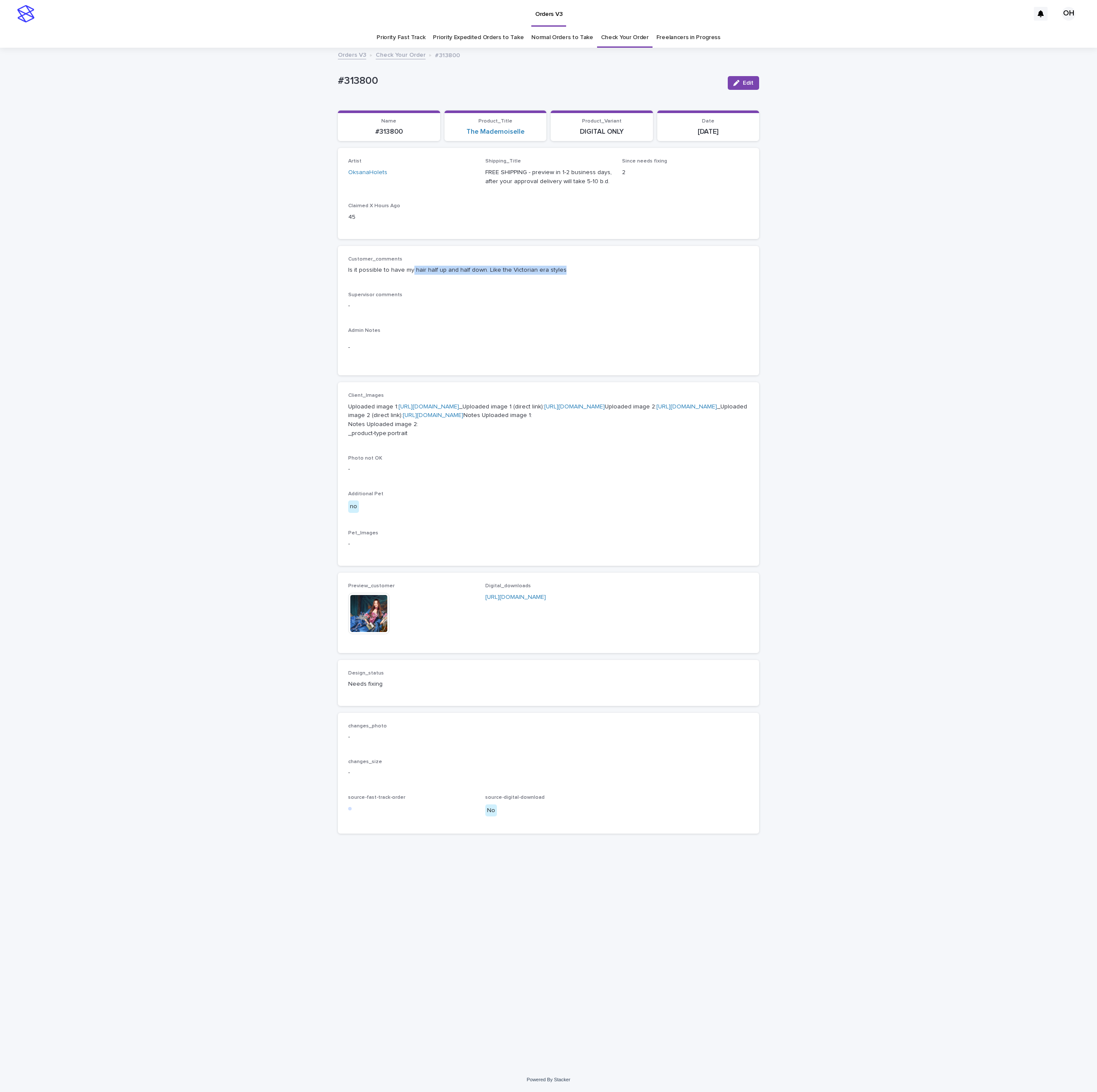
click at [410, 277] on div "Customer_comments Is it possible to have my hair half up and half down. Like th…" at bounding box center [549, 269] width 401 height 26
copy p "hair half up and half down. Like the Victorian era styles"
click at [736, 288] on div "Customer_comments Is it possible to have my hair half up and half down. Like th…" at bounding box center [549, 310] width 401 height 109
click at [323, 75] on div "Loading... Saving… Loading... Saving… #313800 Edit #313800 Edit Sorry, there wa…" at bounding box center [548, 557] width 1097 height 1019
click at [552, 259] on p "Customer_comments" at bounding box center [549, 259] width 401 height 6
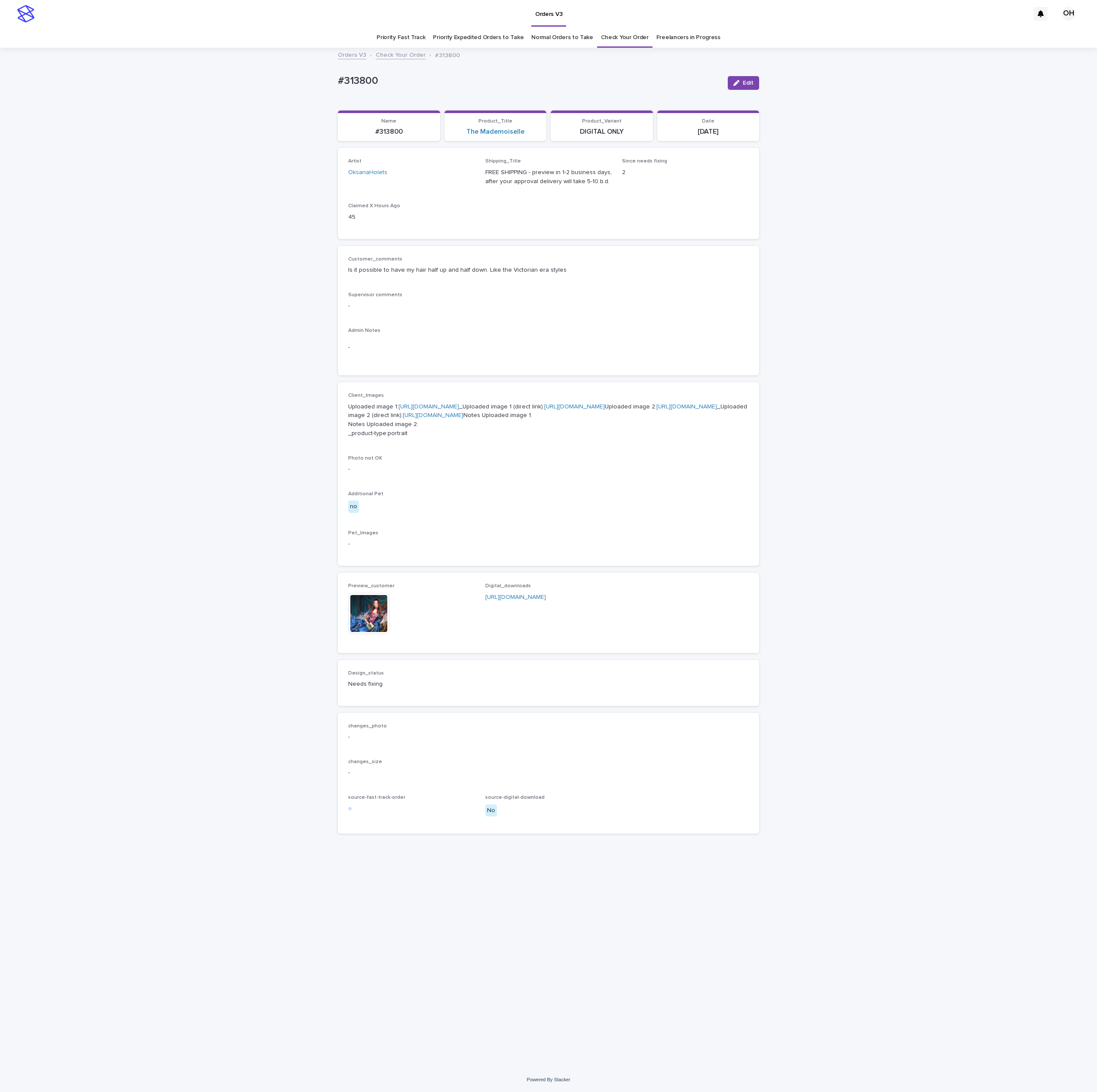
click at [657, 409] on link "https://cdn.shopify.com-uploadkit.app/s/files/1/0033/4807/0511/files/download.h…" at bounding box center [687, 407] width 61 height 6
drag, startPoint x: 410, startPoint y: 79, endPoint x: 286, endPoint y: 83, distance: 124.1
click at [238, 77] on div "Loading... Saving… Loading... Saving… #313800 Edit #313800 Edit Sorry, there wa…" at bounding box center [548, 557] width 1097 height 1019
drag, startPoint x: 311, startPoint y: 79, endPoint x: 323, endPoint y: 82, distance: 12.4
copy p "#313800"
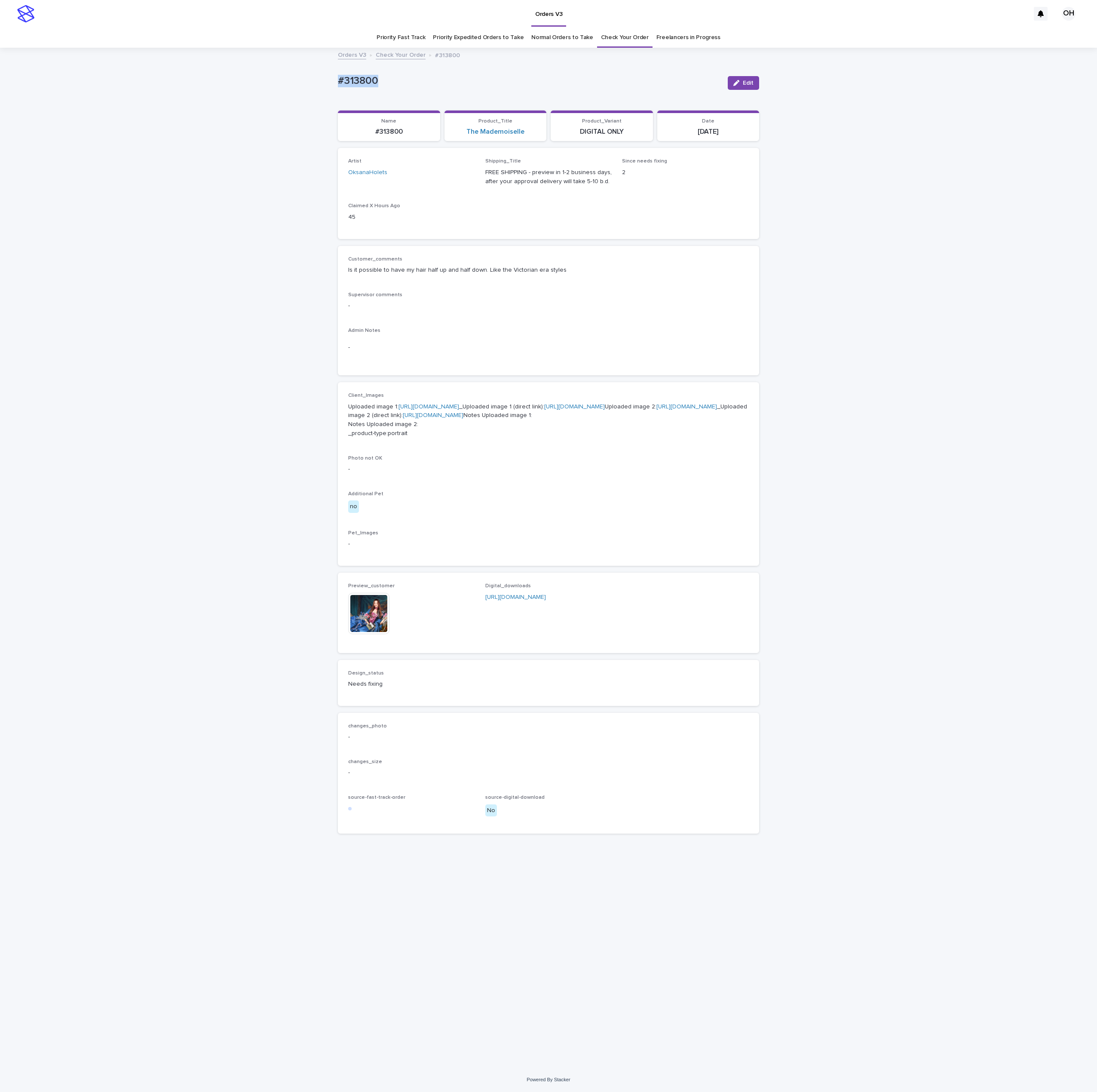
click at [593, 256] on p "Customer_comments" at bounding box center [549, 259] width 401 height 6
click at [746, 81] on span "Edit" at bounding box center [748, 83] width 10 height 6
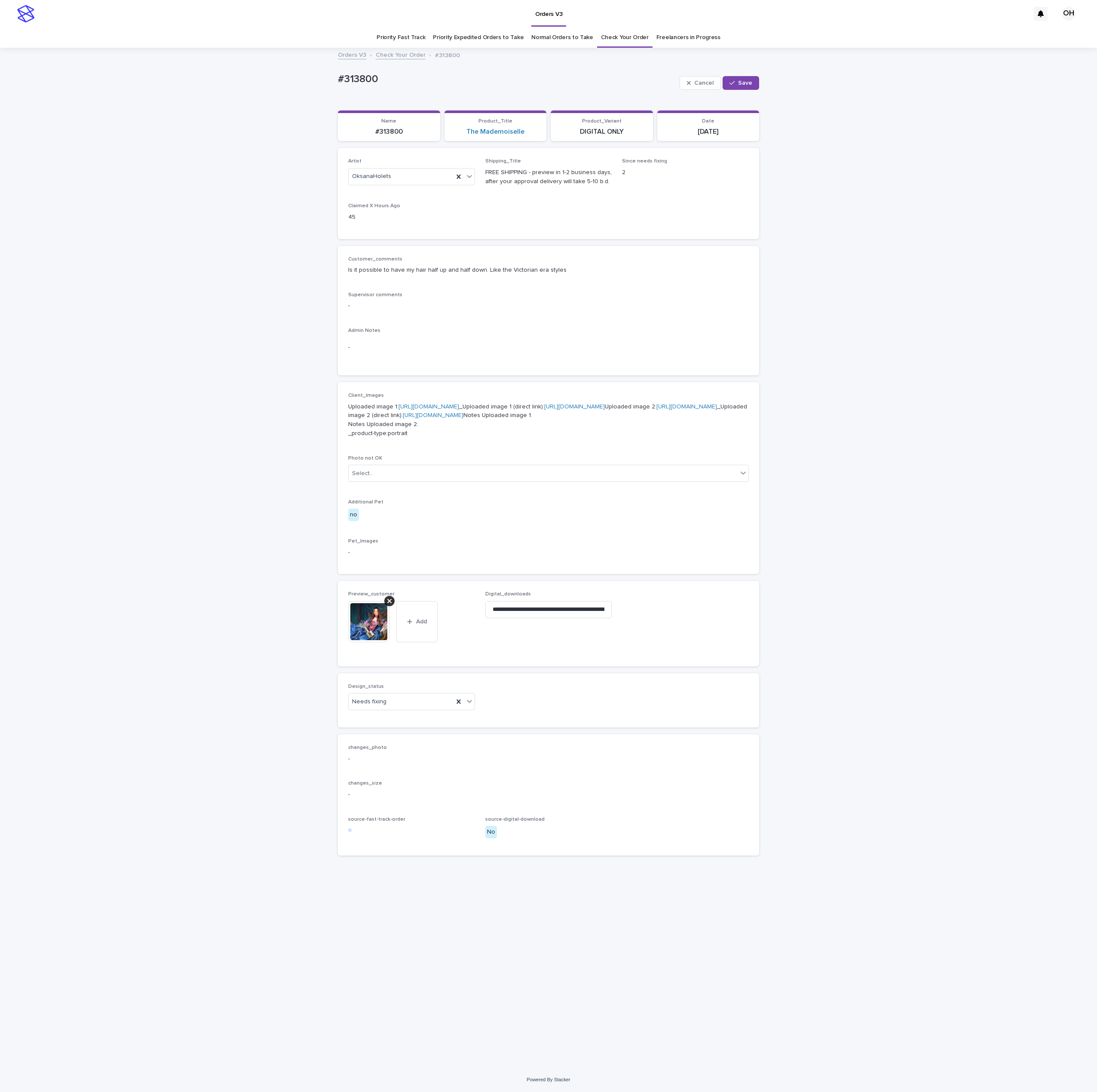
click at [385, 597] on p "Preview_customer" at bounding box center [412, 594] width 127 height 6
click at [390, 605] on icon at bounding box center [389, 601] width 4 height 7
click at [375, 611] on span "Add" at bounding box center [373, 607] width 10 height 6
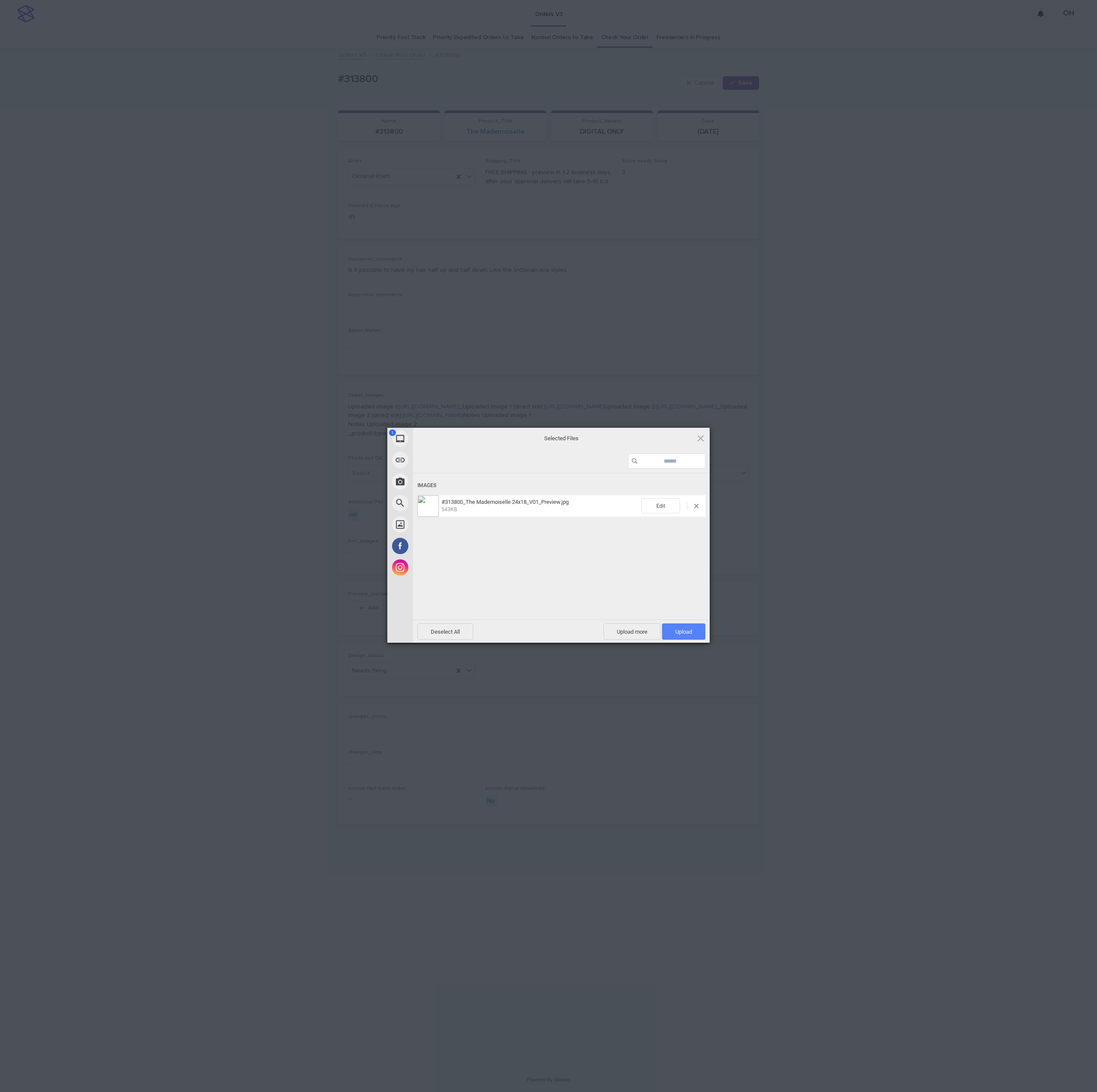
click at [682, 632] on span "Upload 1" at bounding box center [683, 631] width 17 height 6
click at [802, 557] on div "My Device Link (URL) Take Photo Web Search Unsplash Facebook Instagram Uploaded…" at bounding box center [548, 546] width 1097 height 1092
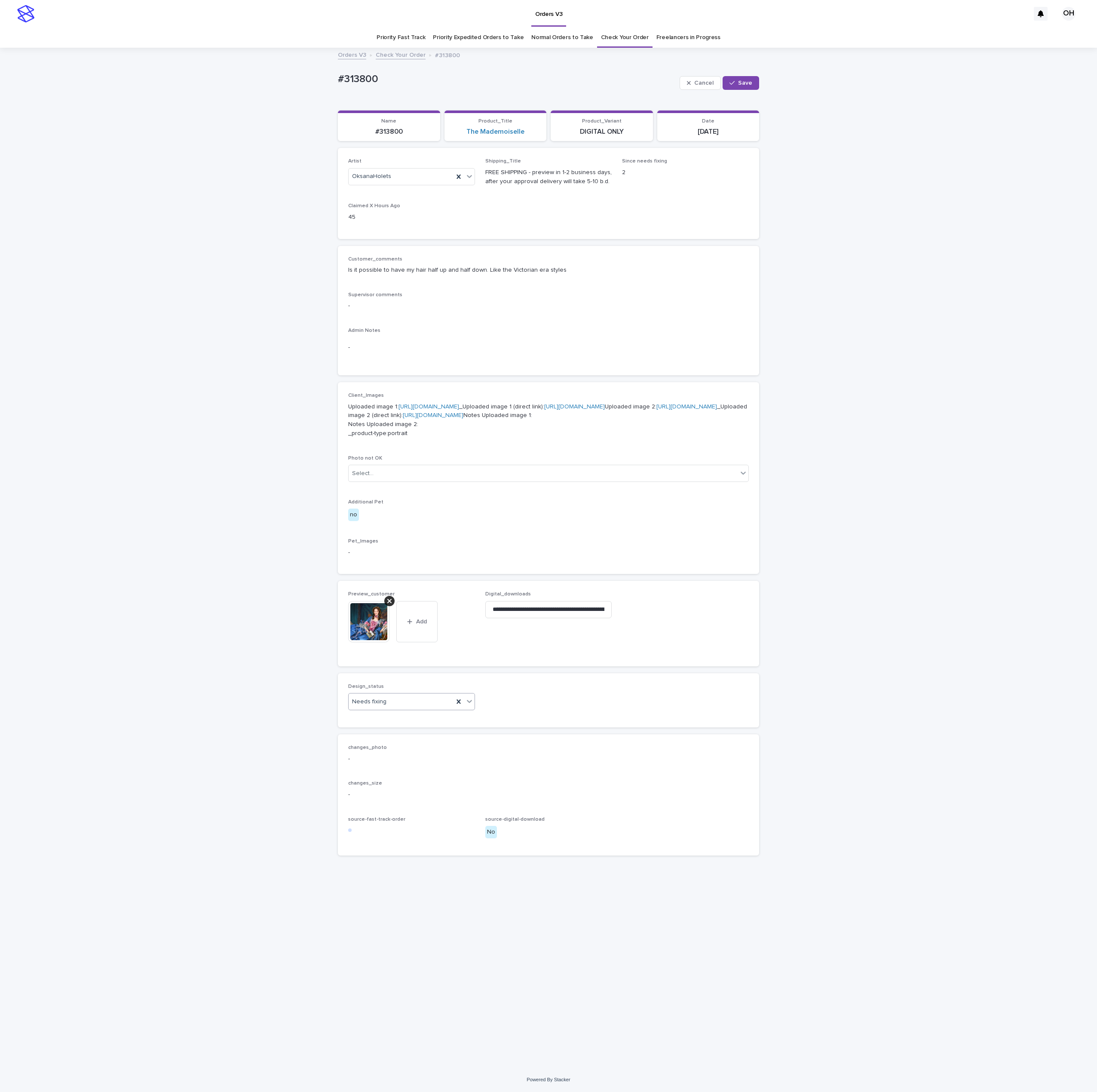
click at [396, 709] on div "Needs fixing" at bounding box center [401, 702] width 105 height 14
click at [414, 797] on div "Uploaded" at bounding box center [412, 799] width 126 height 15
drag, startPoint x: 749, startPoint y: 83, endPoint x: 654, endPoint y: 90, distance: 95.3
click at [747, 84] on span "Save" at bounding box center [745, 83] width 14 height 6
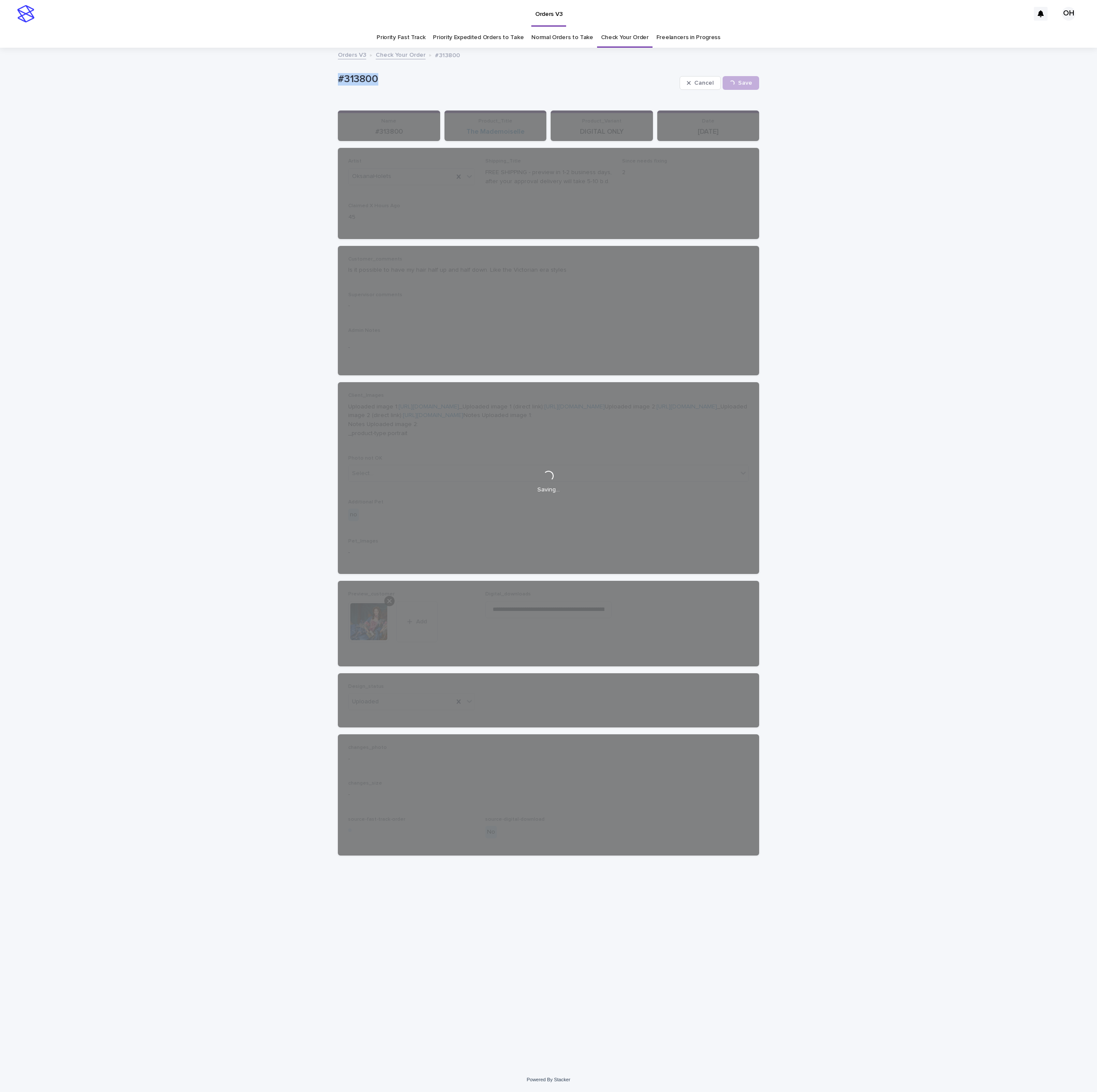
drag, startPoint x: 401, startPoint y: 69, endPoint x: 294, endPoint y: 76, distance: 107.2
click at [286, 72] on div "Loading... Saving… Loading... Saving… #313800 Cancel Save #313800 Cancel Loadin…" at bounding box center [548, 557] width 1097 height 1019
copy p "#313800"
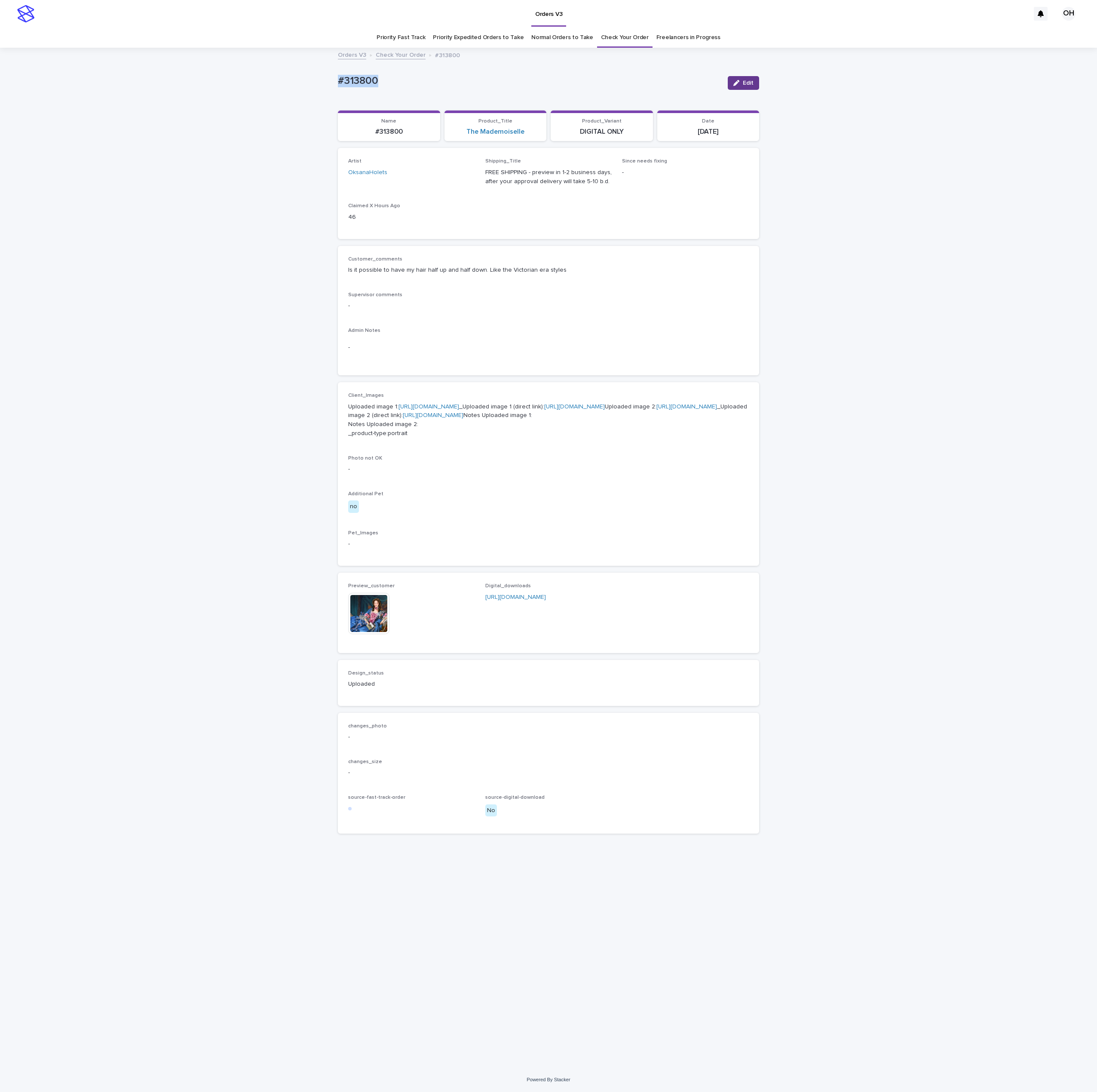
drag, startPoint x: 750, startPoint y: 85, endPoint x: 703, endPoint y: 314, distance: 233.8
click at [750, 86] on span "Edit" at bounding box center [748, 83] width 10 height 6
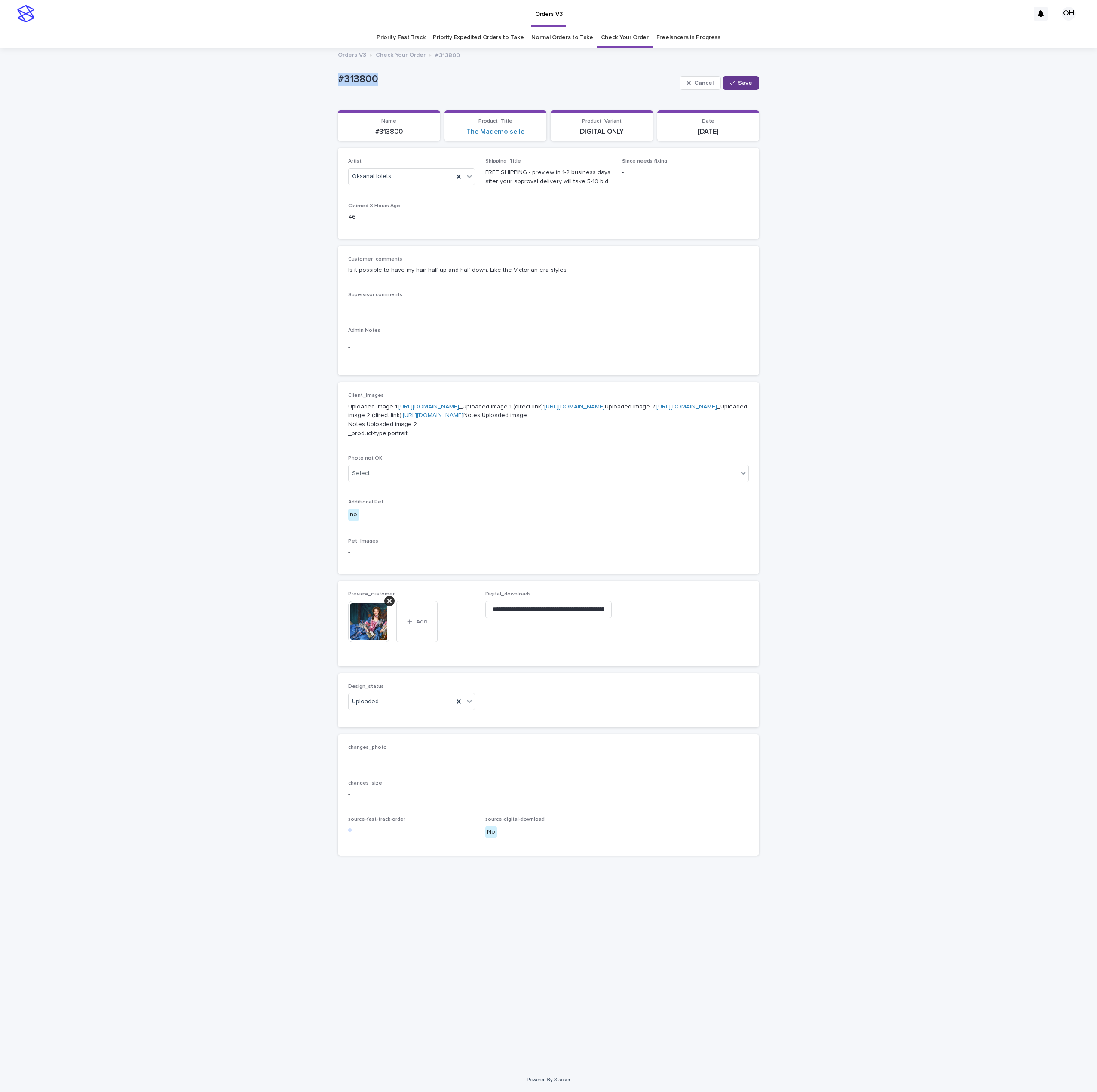
click at [745, 87] on button "Save" at bounding box center [741, 83] width 37 height 14
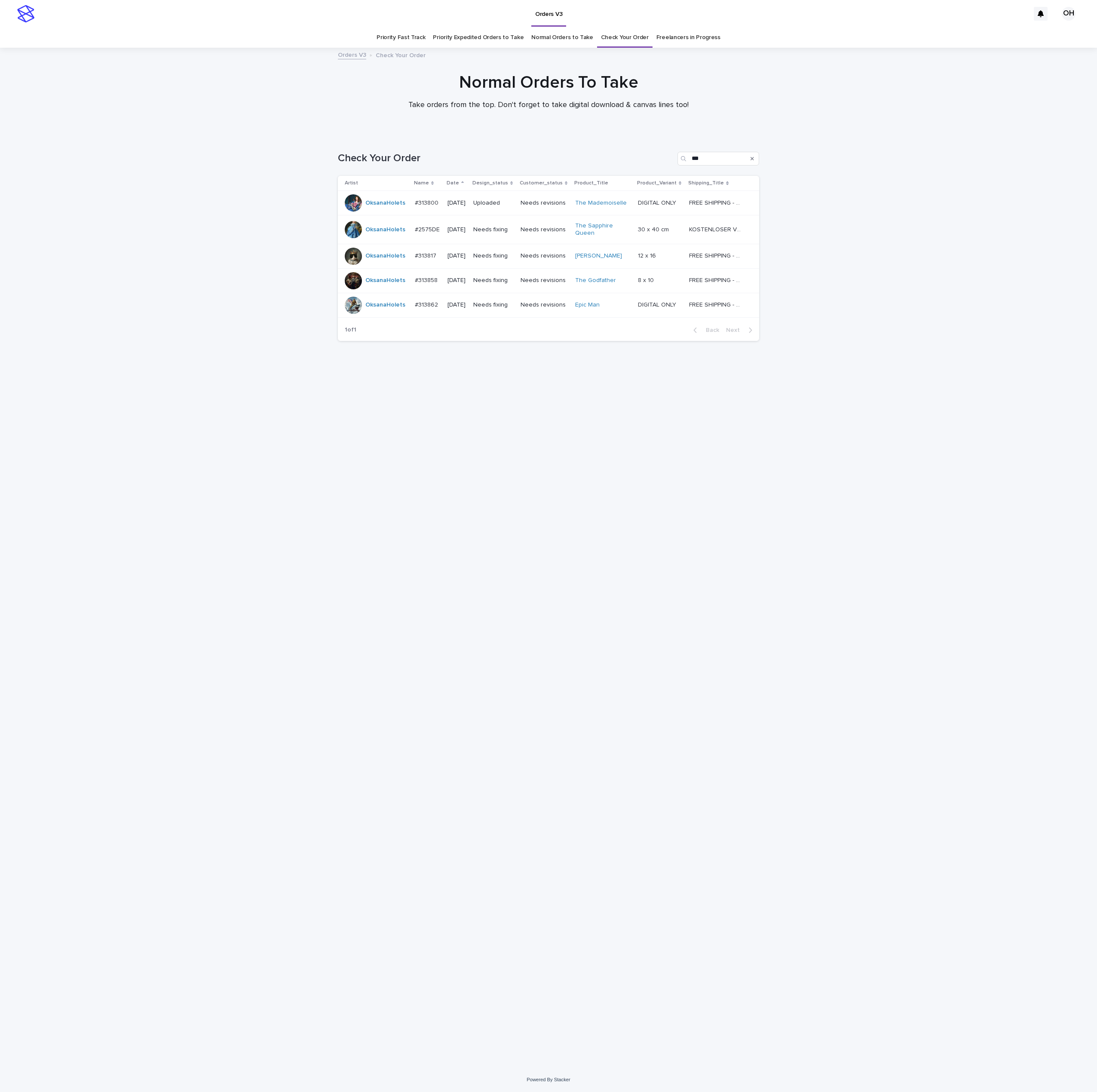
click at [464, 253] on p "[DATE]" at bounding box center [457, 256] width 19 height 8
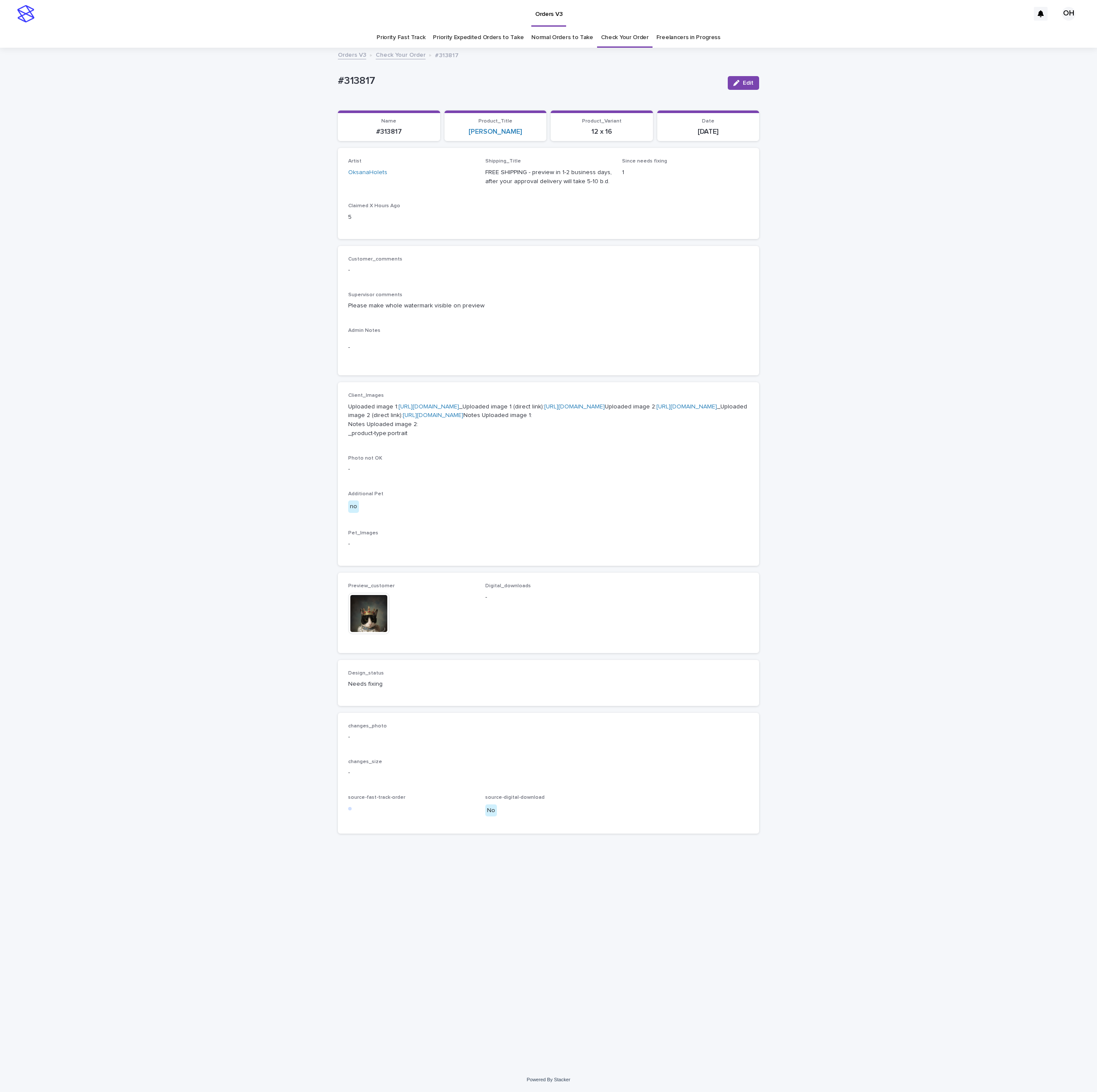
click at [373, 634] on img at bounding box center [369, 613] width 41 height 41
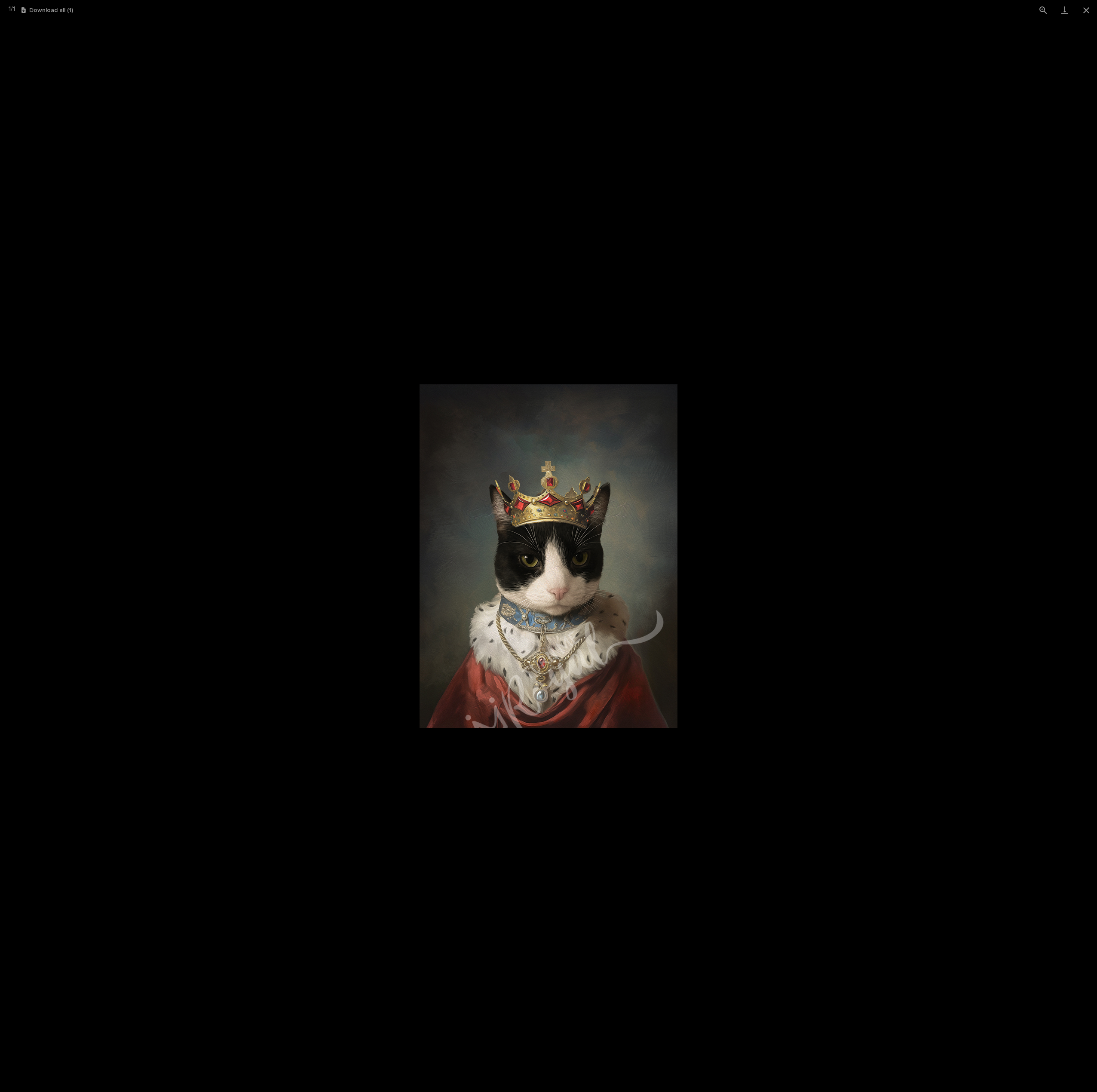
click at [985, 447] on picture at bounding box center [548, 556] width 1097 height 1072
click at [116, 80] on picture at bounding box center [548, 556] width 1097 height 1072
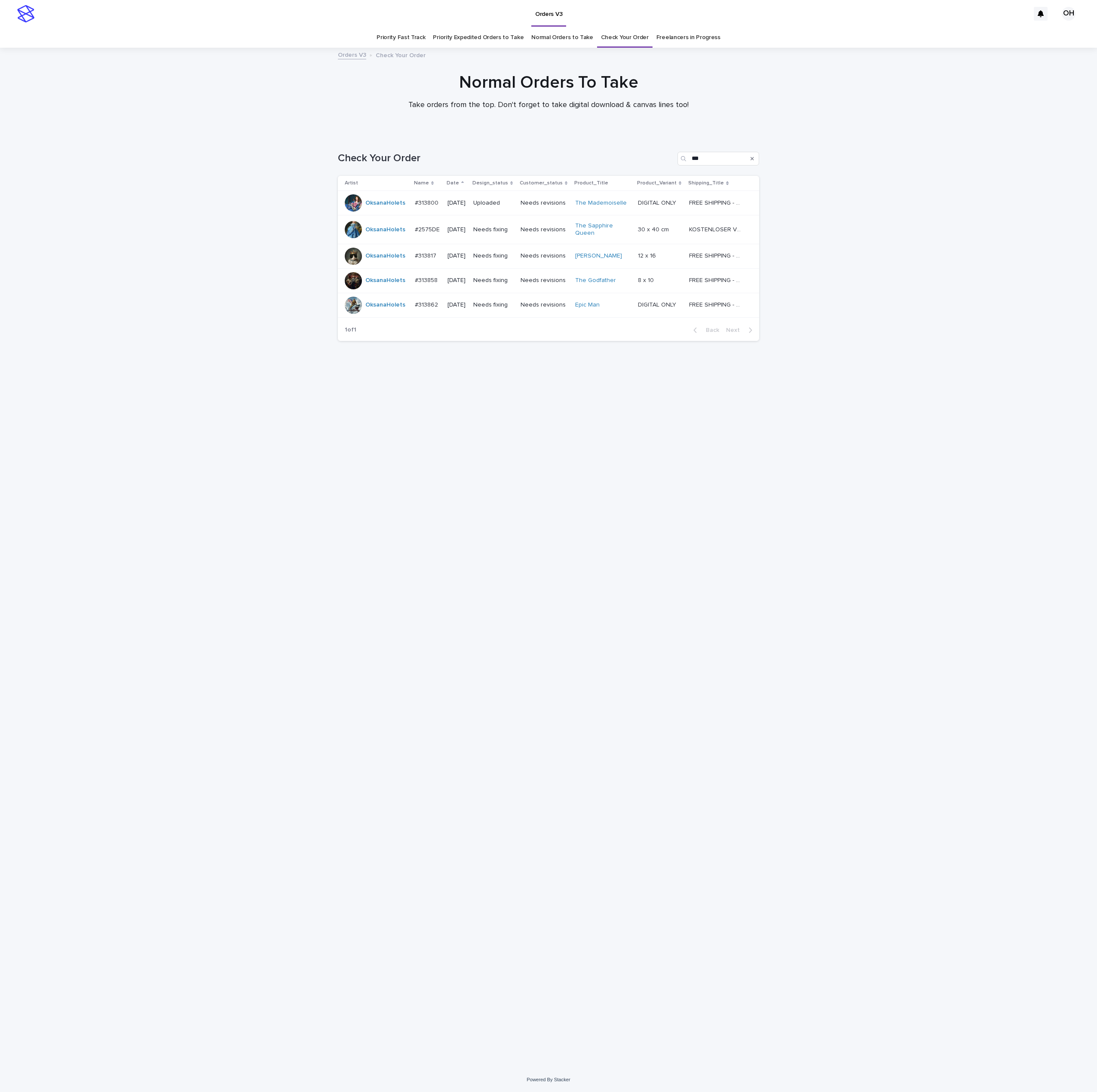
click at [434, 250] on div "#313817 #313817" at bounding box center [428, 256] width 26 height 14
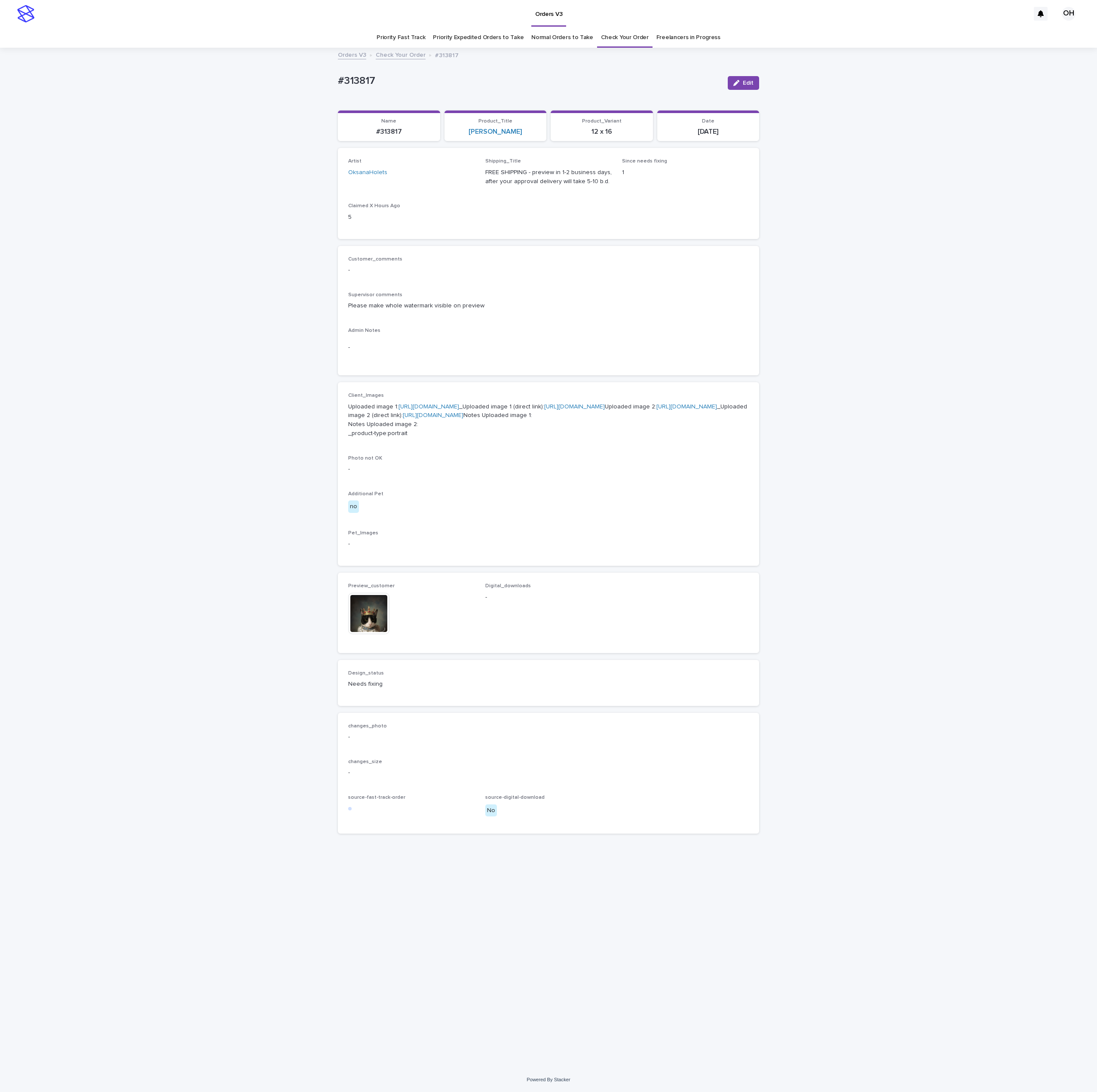
drag, startPoint x: 750, startPoint y: 82, endPoint x: 685, endPoint y: 190, distance: 126.1
click at [749, 83] on span "Edit" at bounding box center [748, 83] width 10 height 6
click at [396, 642] on button "Add" at bounding box center [417, 621] width 41 height 41
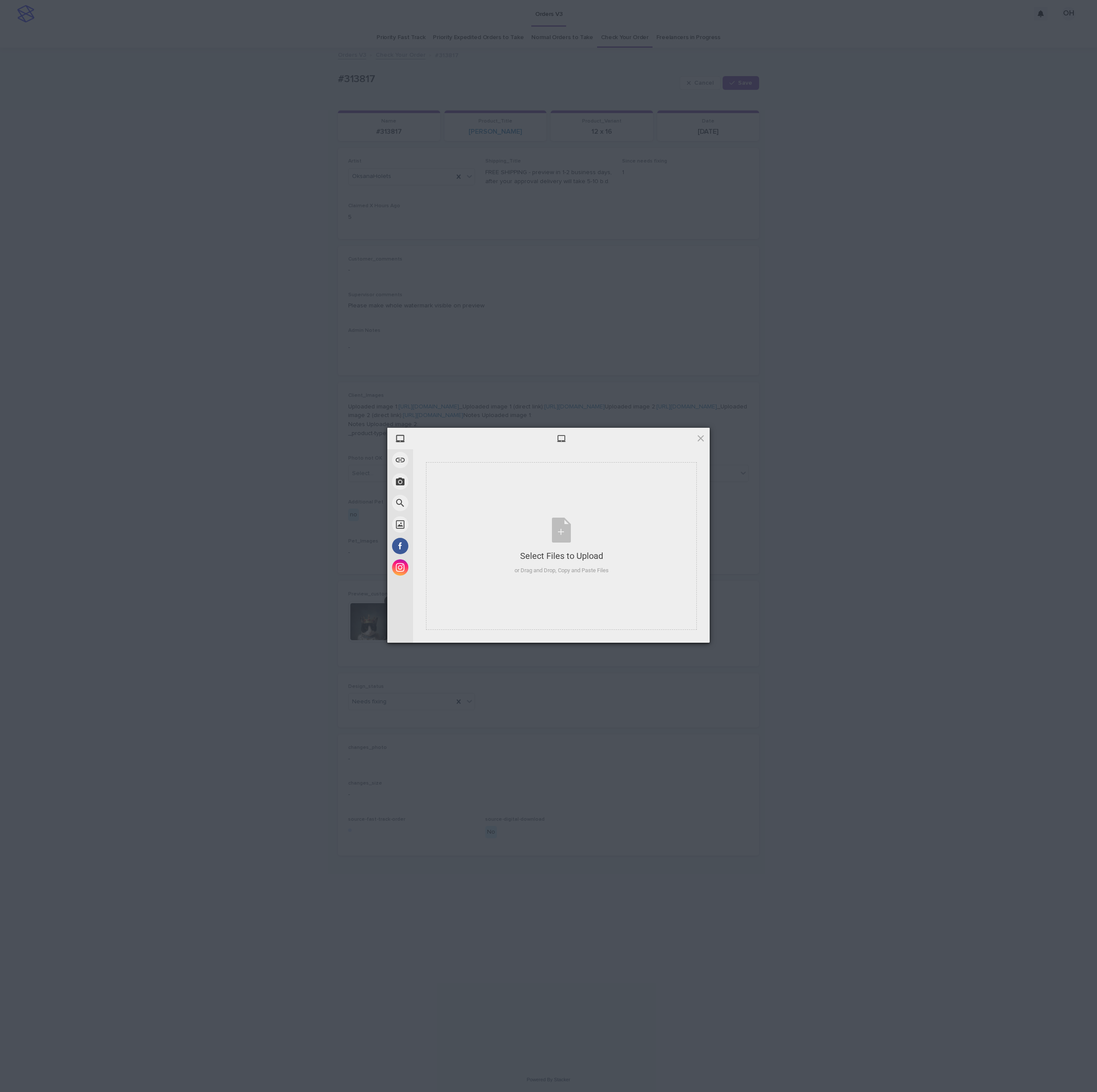
click at [386, 682] on div "My Device Link (URL) Take Photo Web Search Unsplash Facebook Instagram Select F…" at bounding box center [548, 546] width 1097 height 1092
click at [707, 439] on div at bounding box center [561, 438] width 297 height 22
click at [700, 437] on span at bounding box center [701, 438] width 9 height 9
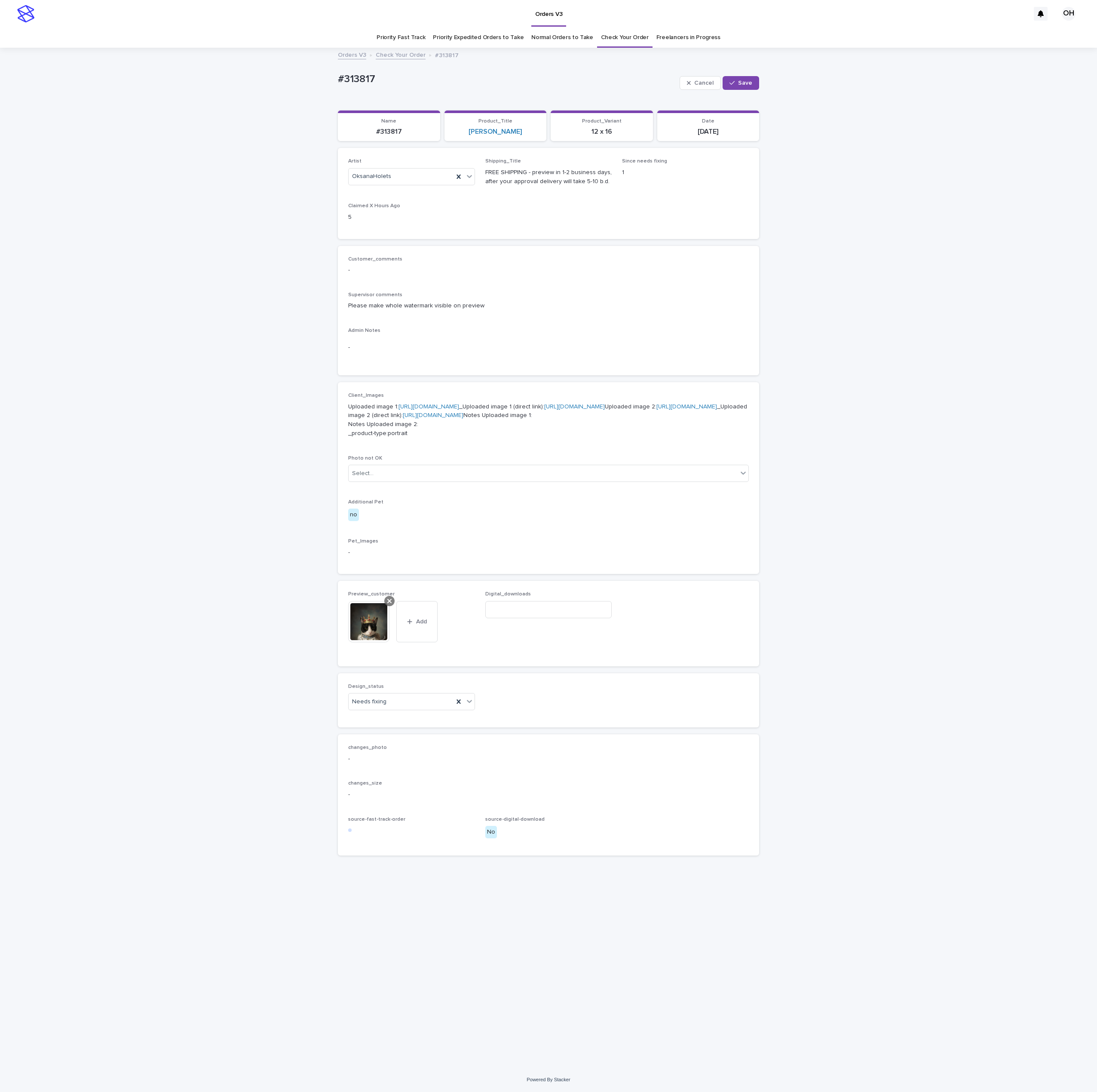
click at [391, 603] on icon at bounding box center [389, 600] width 4 height 4
click at [372, 614] on button "Add" at bounding box center [369, 608] width 41 height 14
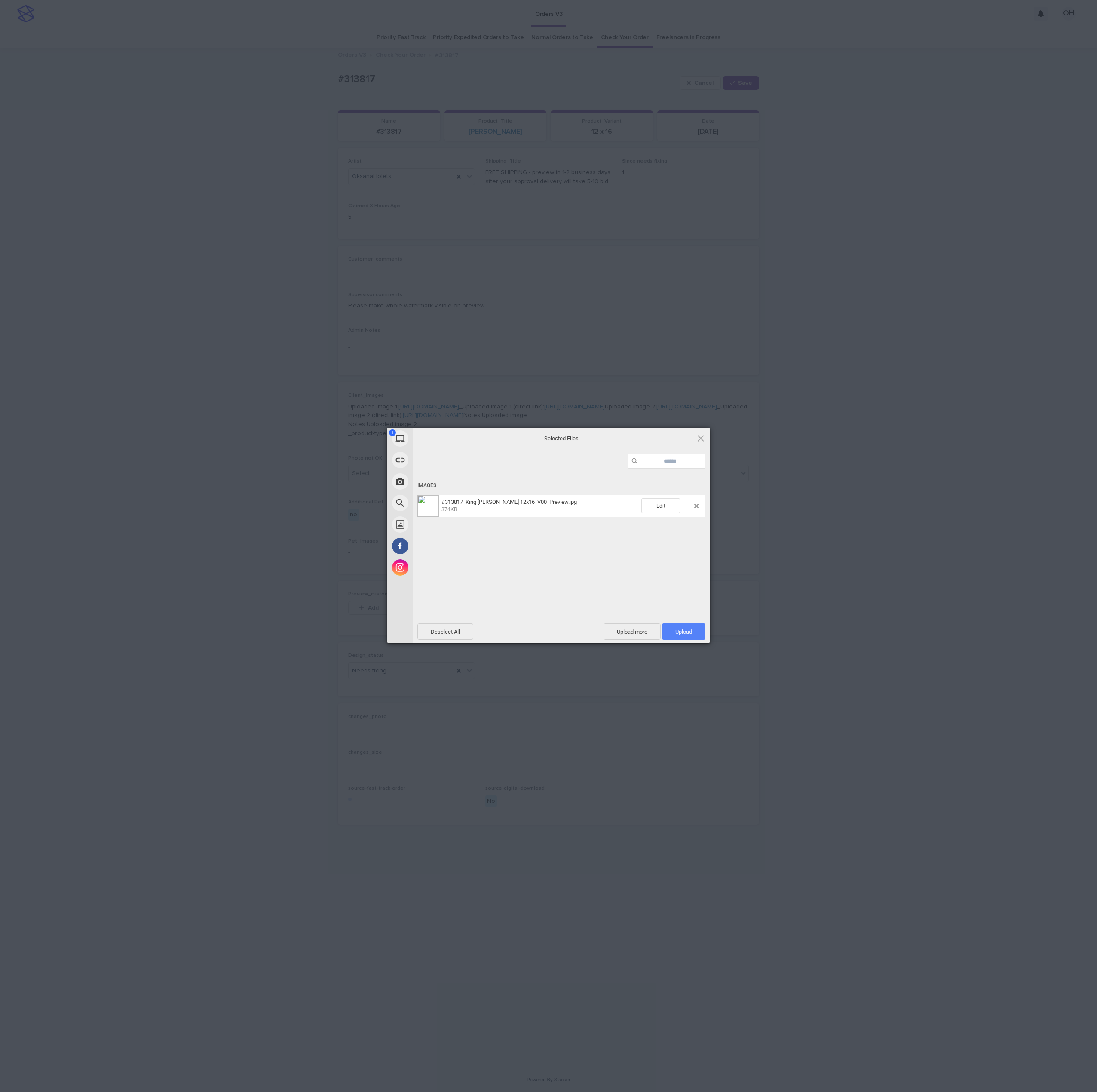
click at [685, 632] on span "Upload 1" at bounding box center [683, 631] width 17 height 6
click at [919, 506] on div "My Device Link (URL) Take Photo Web Search Unsplash Facebook Instagram Uploaded…" at bounding box center [548, 546] width 1097 height 1092
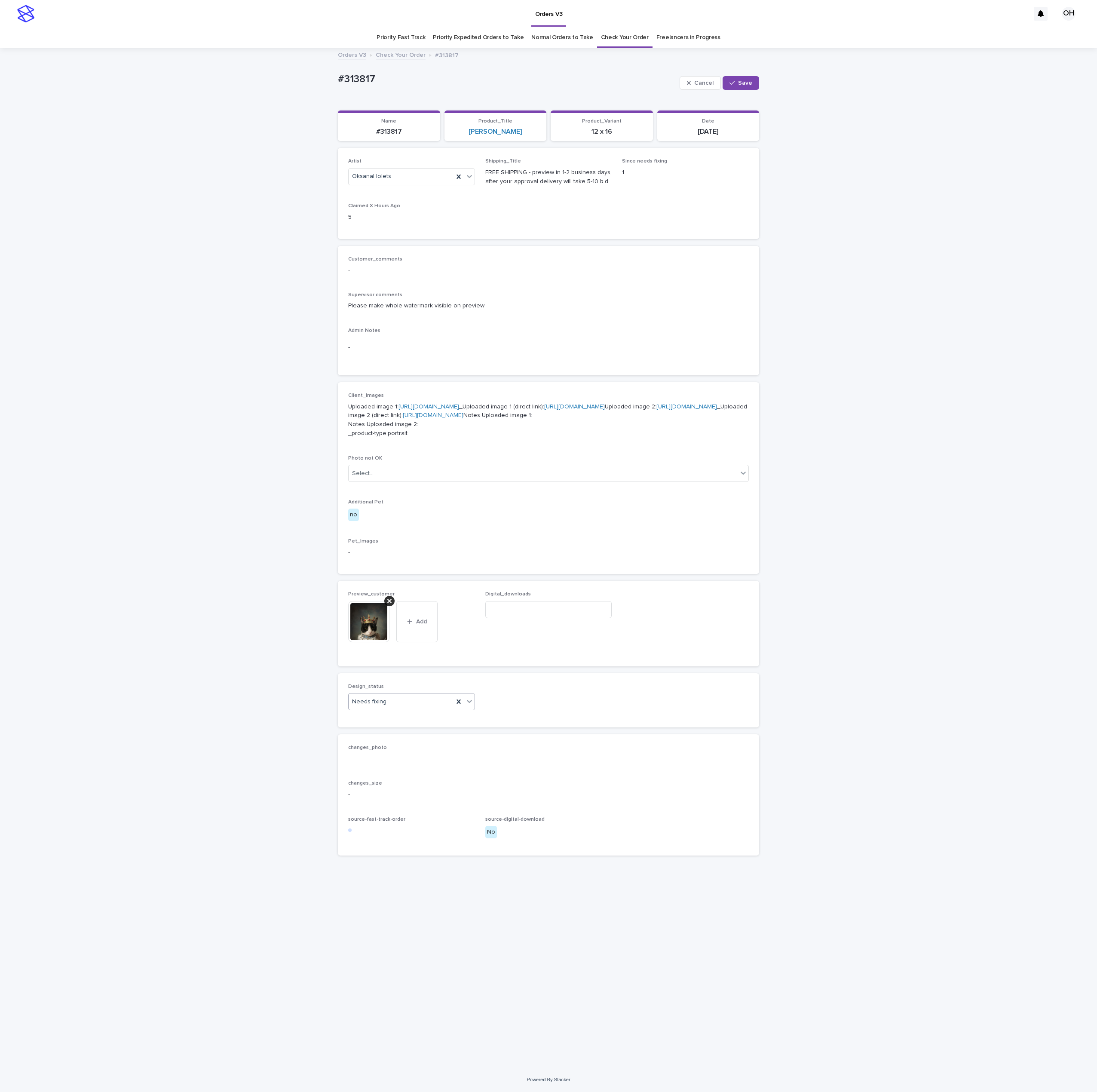
drag, startPoint x: 418, startPoint y: 775, endPoint x: 411, endPoint y: 783, distance: 10.6
click at [417, 709] on div "Needs fixing" at bounding box center [401, 702] width 105 height 14
click at [394, 801] on div "Uploaded" at bounding box center [412, 799] width 126 height 15
drag, startPoint x: 753, startPoint y: 82, endPoint x: 746, endPoint y: 85, distance: 7.6
click at [753, 81] on button "Save" at bounding box center [741, 83] width 37 height 14
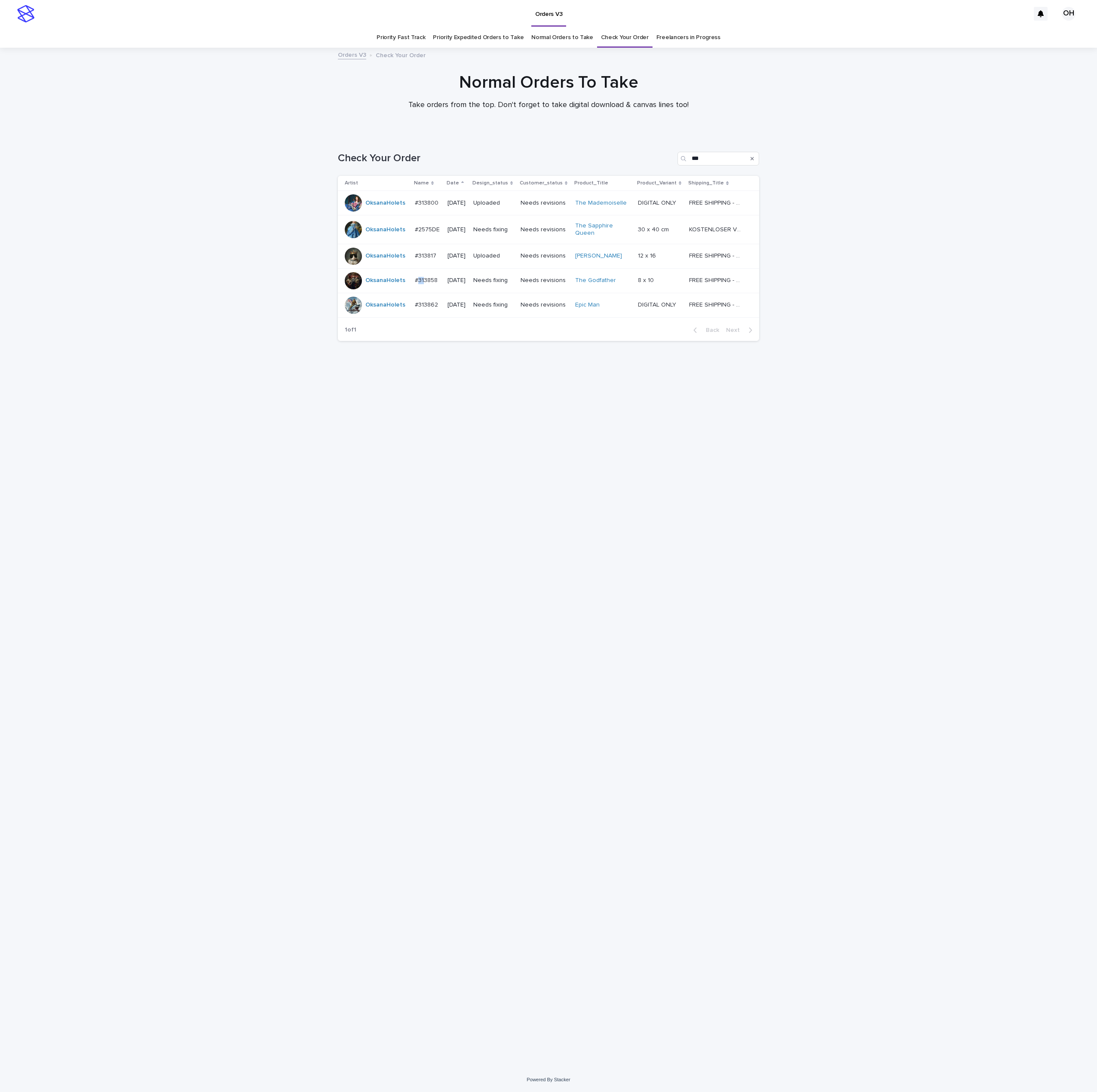
click at [417, 281] on p "#313858" at bounding box center [427, 279] width 24 height 9
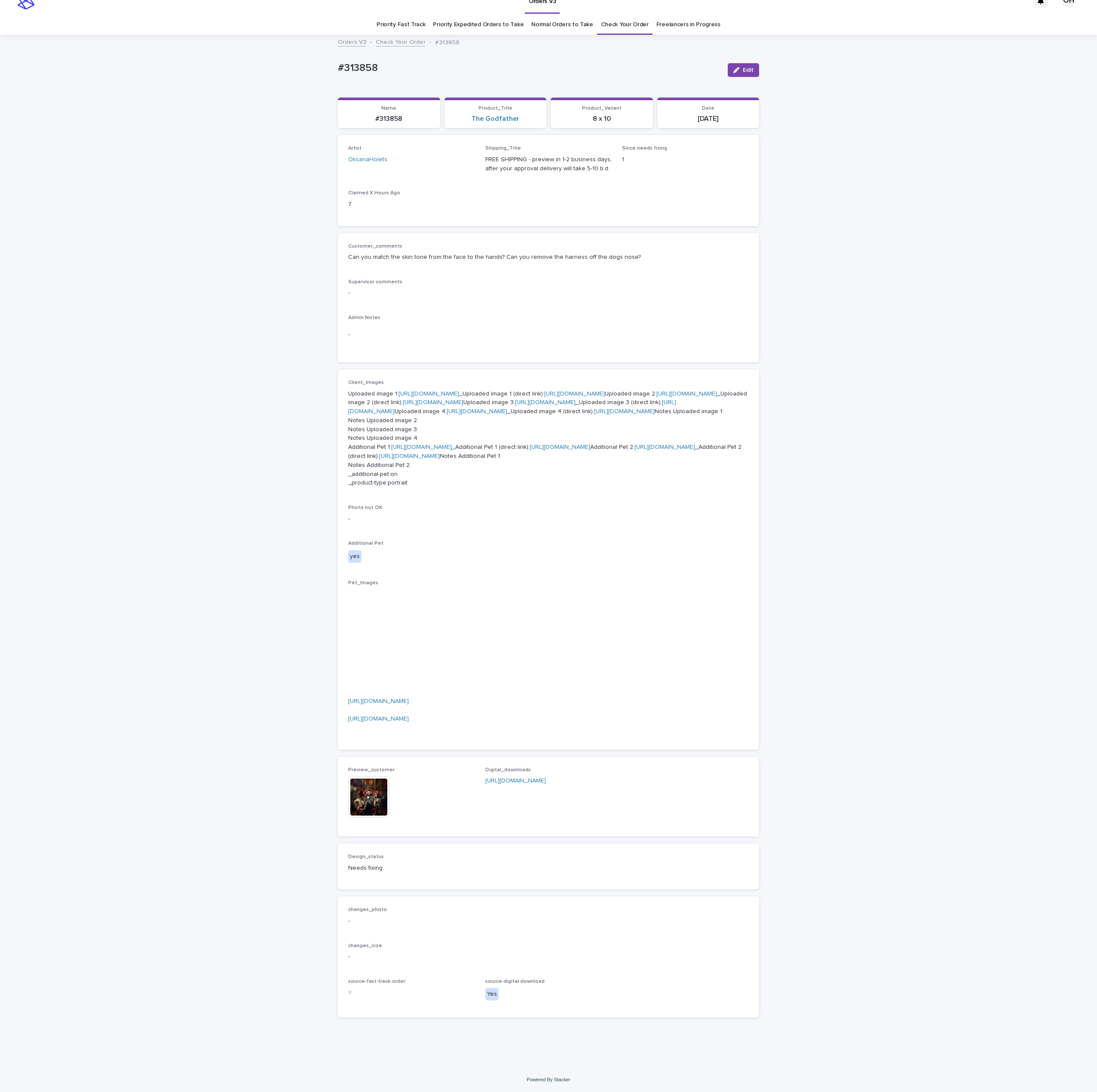
scroll to position [344, 0]
click at [366, 815] on img at bounding box center [369, 797] width 41 height 41
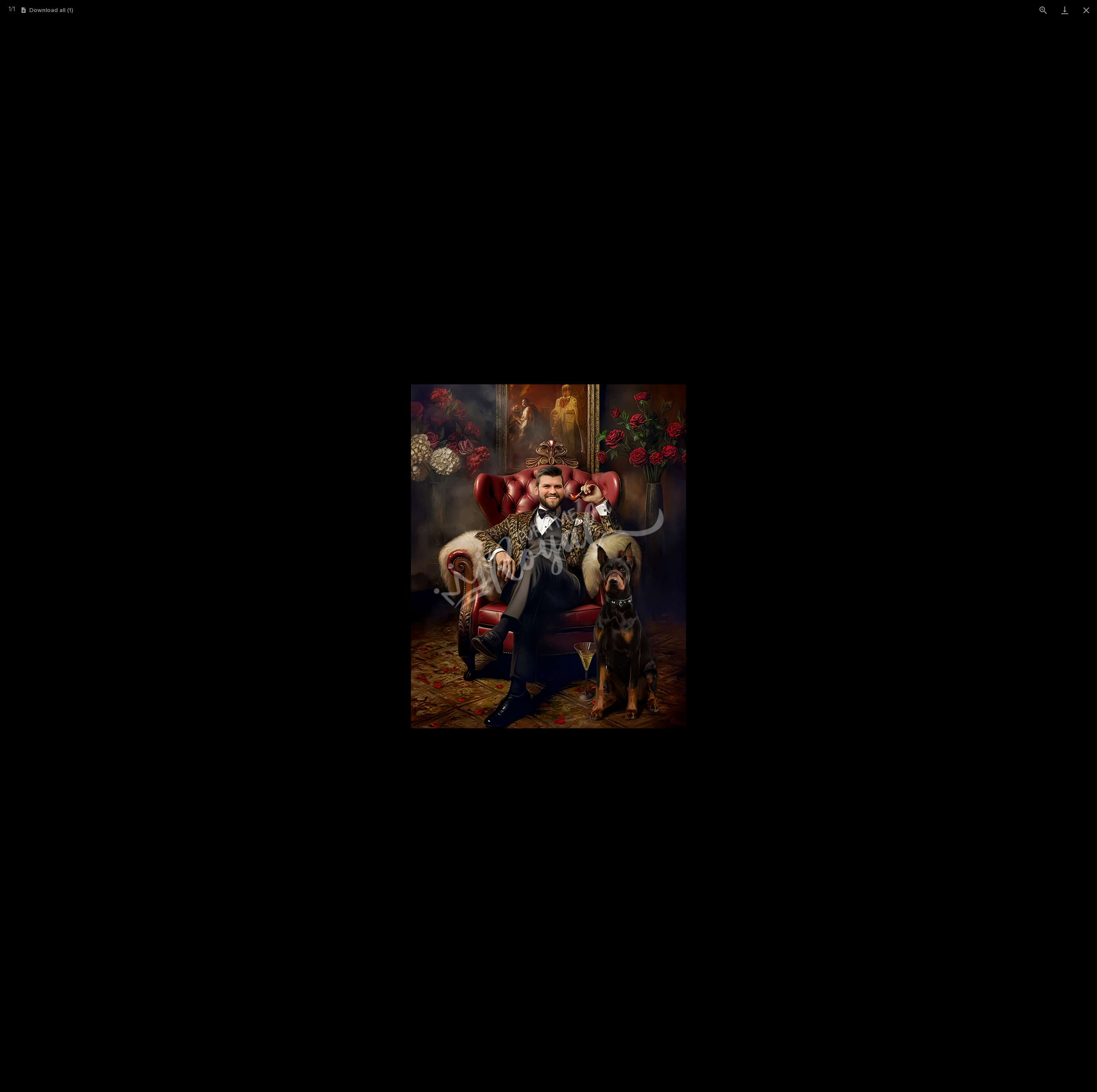
click at [916, 449] on picture at bounding box center [548, 556] width 1097 height 1072
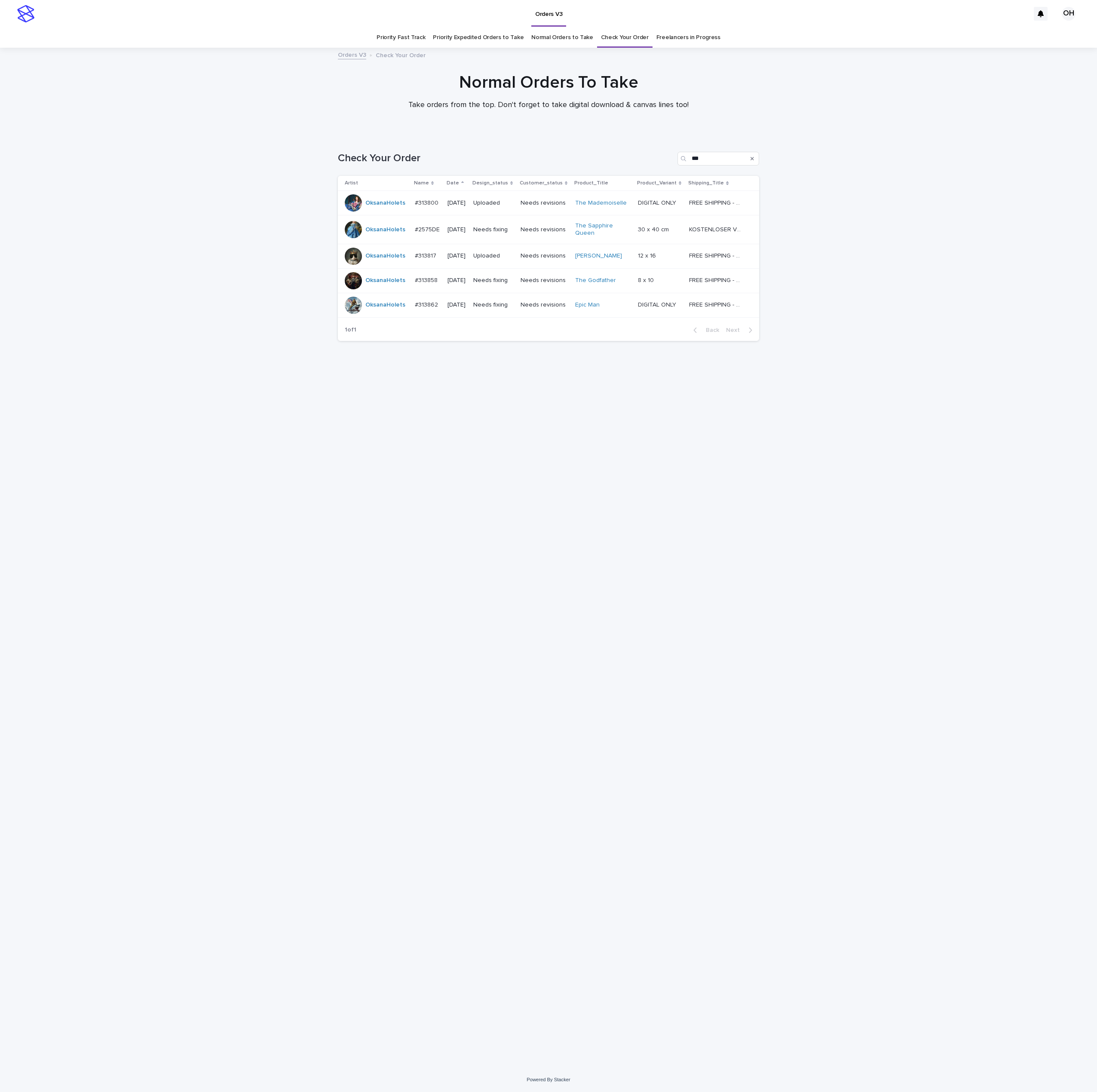
click at [434, 314] on td "#313862 #313862" at bounding box center [428, 305] width 33 height 24
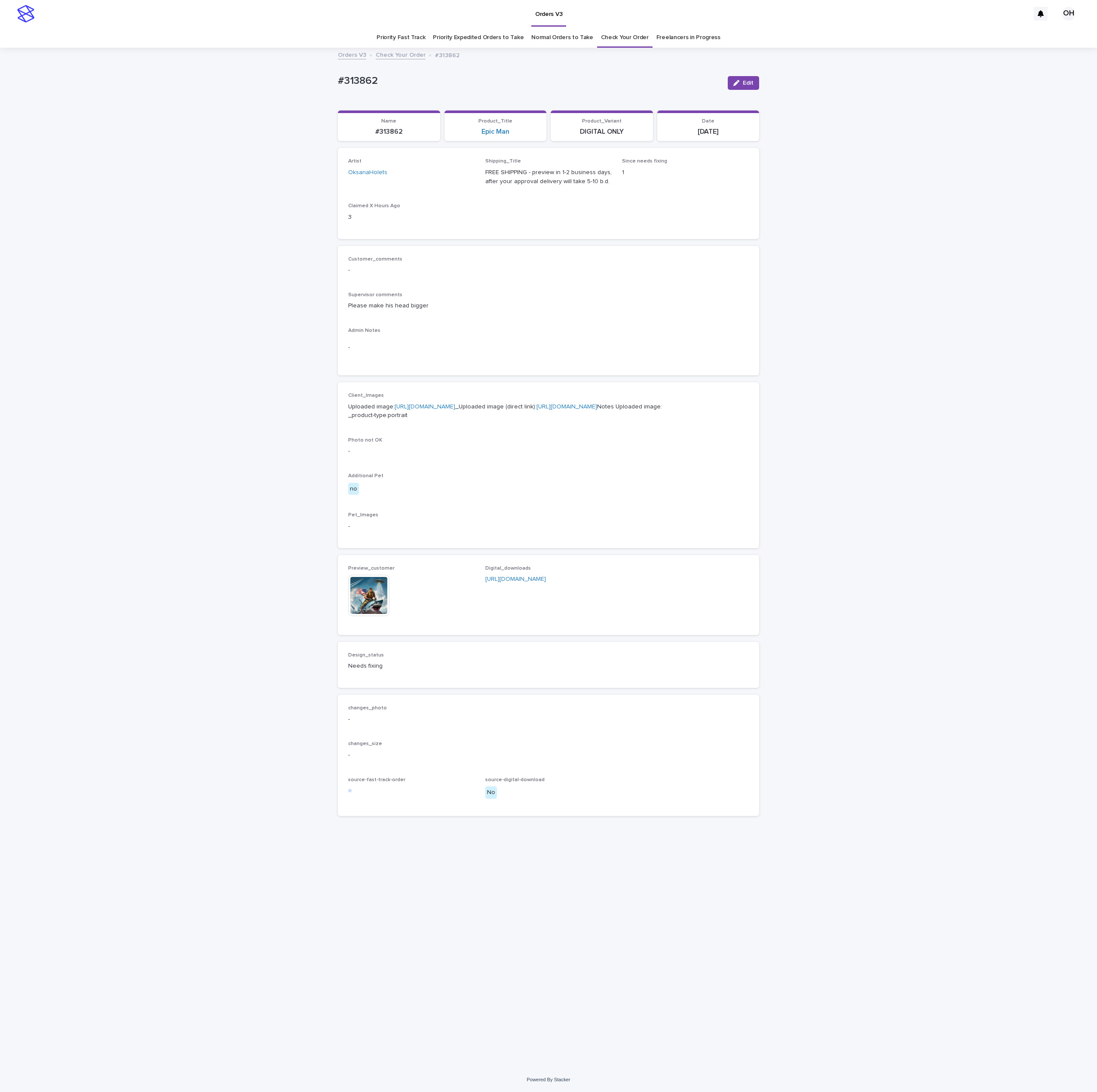
click at [362, 616] on img at bounding box center [369, 595] width 41 height 41
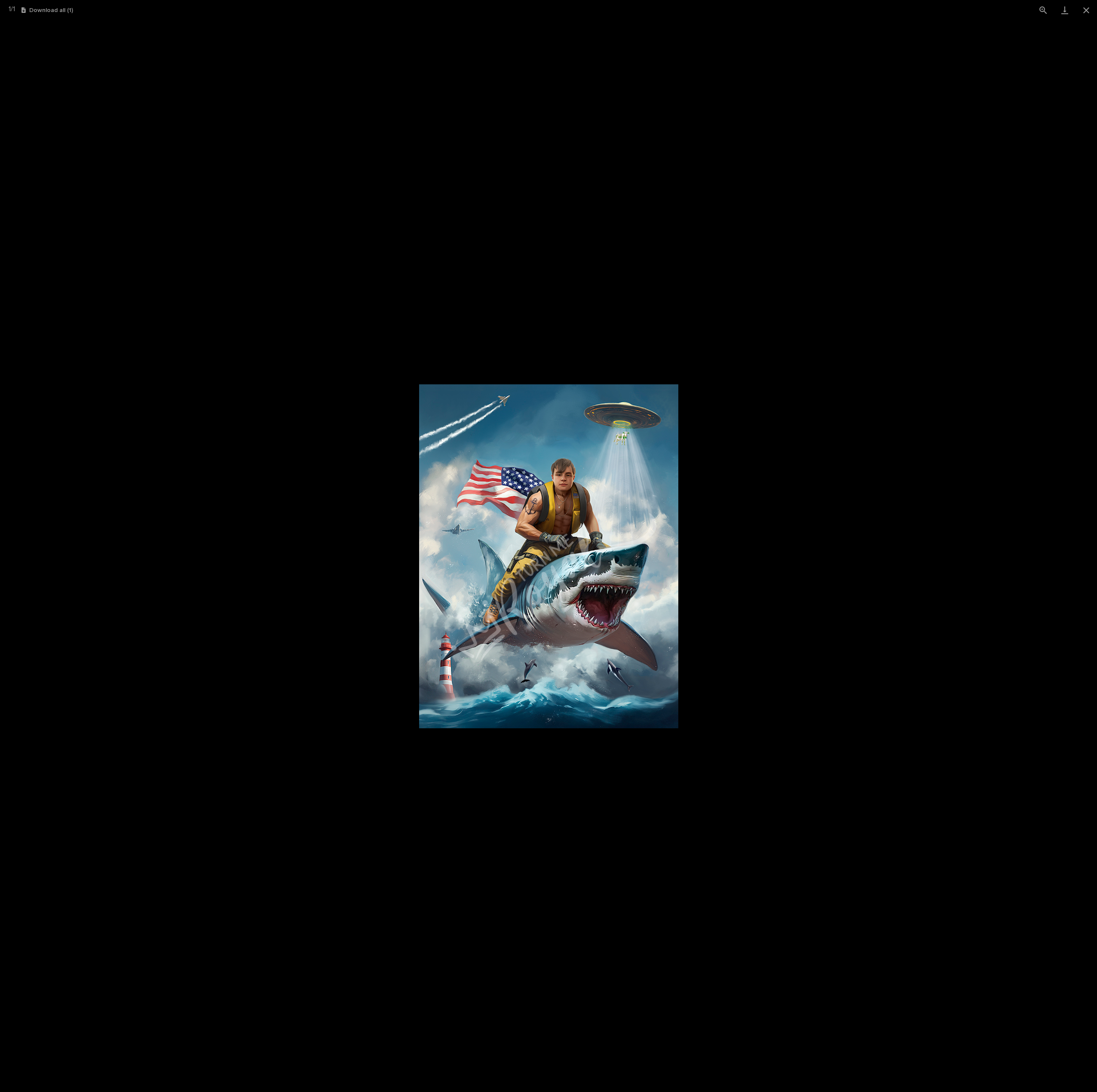
click at [918, 414] on picture at bounding box center [548, 556] width 1097 height 1072
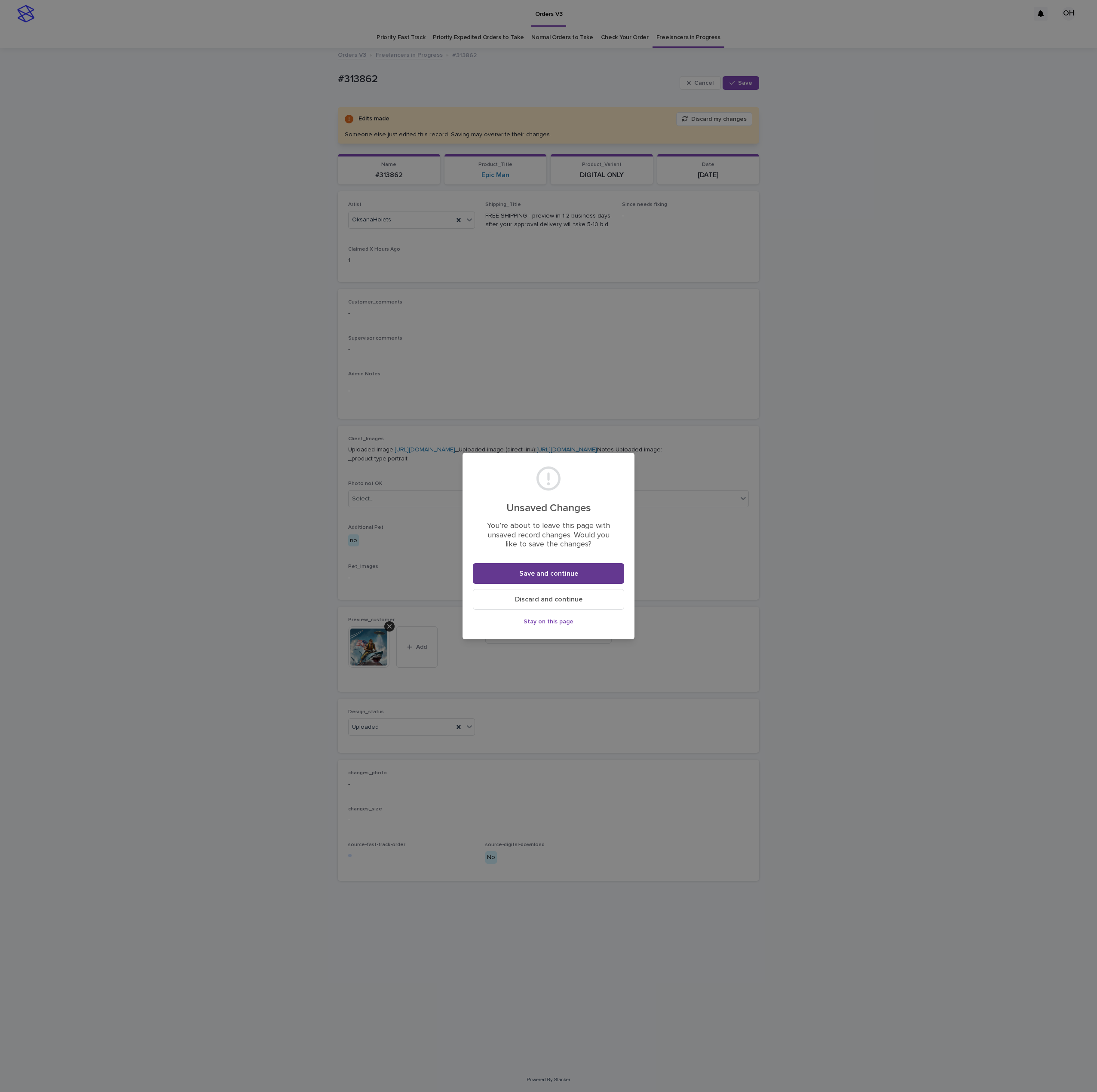
click at [580, 571] on button "Save and continue" at bounding box center [549, 573] width 151 height 20
